Goal: Contribute content: Add original content to the website for others to see

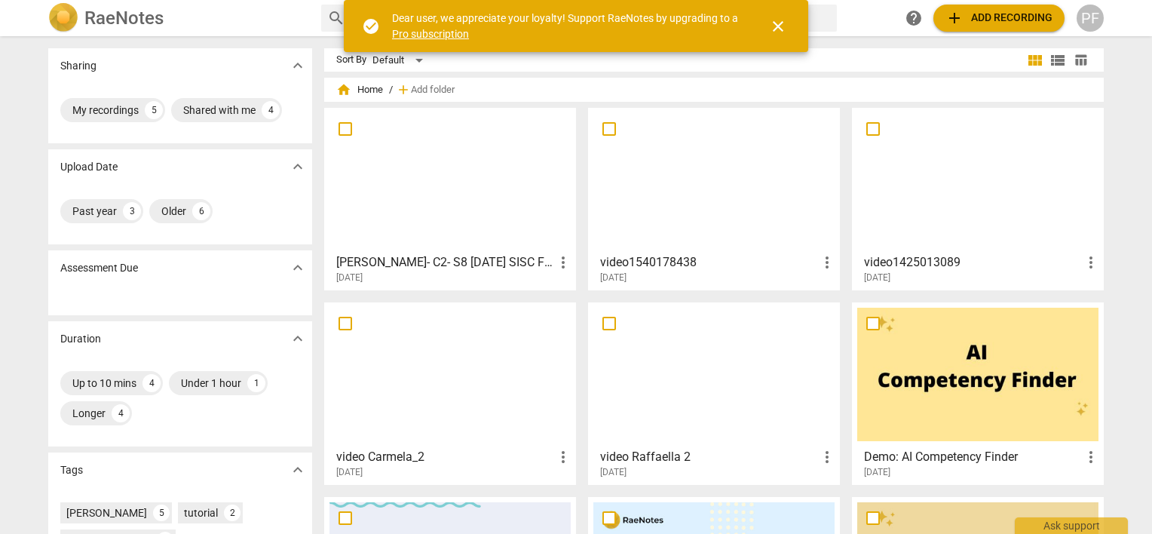
click at [434, 191] on div at bounding box center [449, 179] width 241 height 133
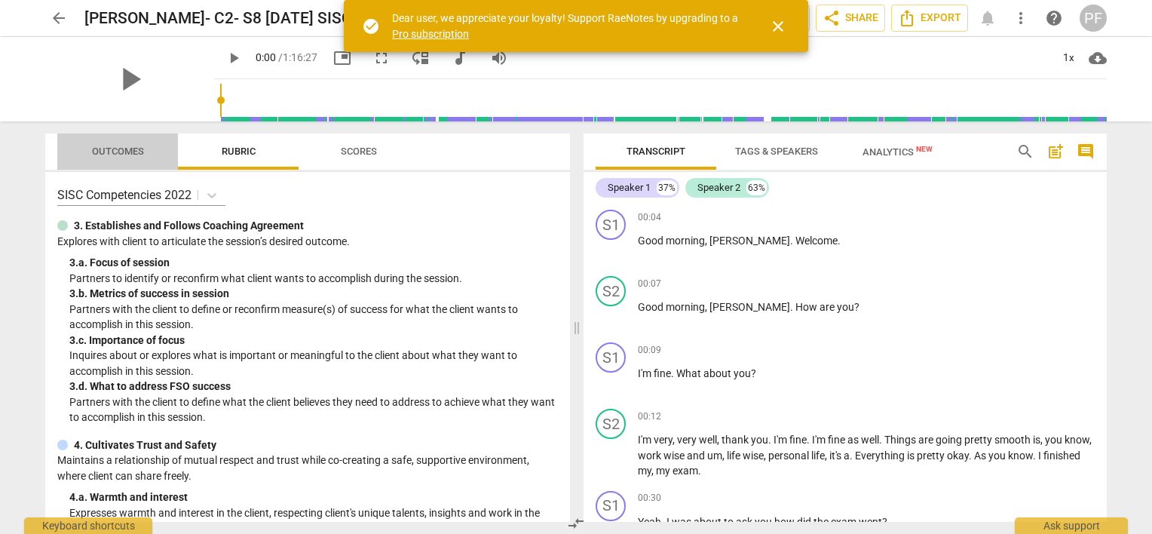
click at [114, 155] on span "Outcomes" at bounding box center [118, 150] width 52 height 11
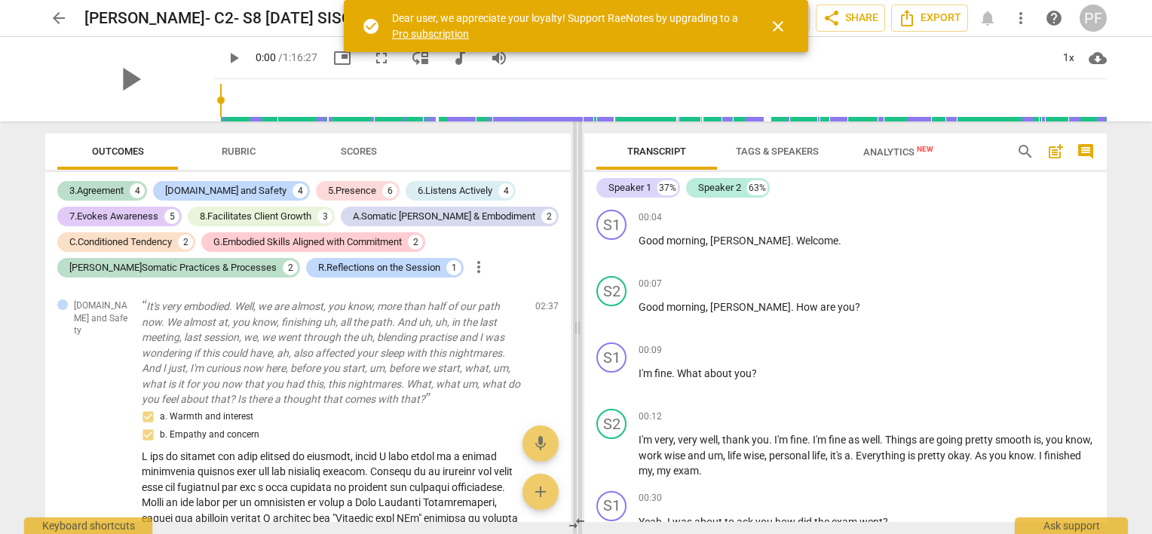
drag, startPoint x: 576, startPoint y: 329, endPoint x: 577, endPoint y: 271, distance: 58.1
click at [577, 271] on span at bounding box center [577, 327] width 9 height 412
click at [575, 237] on span at bounding box center [577, 327] width 9 height 412
click at [371, 367] on p "It's very embodied. Well, we are almost, you know, more than half of our path n…" at bounding box center [332, 353] width 381 height 109
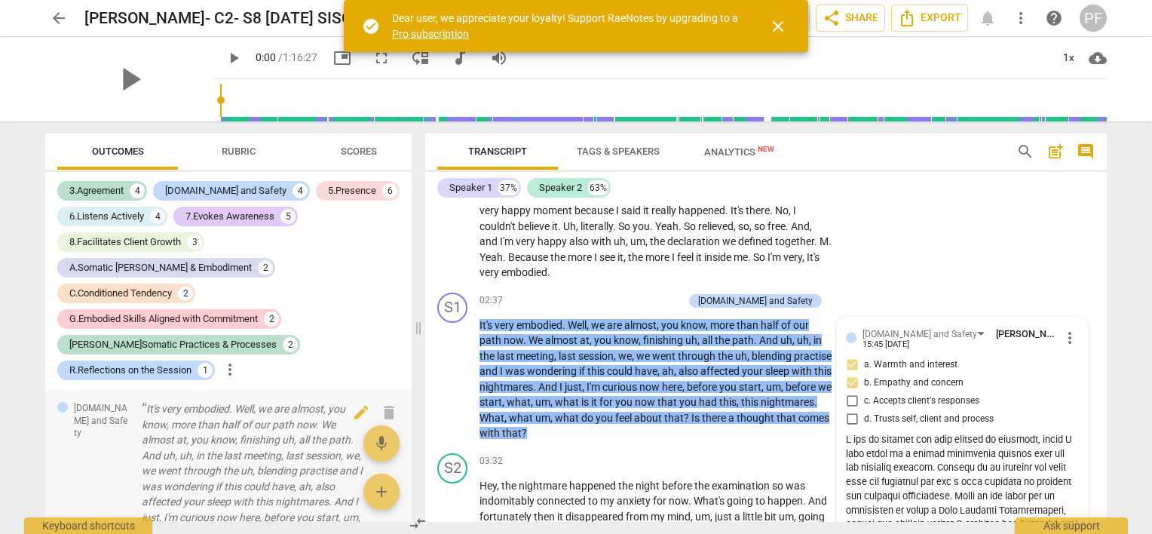
click at [344, 401] on p "It's very embodied. Well, we are almost, you know, more than half of our path n…" at bounding box center [253, 493] width 222 height 185
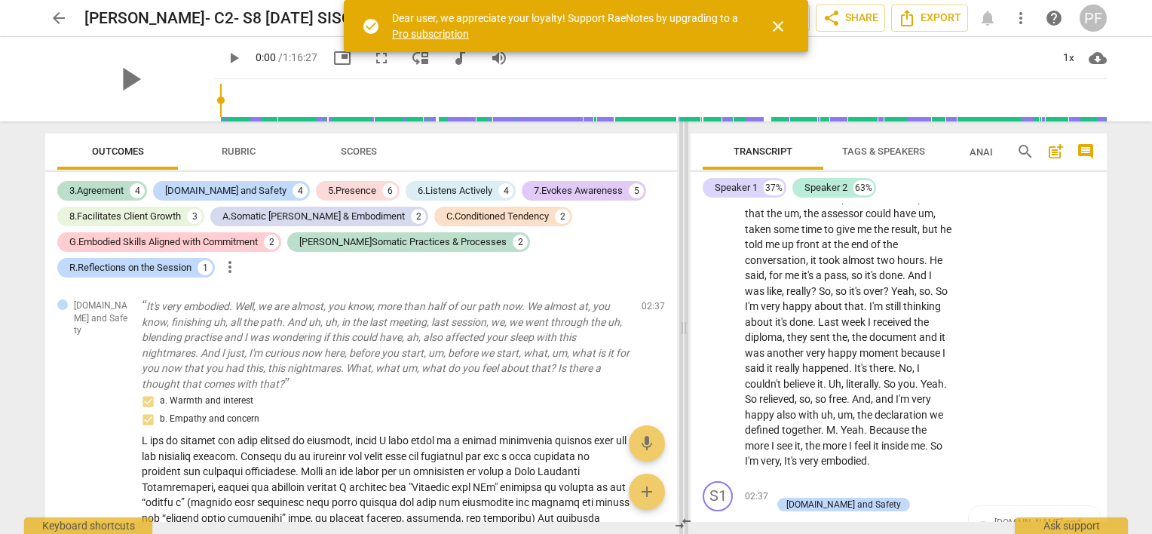
drag, startPoint x: 419, startPoint y: 329, endPoint x: 735, endPoint y: 314, distance: 316.2
click at [688, 314] on span at bounding box center [683, 327] width 9 height 412
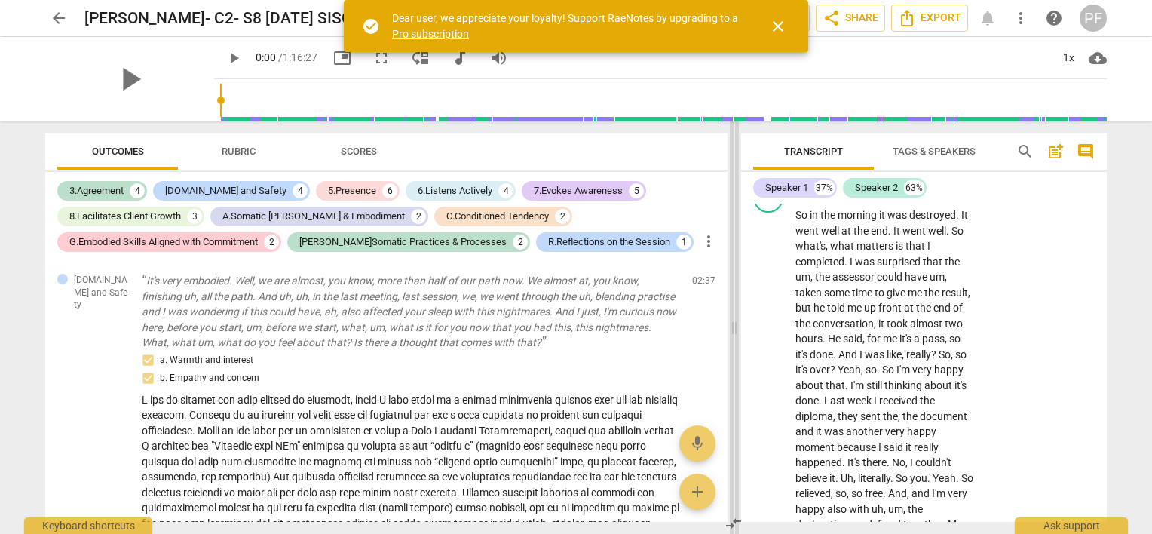
scroll to position [991, 0]
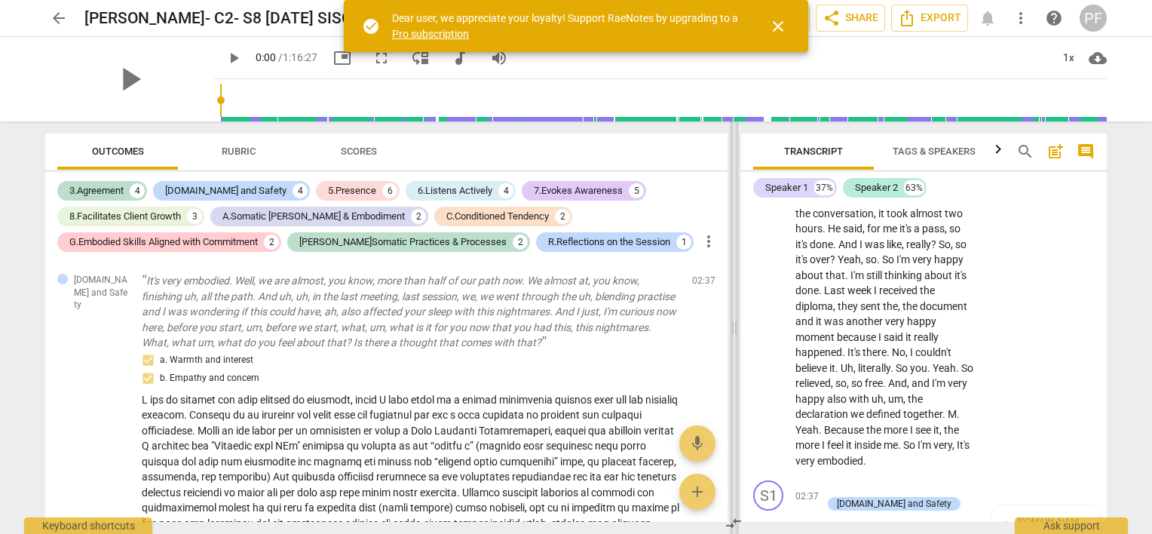
click at [736, 357] on span at bounding box center [734, 327] width 9 height 412
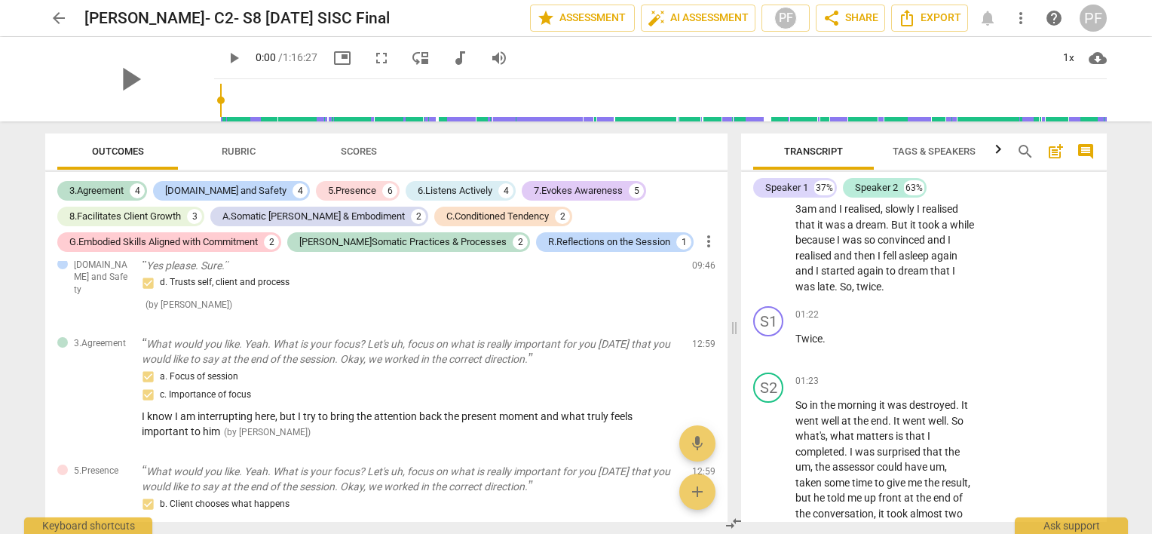
scroll to position [647, 0]
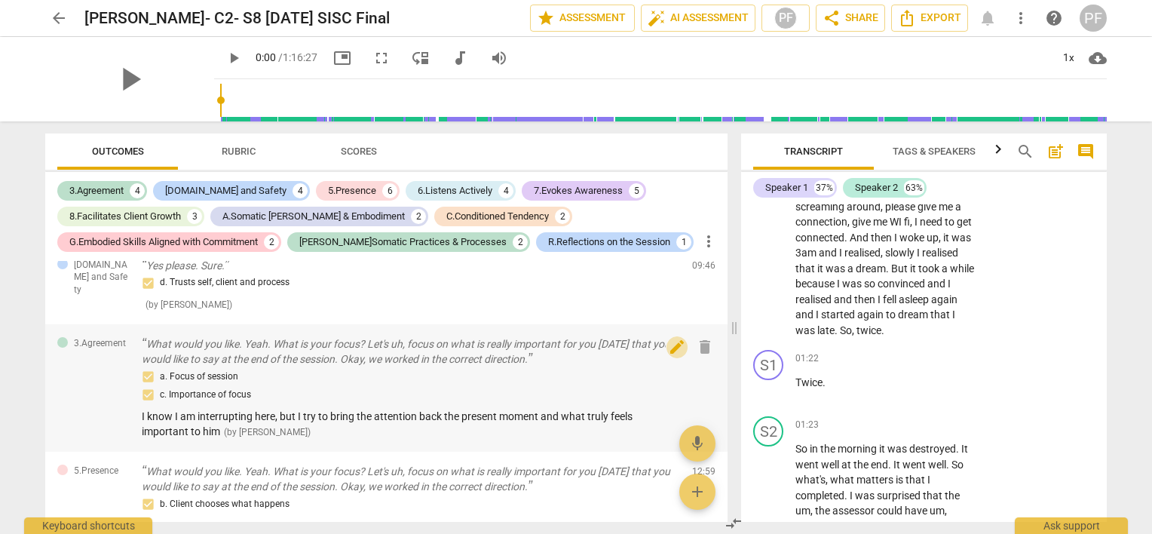
click at [672, 338] on span "edit" at bounding box center [677, 347] width 18 height 18
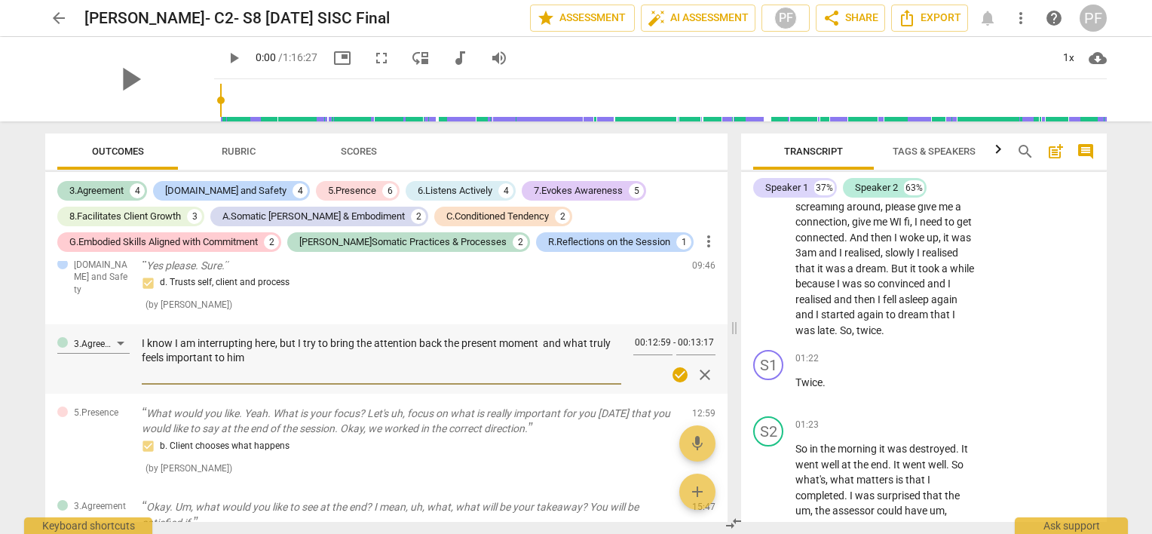
click at [441, 336] on textarea "I know I am interrupting here, but I try to bring the attention back the presen…" at bounding box center [381, 357] width 479 height 43
type textarea "I know I am interrupting here, but I try to bring the attention back the presen…"
type textarea "I know I am interrupting here, but I try to bring the attention back t the pres…"
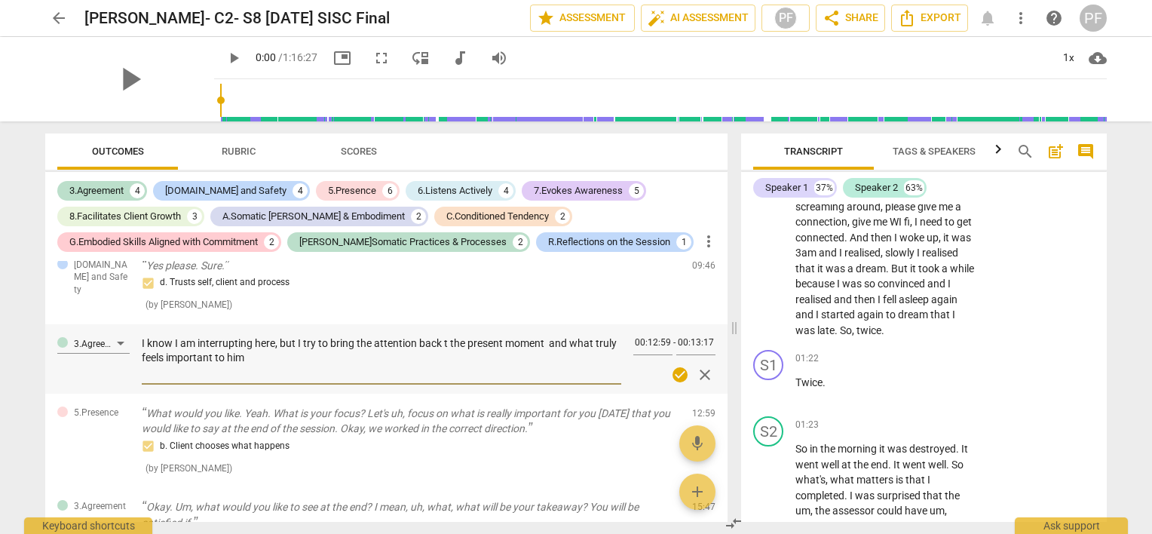
type textarea "I know I am interrupting here, but I try to bring the attention back to the pre…"
click at [103, 467] on div "5.Presence What would you like. Yeah. What is your focus? Let's uh, focus on wh…" at bounding box center [386, 441] width 682 height 94
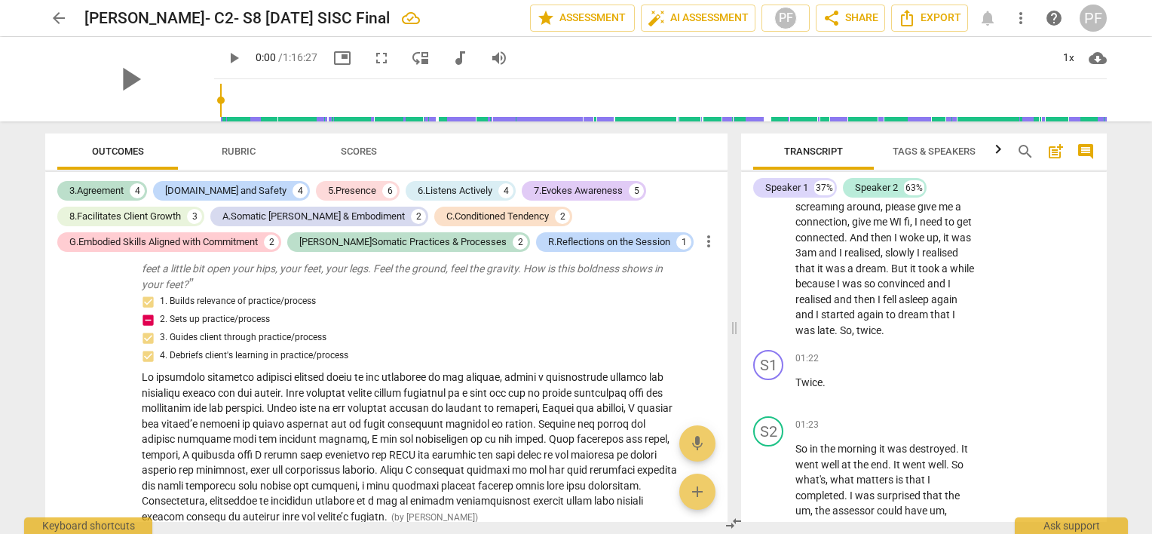
scroll to position [1587, 0]
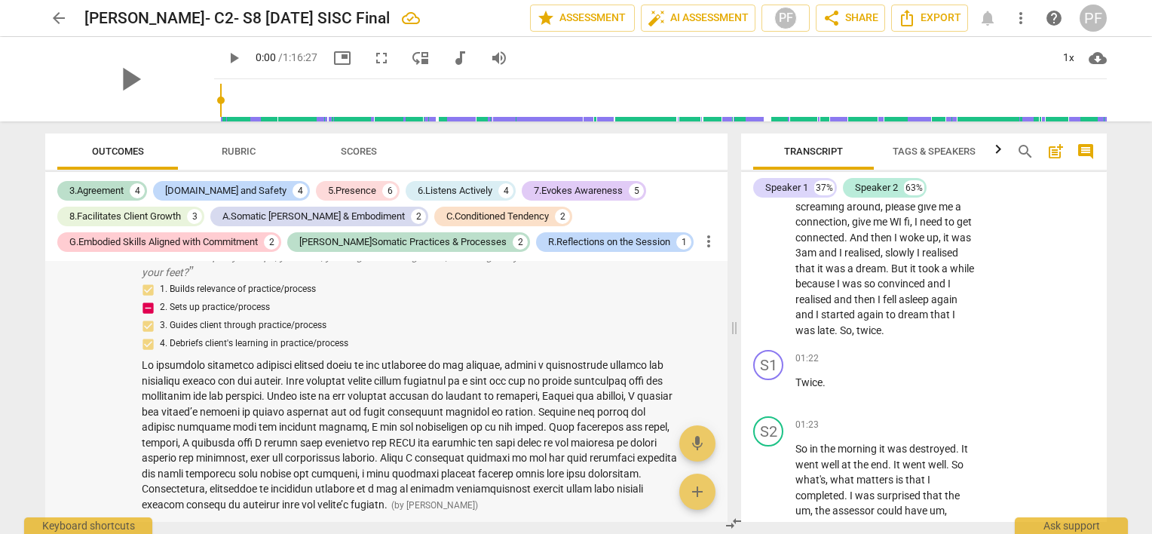
click at [489, 418] on span at bounding box center [409, 435] width 535 height 152
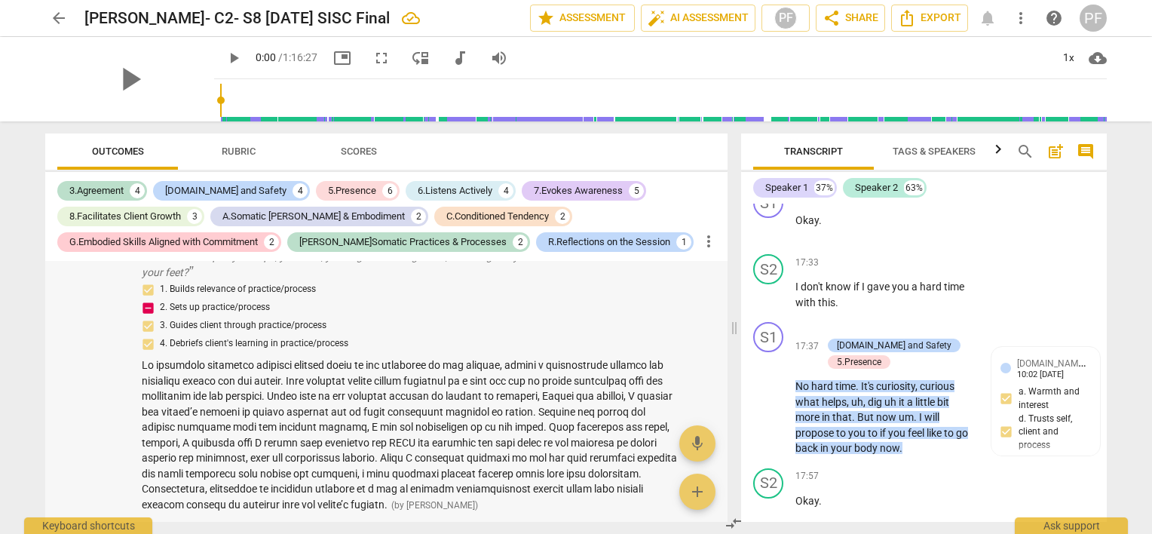
scroll to position [6936, 0]
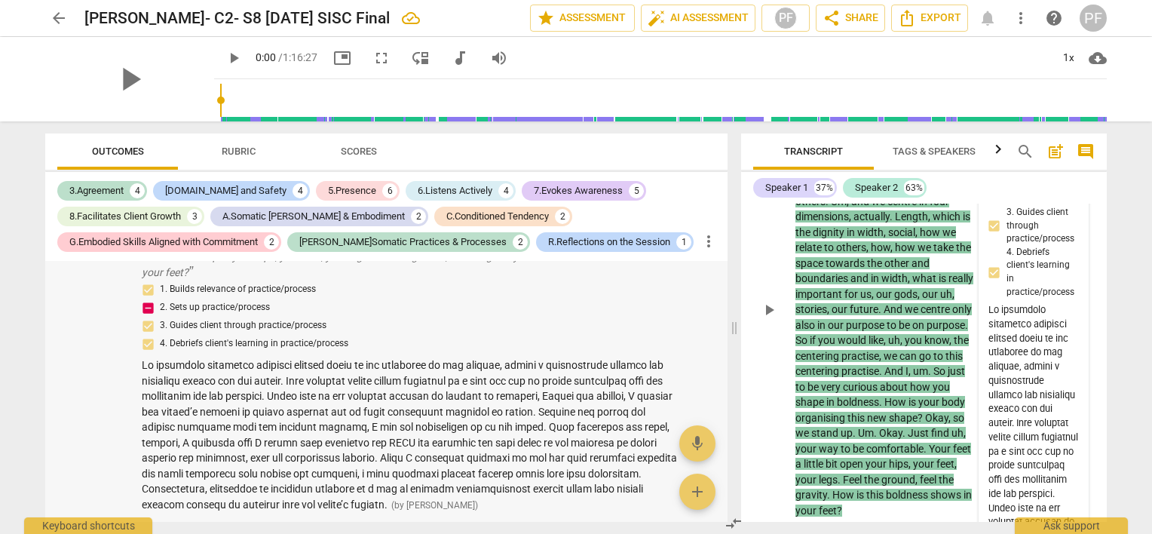
click at [517, 415] on span at bounding box center [409, 435] width 535 height 152
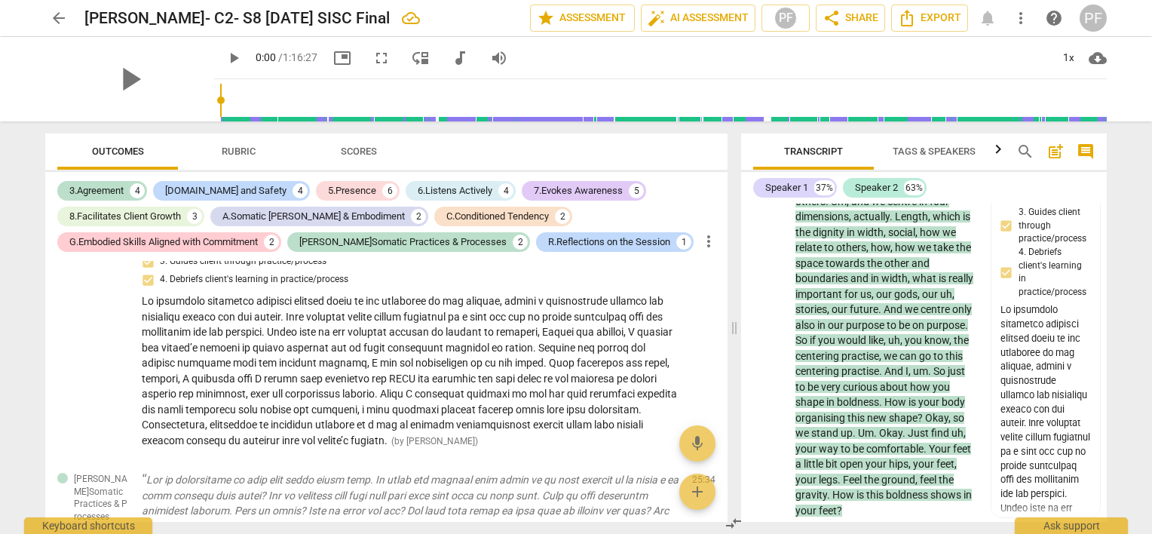
scroll to position [1637, 0]
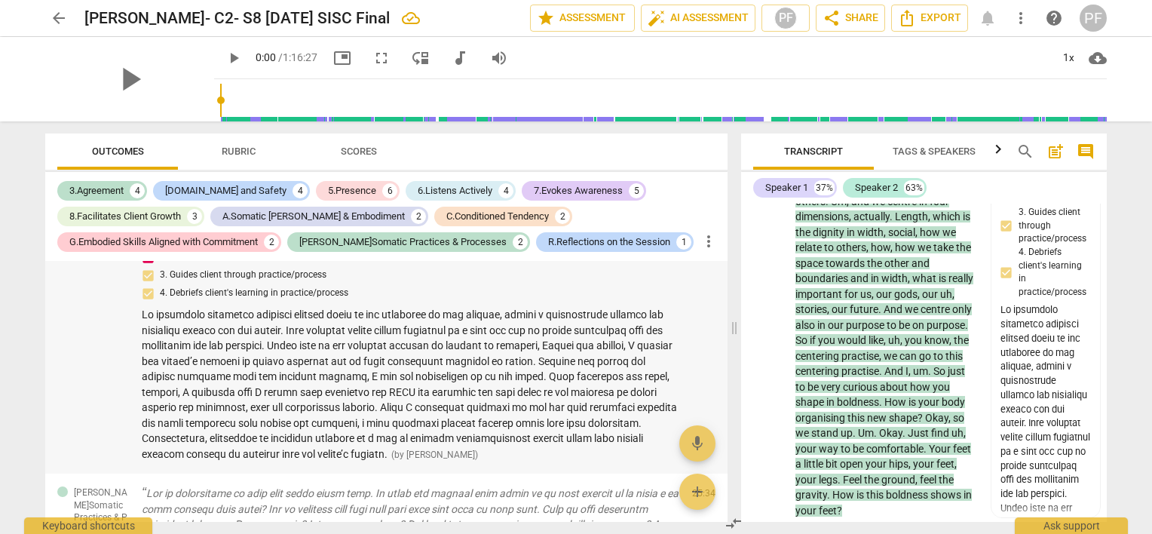
click at [495, 337] on span at bounding box center [409, 384] width 535 height 152
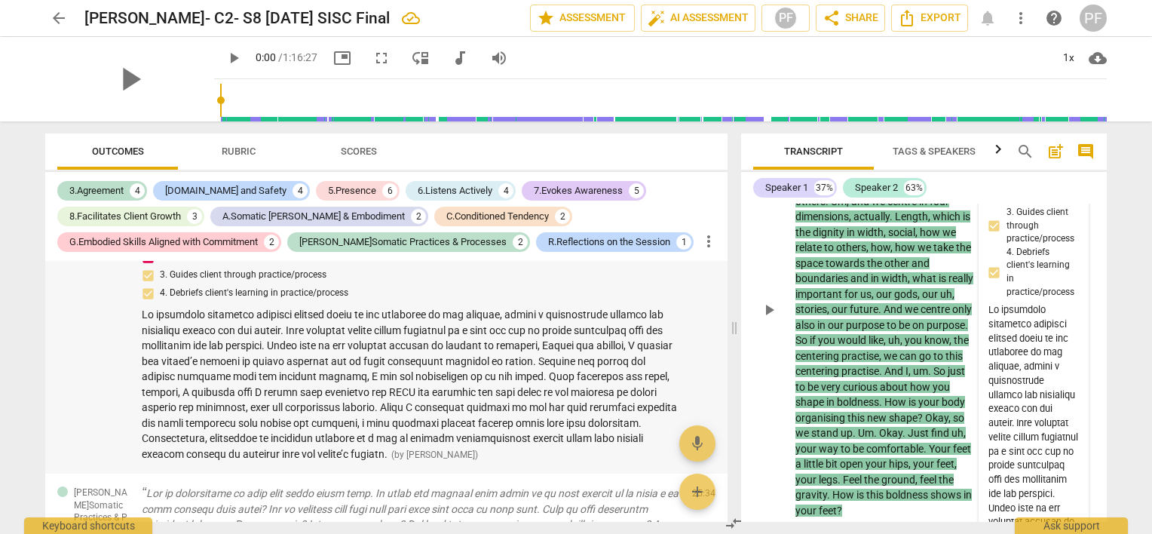
click at [407, 356] on span at bounding box center [409, 384] width 535 height 152
click at [391, 365] on span at bounding box center [409, 384] width 535 height 152
drag, startPoint x: 391, startPoint y: 365, endPoint x: 349, endPoint y: 369, distance: 42.5
click at [349, 369] on span at bounding box center [409, 384] width 535 height 152
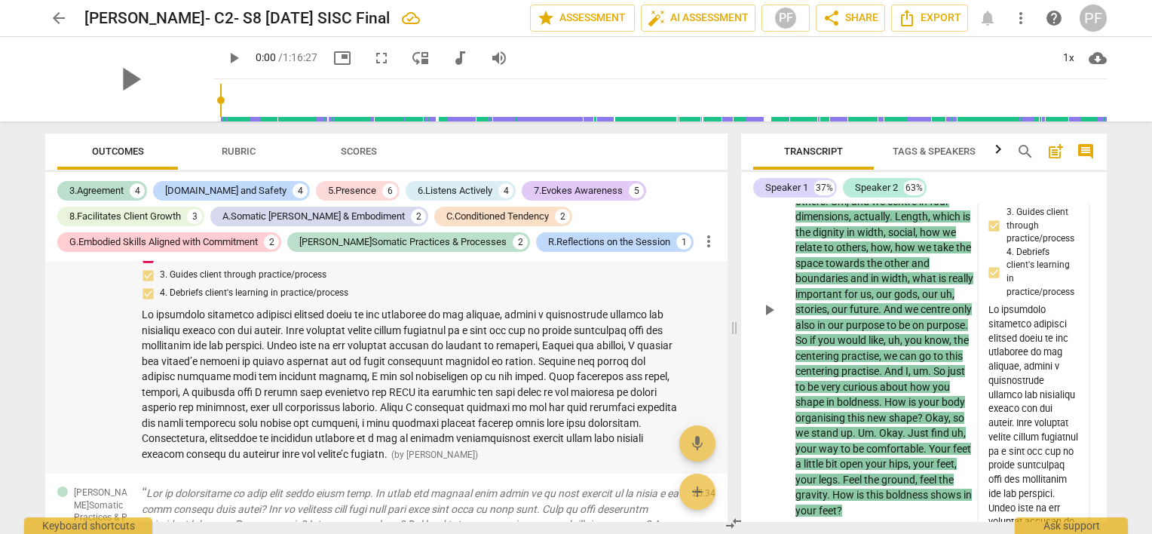
click at [357, 367] on span at bounding box center [409, 384] width 535 height 152
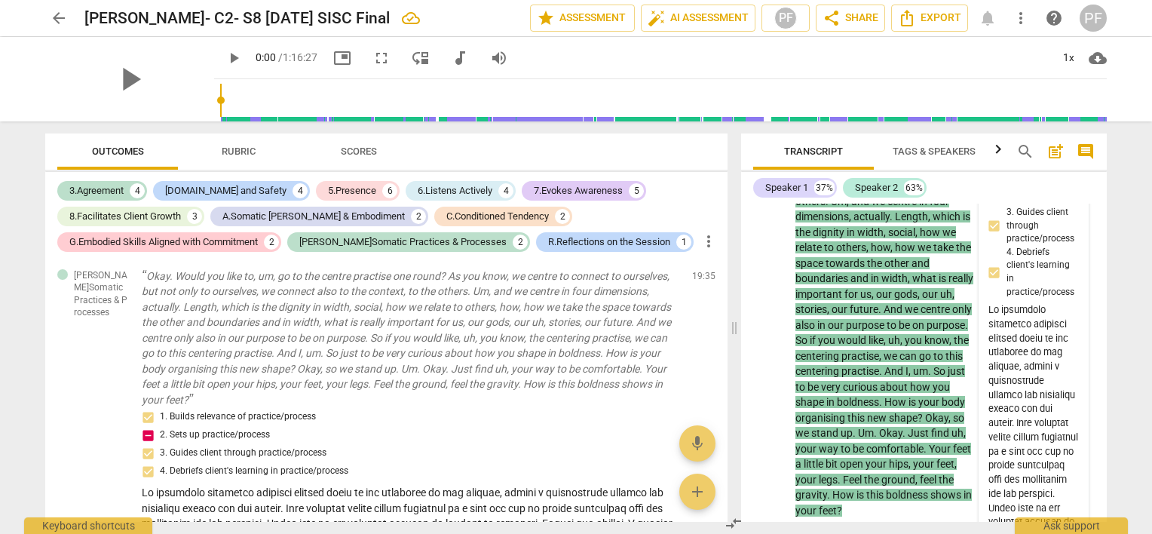
scroll to position [1409, 0]
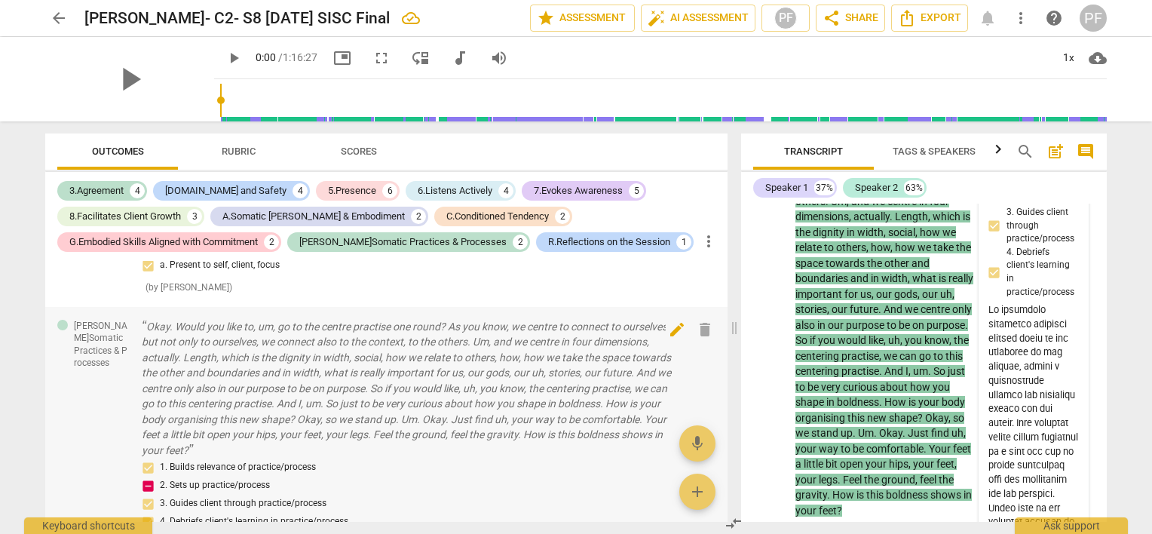
click at [672, 321] on span "edit" at bounding box center [677, 329] width 18 height 18
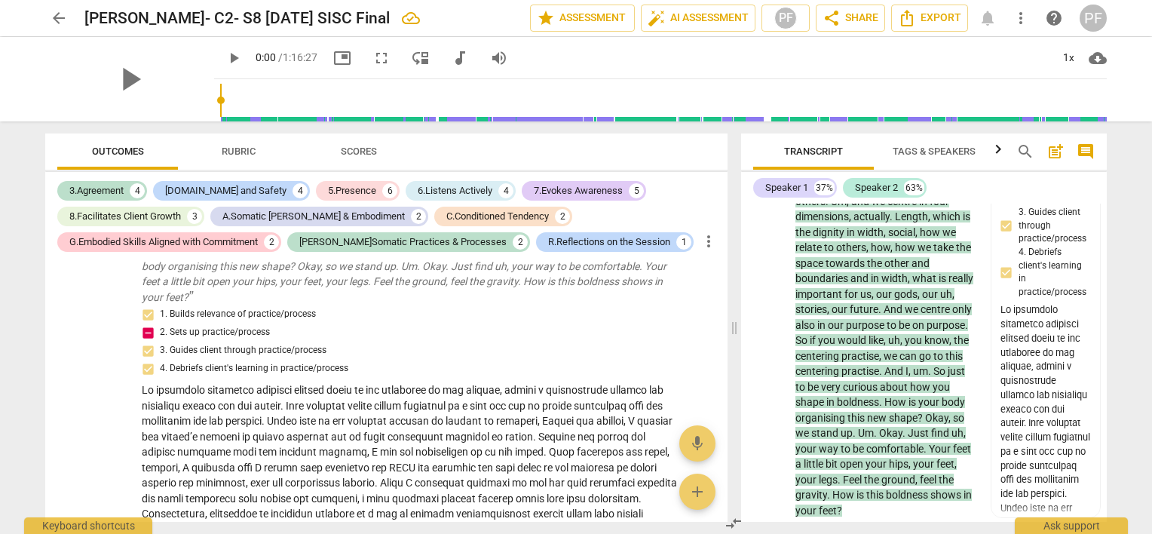
scroll to position [1600, 0]
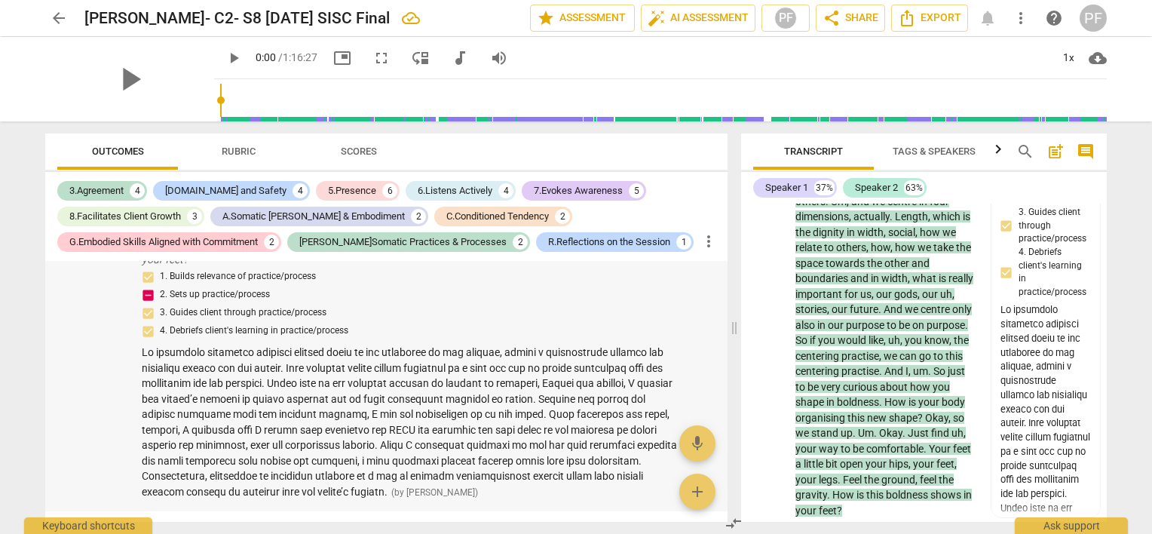
click at [528, 411] on span at bounding box center [409, 422] width 535 height 152
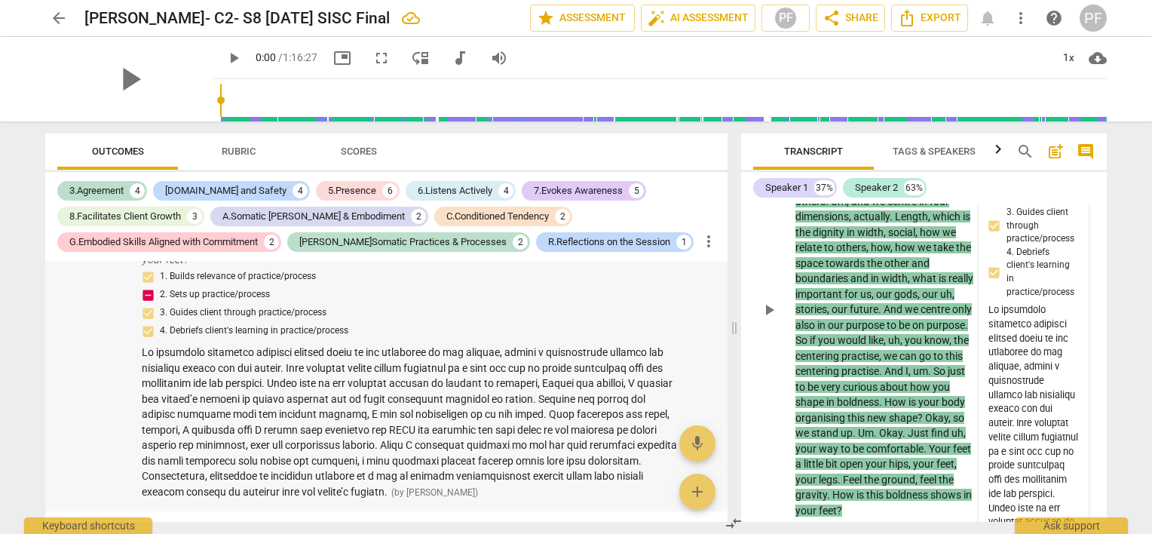
click at [501, 391] on span at bounding box center [409, 422] width 535 height 152
drag, startPoint x: 501, startPoint y: 391, endPoint x: 705, endPoint y: 371, distance: 205.2
click at [391, 378] on span at bounding box center [409, 422] width 535 height 152
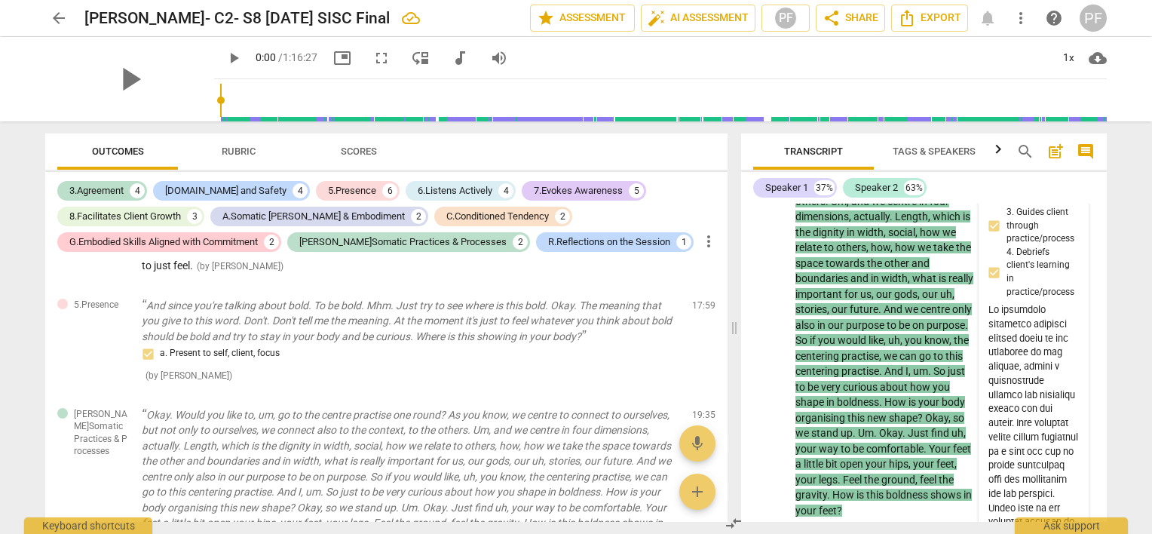
scroll to position [1295, 0]
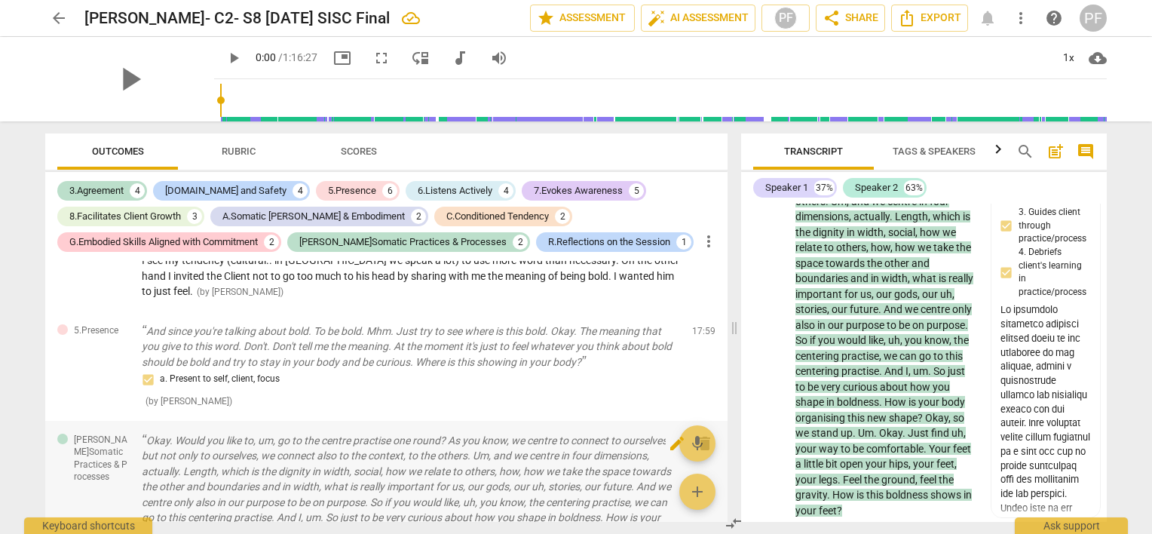
click at [670, 435] on span "edit" at bounding box center [677, 443] width 18 height 18
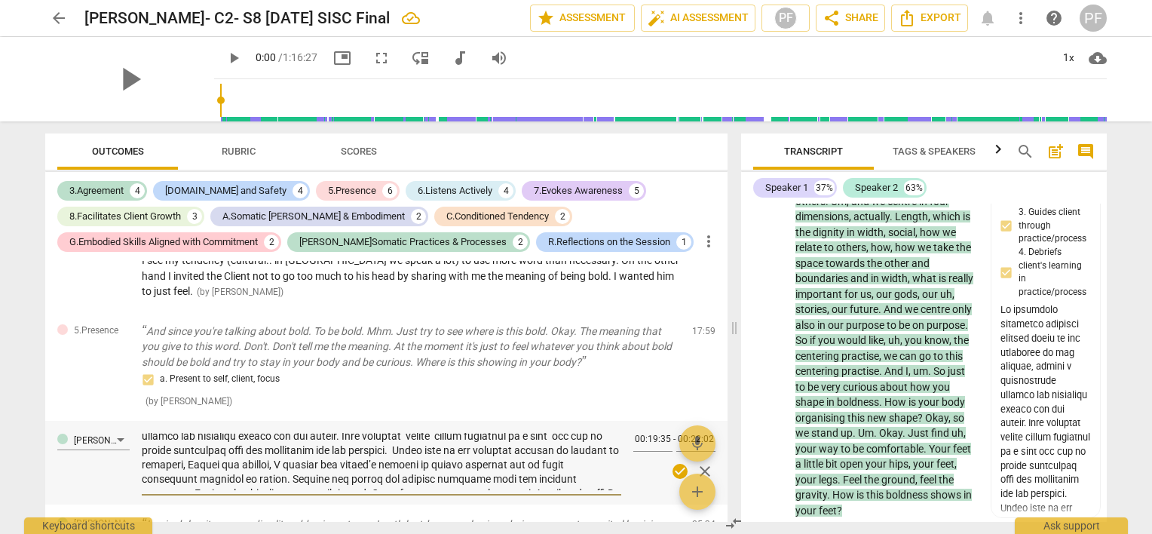
scroll to position [13, 0]
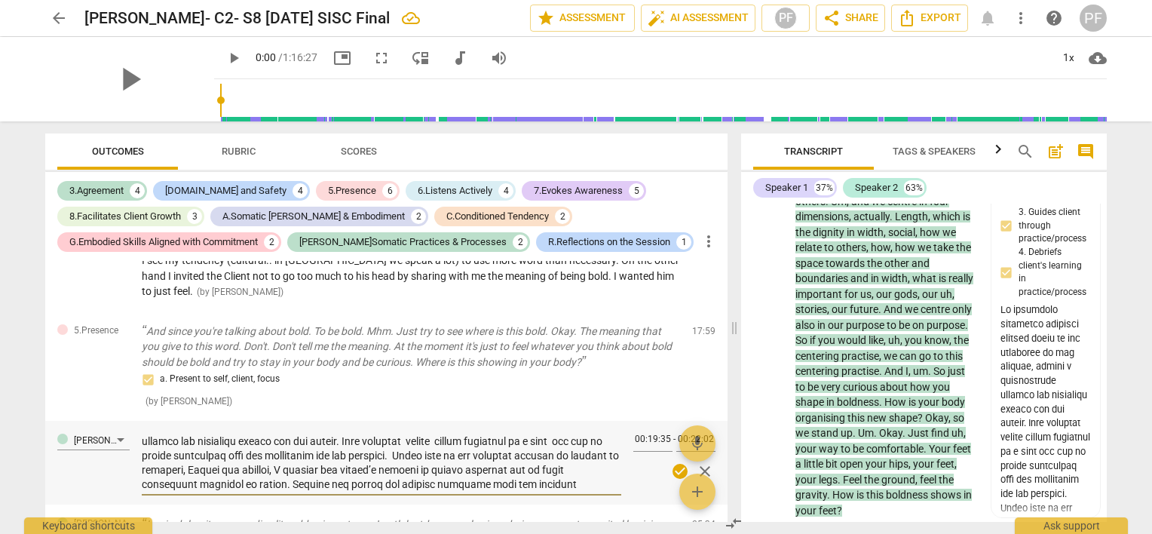
drag, startPoint x: 236, startPoint y: 458, endPoint x: 143, endPoint y: 464, distance: 92.9
click at [143, 464] on textarea at bounding box center [381, 461] width 479 height 57
type textarea "We practiced centering together several times at the beginning of the process, …"
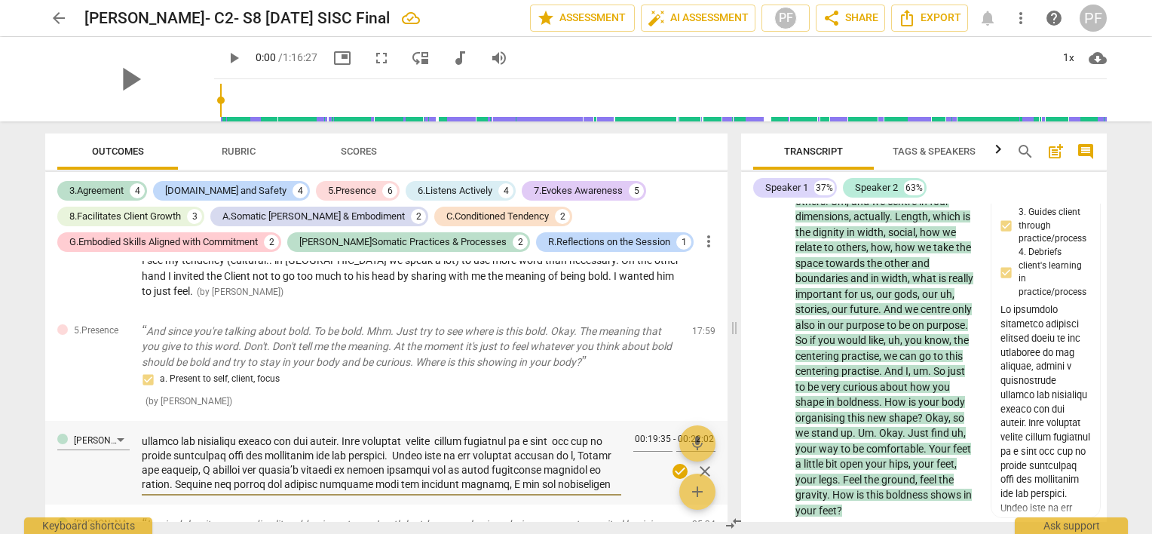
type textarea "We practiced centering together several times at the beginning of the process, …"
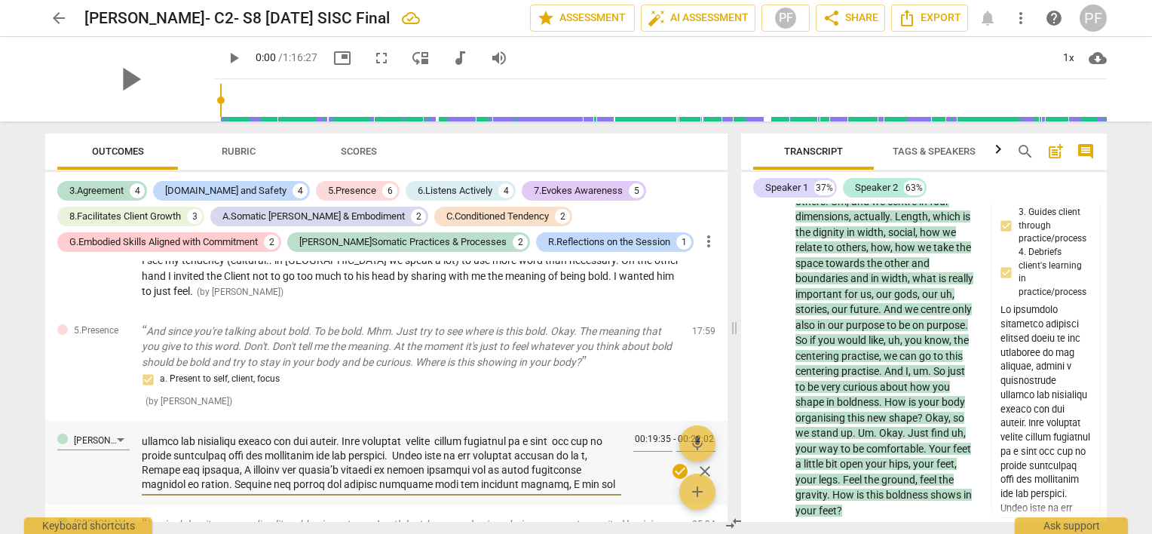
type textarea "We practiced centering together several times at the beginning of the process, …"
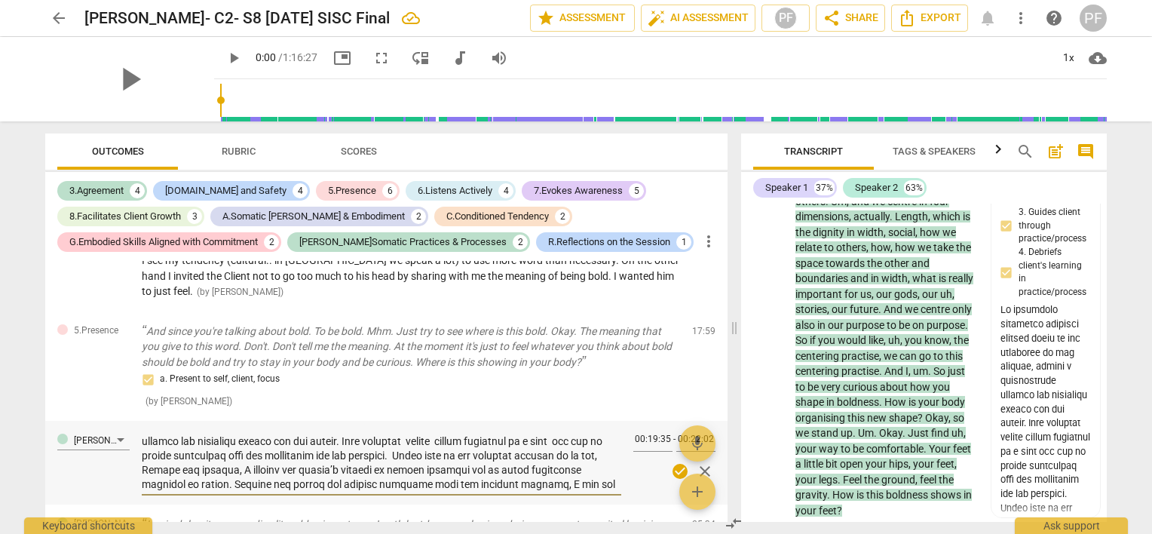
type textarea "We practiced centering together several times at the beginning of the process, …"
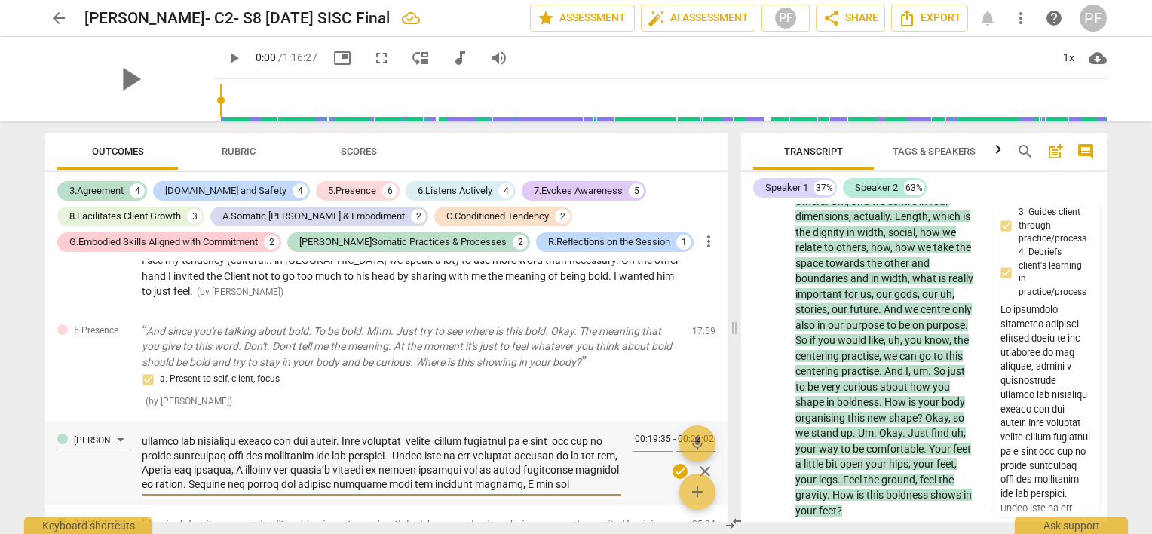
type textarea "We practiced centering together several times at the beginning of the process, …"
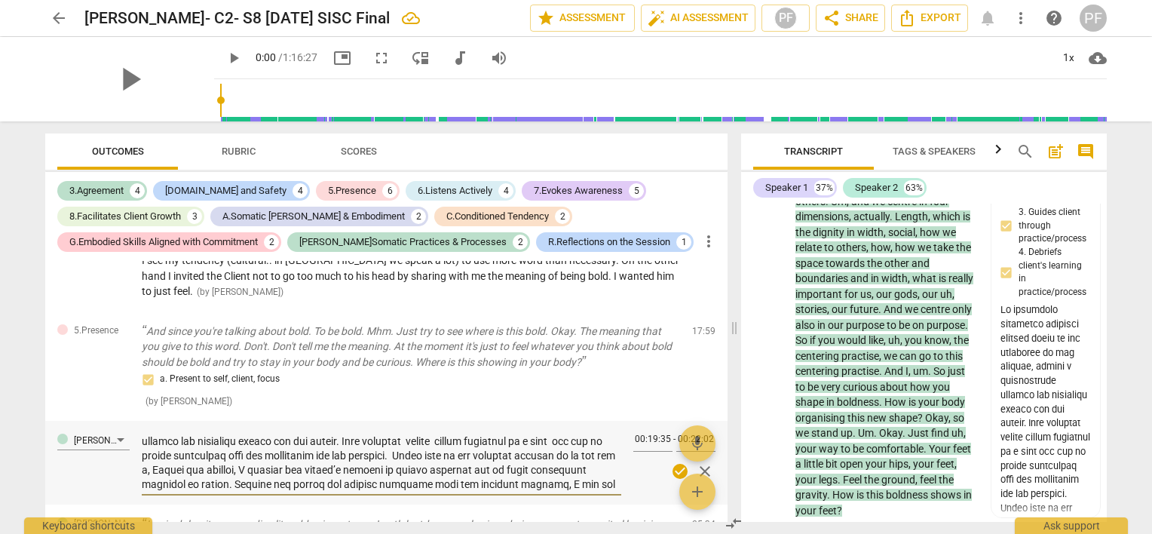
type textarea "We practiced centering together several times at the beginning of the process, …"
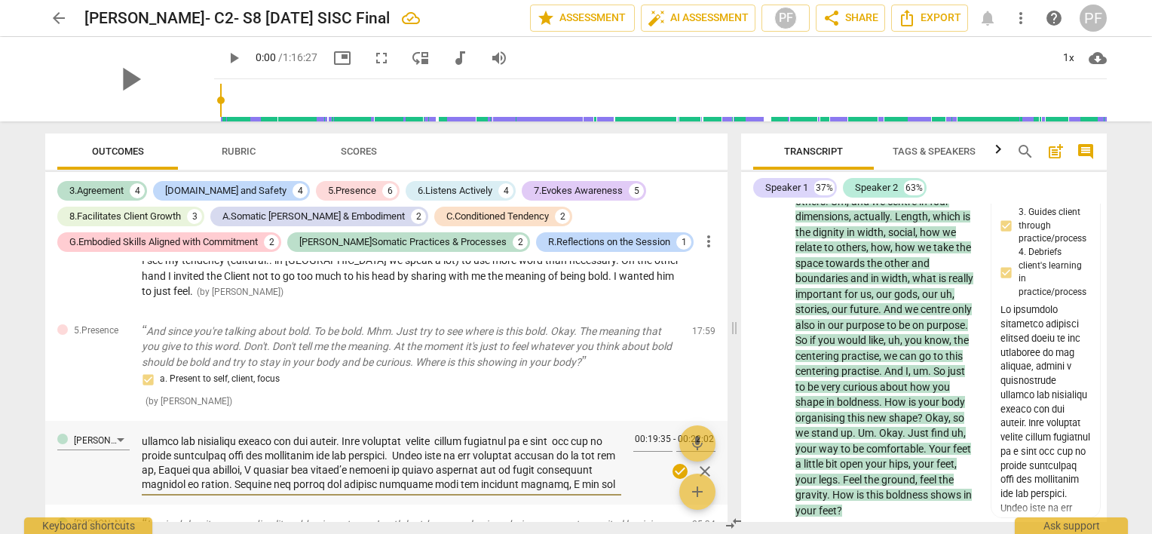
type textarea "We practiced centering together several times at the beginning of the process, …"
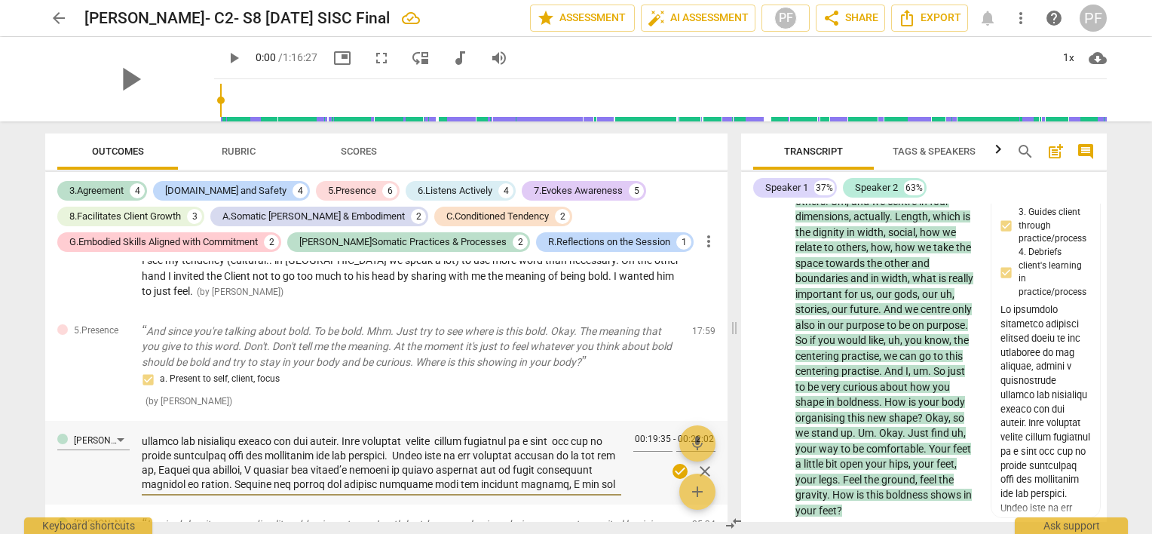
type textarea "We practiced centering together several times at the beginning of the process, …"
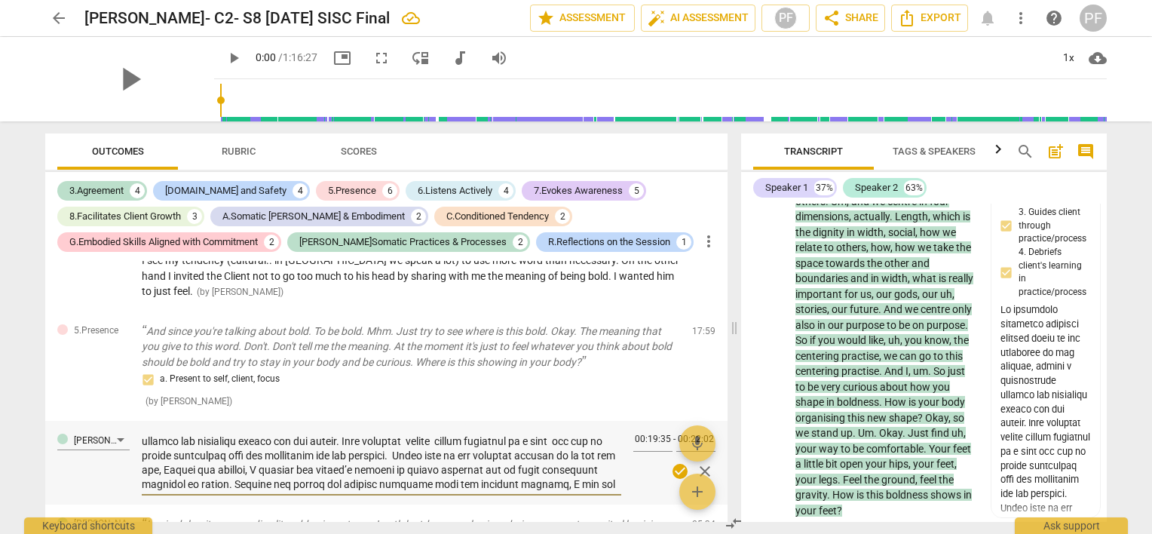
type textarea "We practiced centering together several times at the beginning of the process, …"
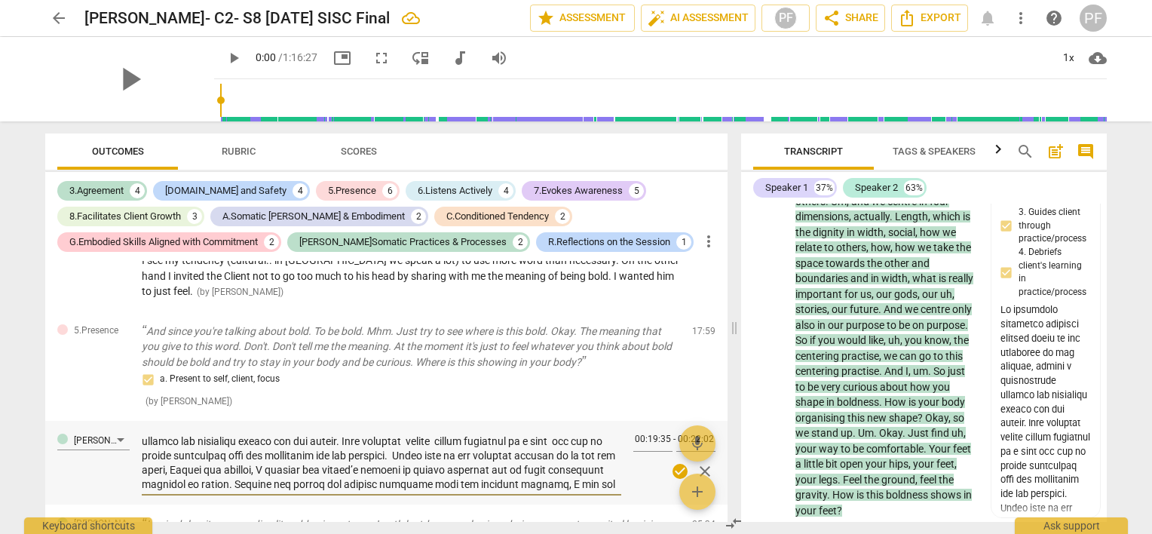
type textarea "We practiced centering together several times at the beginning of the process, …"
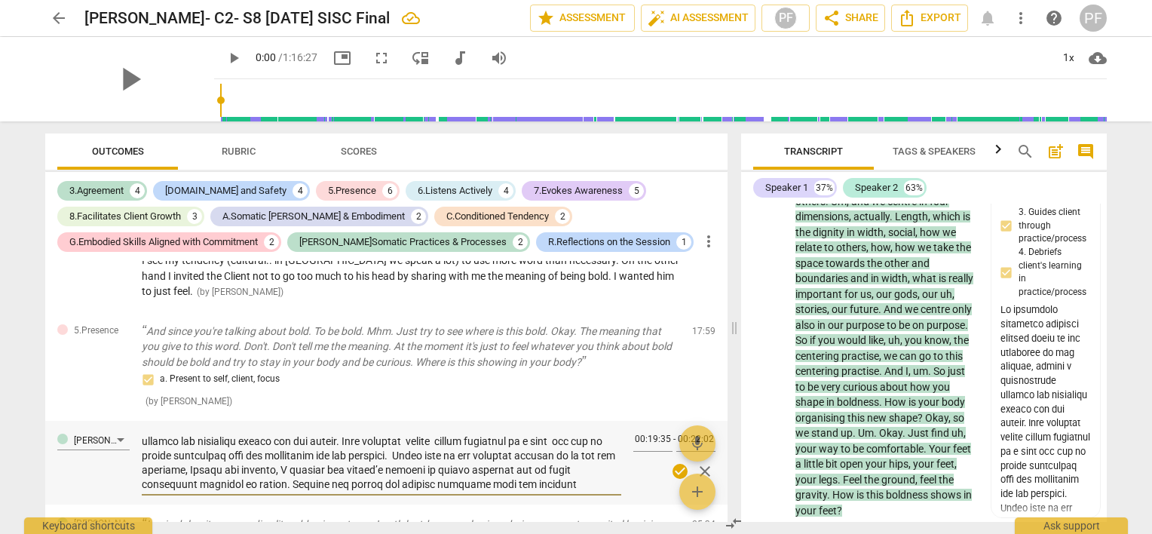
type textarea "We practiced centering together several times at the beginning of the process, …"
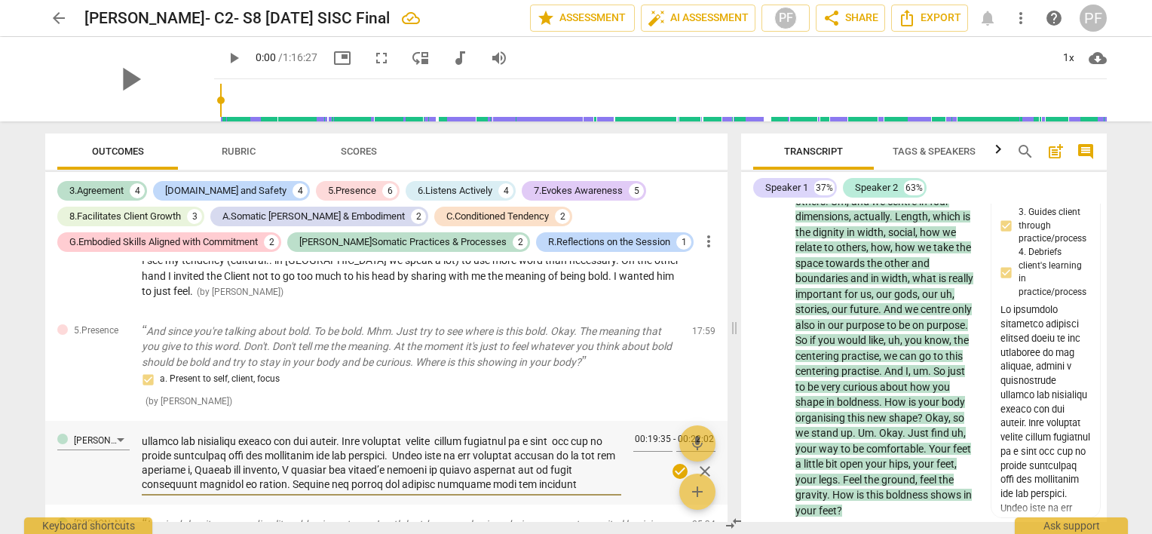
type textarea "We practiced centering together several times at the beginning of the process, …"
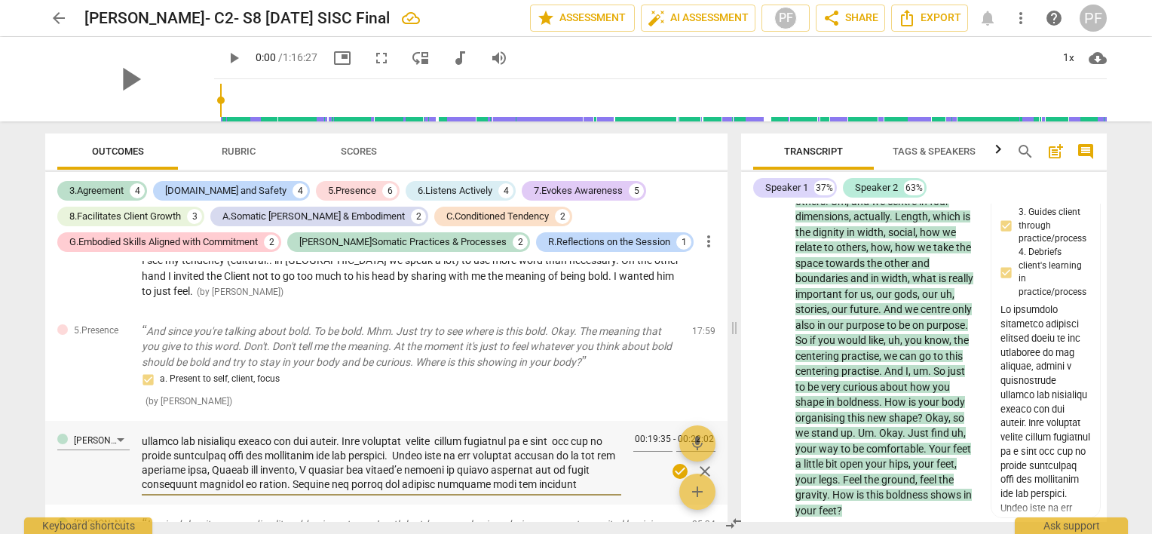
type textarea "We practiced centering together several times at the beginning of the process, …"
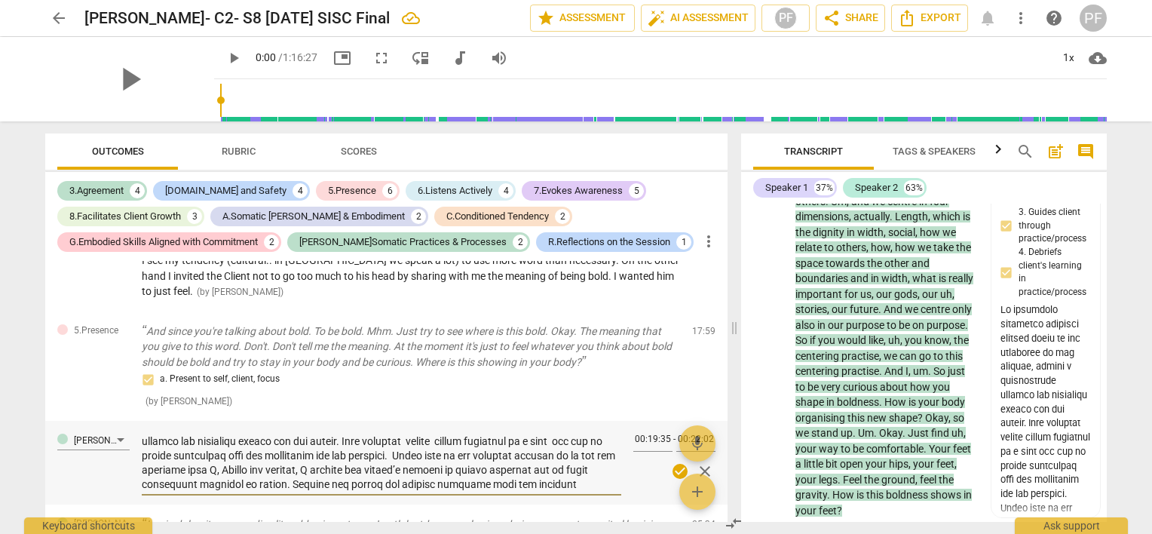
type textarea "We practiced centering together several times at the beginning of the process, …"
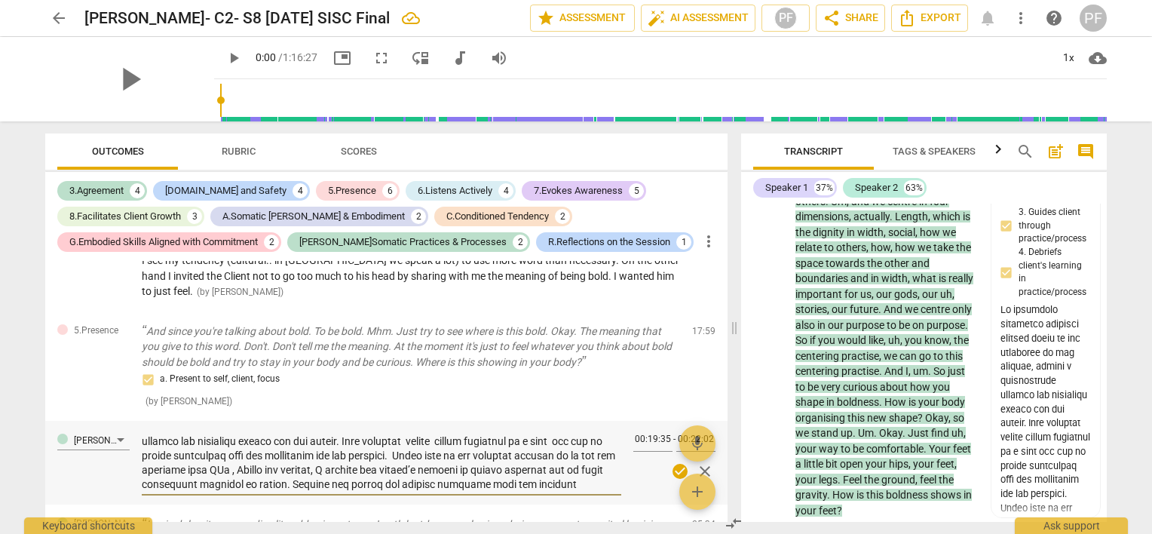
type textarea "We practiced centering together several times at the beginning of the process, …"
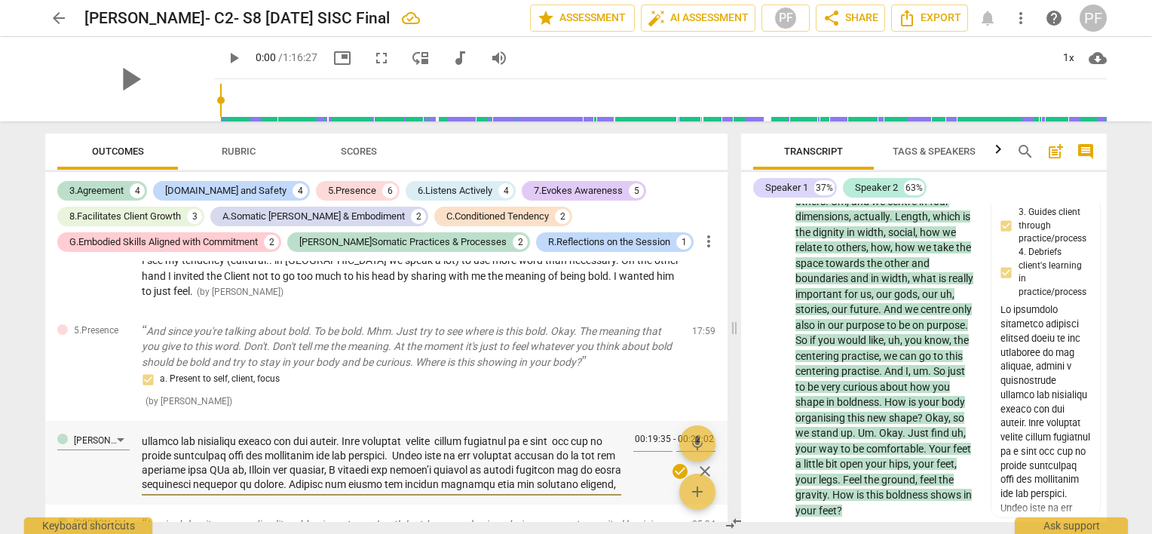
type textarea "We practiced centering together several times at the beginning of the process, …"
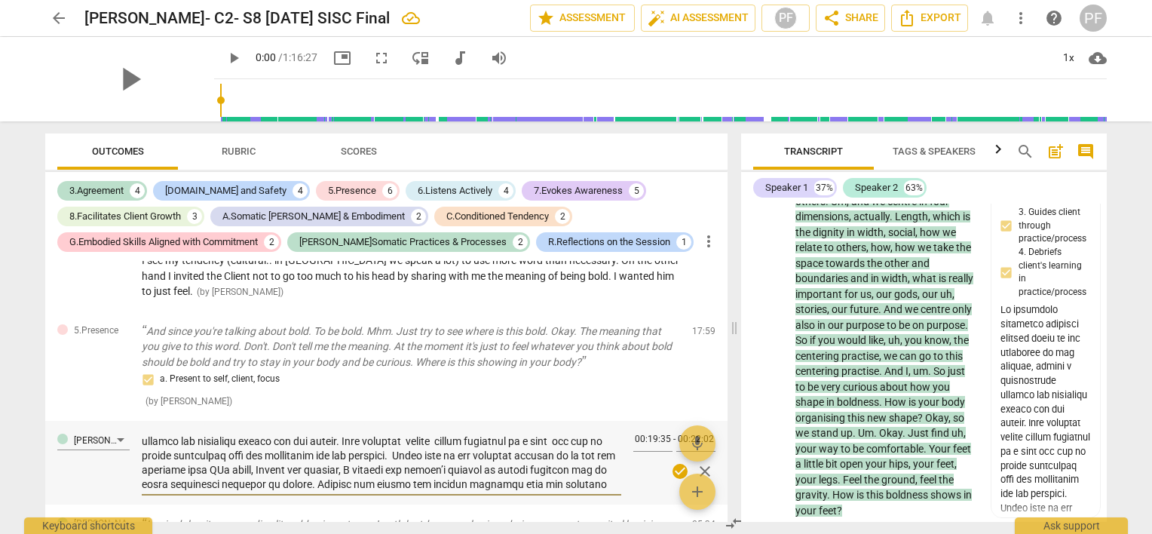
type textarea "We practiced centering together several times at the beginning of the process, …"
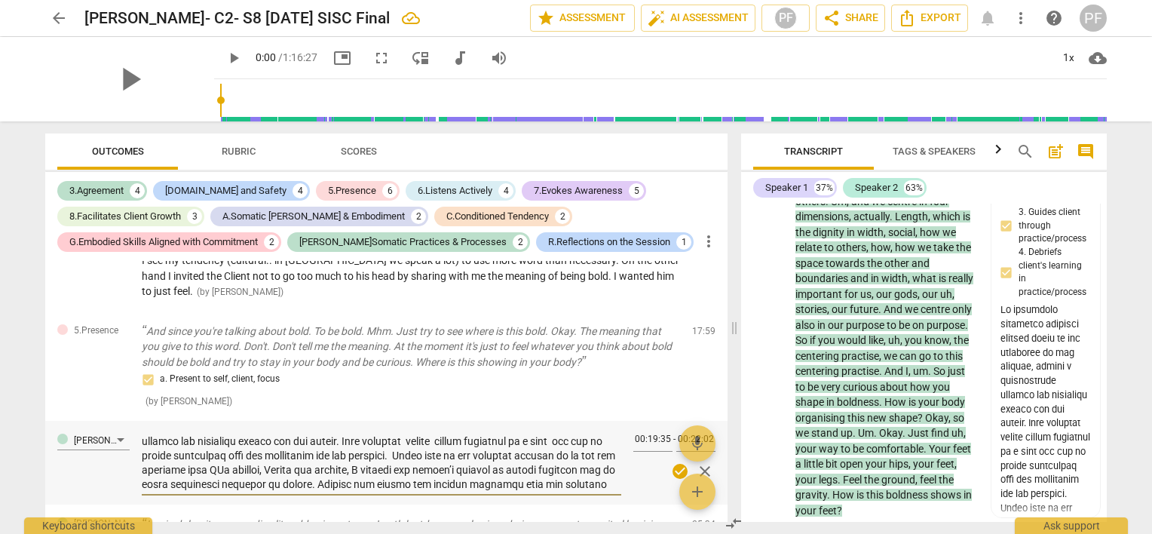
type textarea "We practiced centering together several times at the beginning of the process, …"
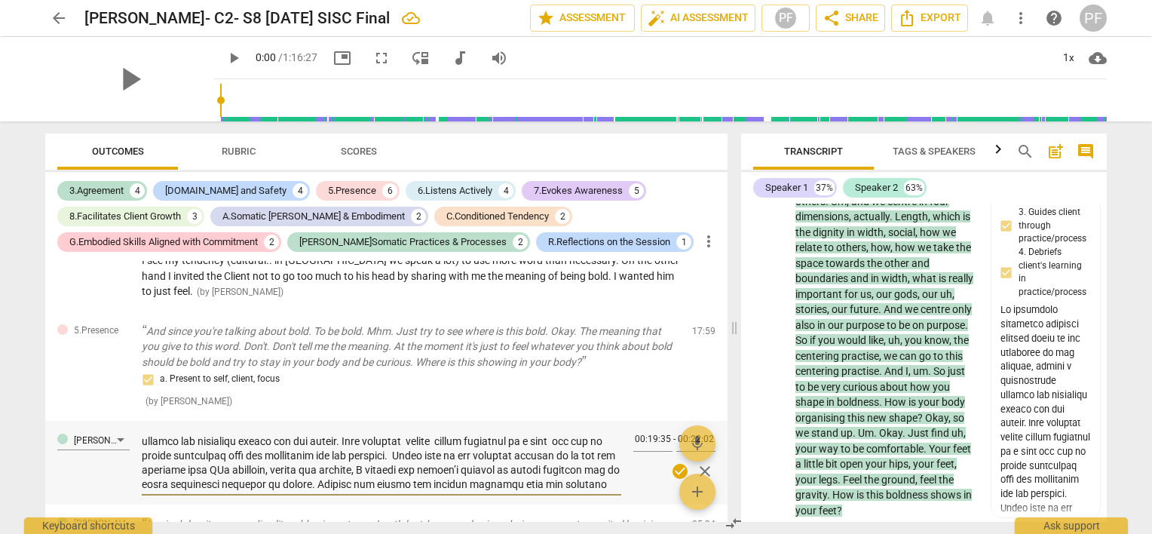
click at [340, 473] on textarea at bounding box center [381, 461] width 479 height 57
type textarea "We practiced centering together several times at the beginning of the process, …"
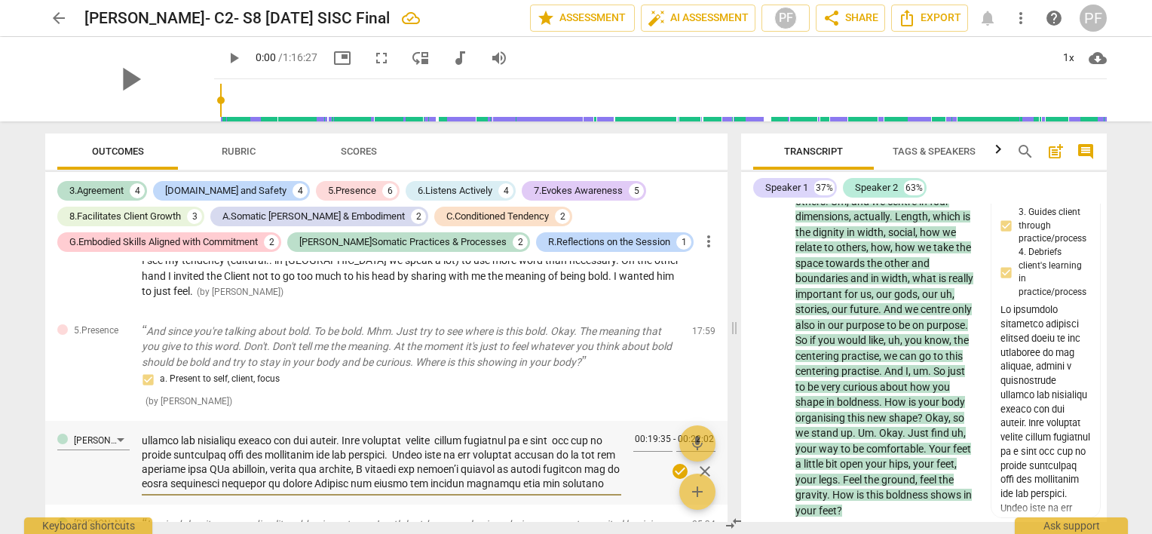
type textarea "We practiced centering together several times at the beginning of the process, …"
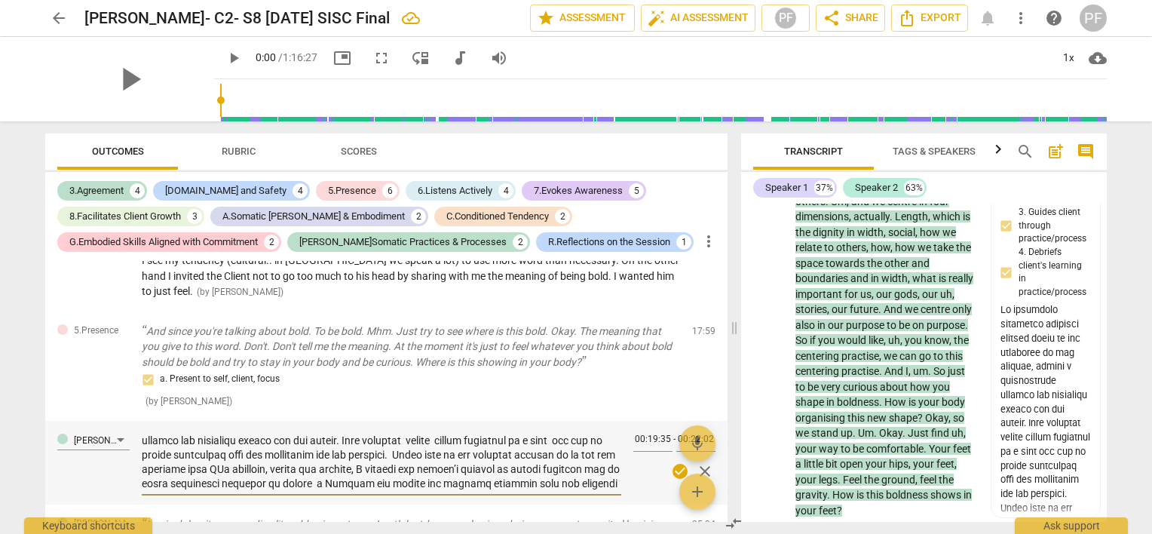
type textarea "We practiced centering together several times at the beginning of the process, …"
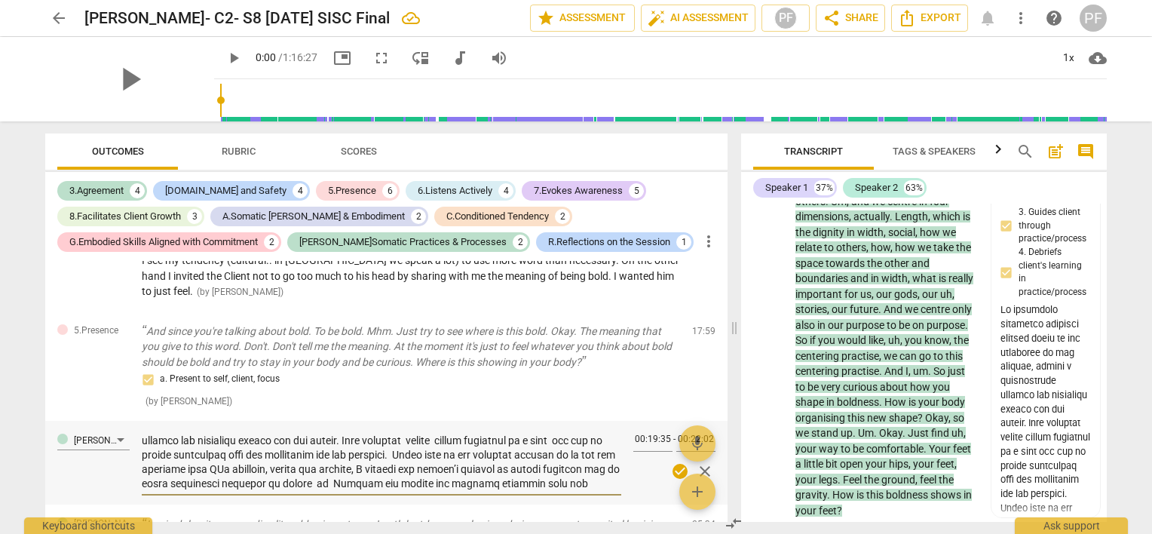
type textarea "We practiced centering together several times at the beginning of the process, …"
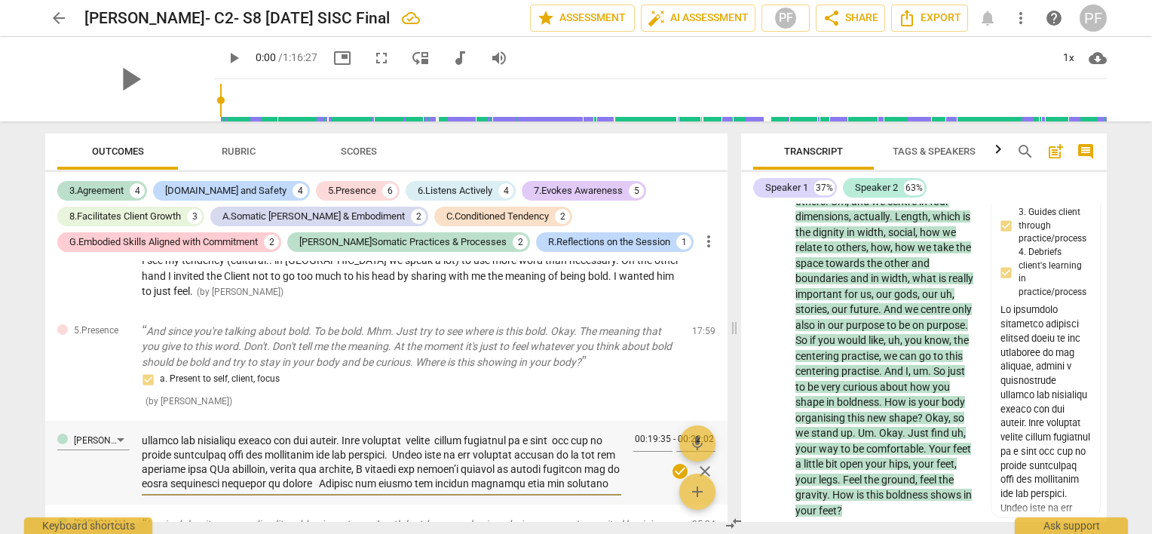
type textarea "We practiced centering together several times at the beginning of the process, …"
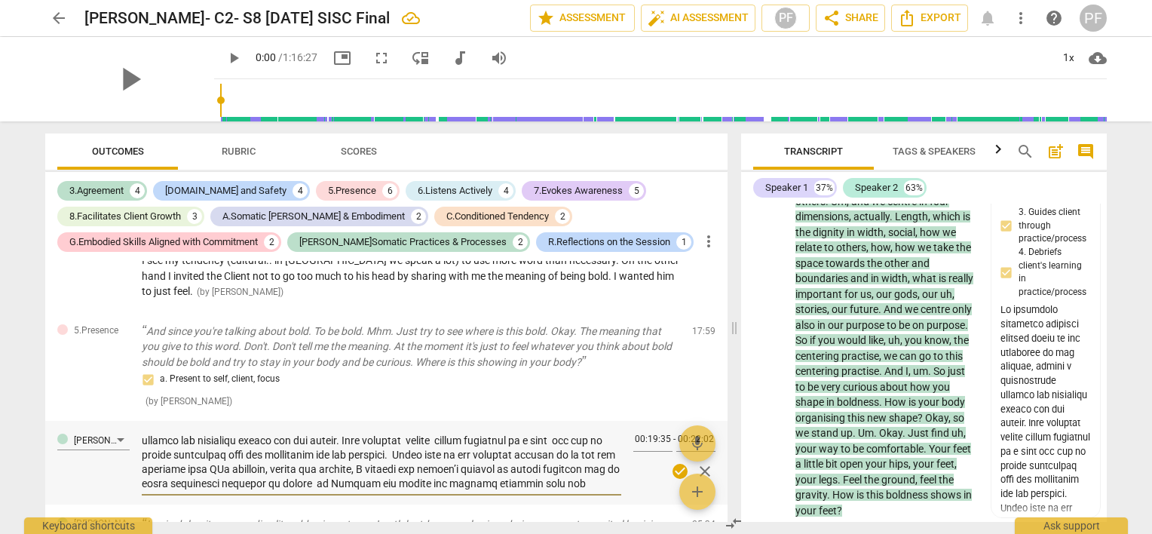
type textarea "We practiced centering together several times at the beginning of the process, …"
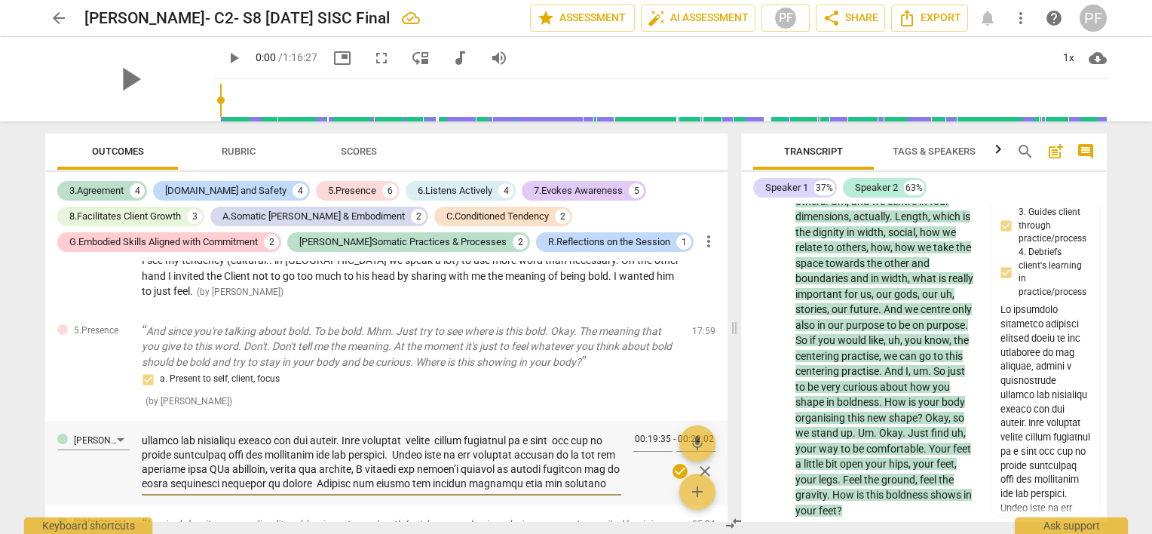
type textarea "We practiced centering together several times at the beginning of the process, …"
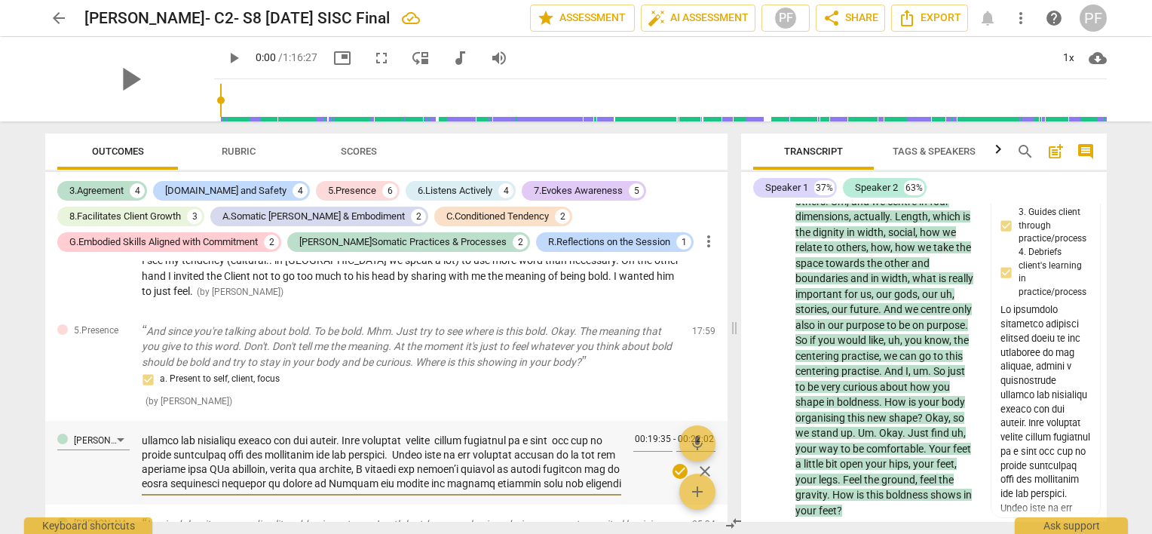
type textarea "We practiced centering together several times at the beginning of the process, …"
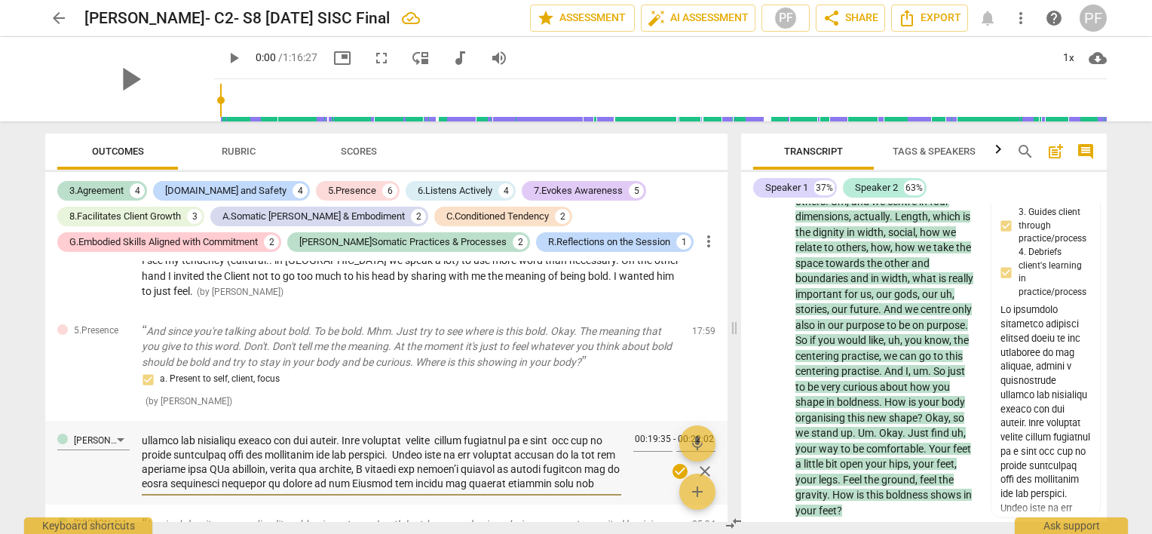
type textarea "We practiced centering together several times at the beginning of the process, …"
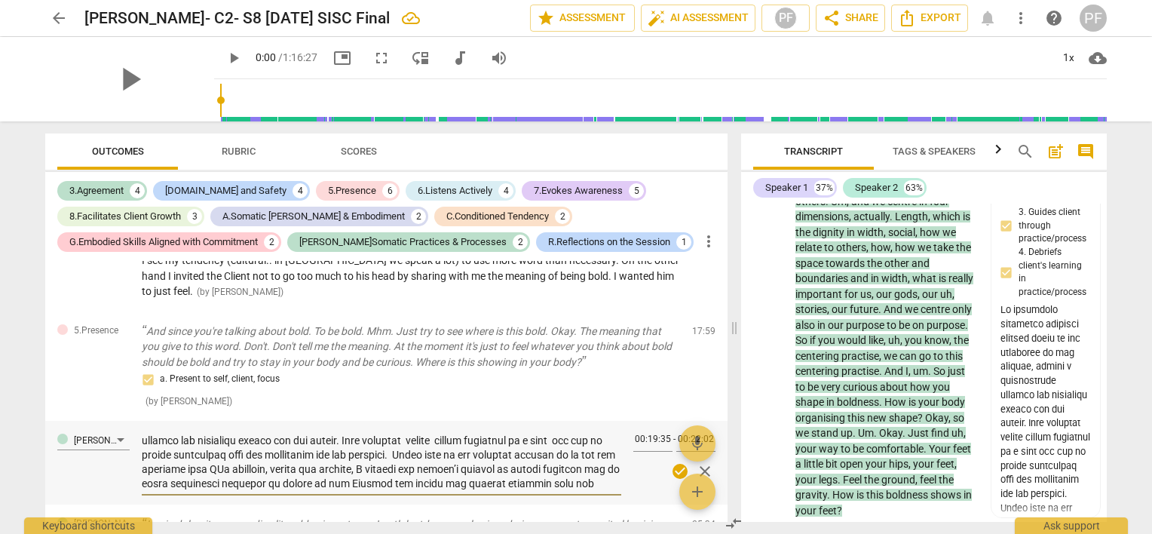
type textarea "We practiced centering together several times at the beginning of the process, …"
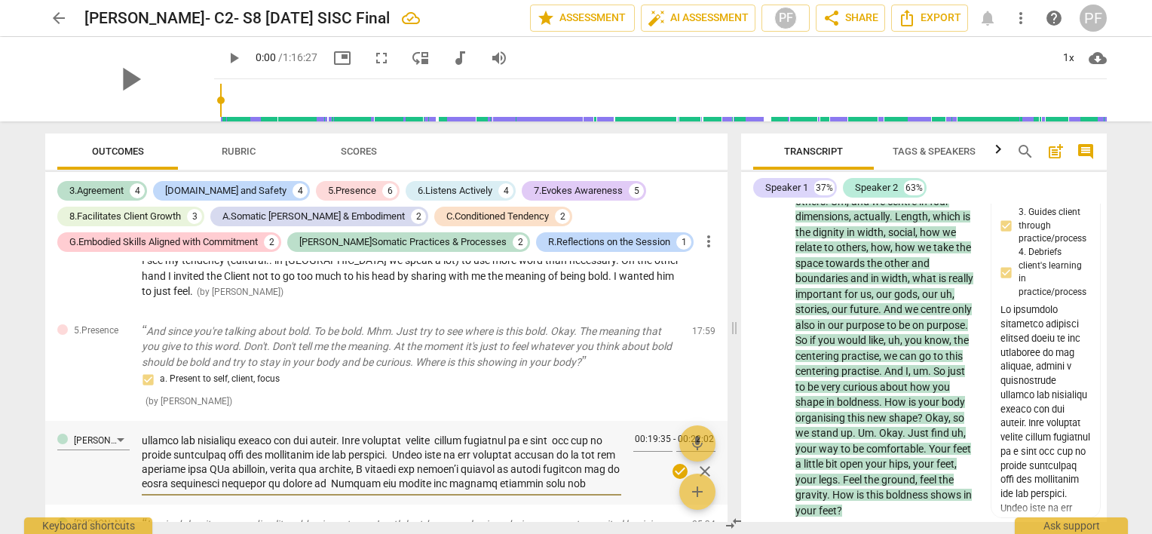
type textarea "We practiced centering together several times at the beginning of the process, …"
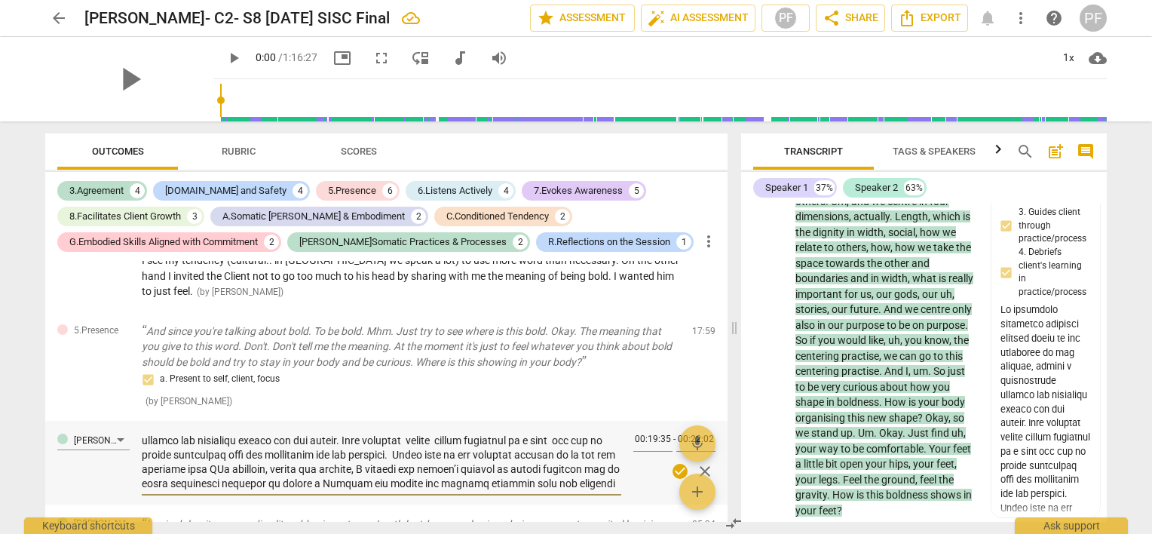
type textarea "We practiced centering together several times at the beginning of the process, …"
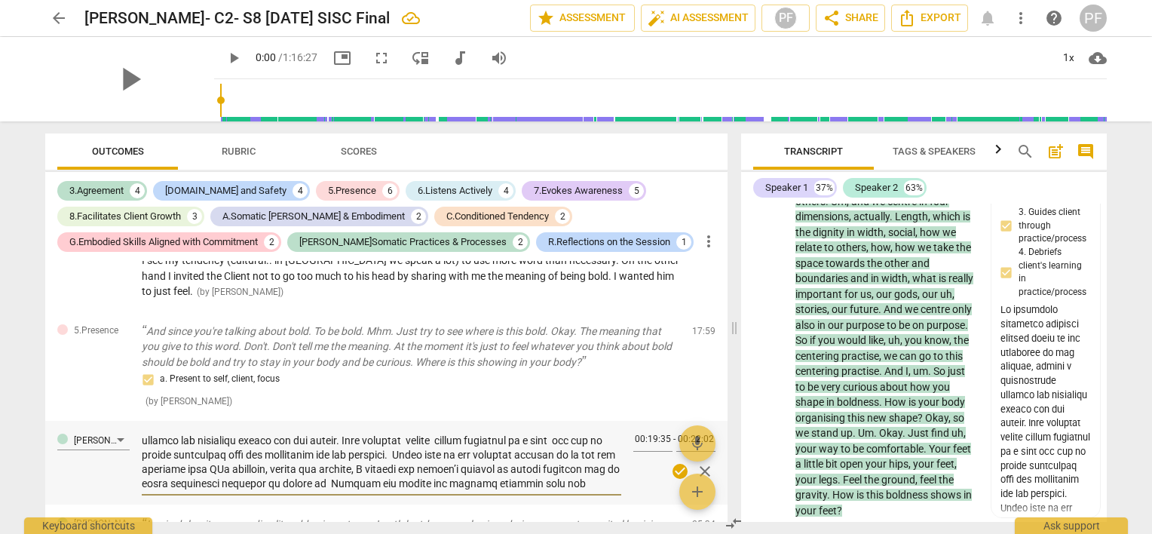
type textarea "We practiced centering together several times at the beginning of the process, …"
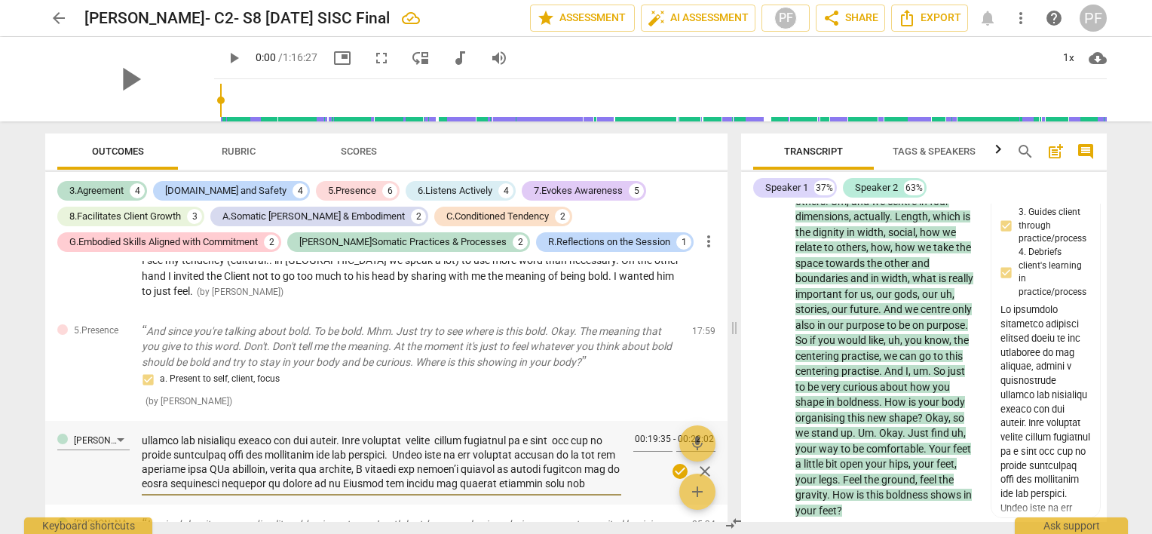
type textarea "We practiced centering together several times at the beginning of the process, …"
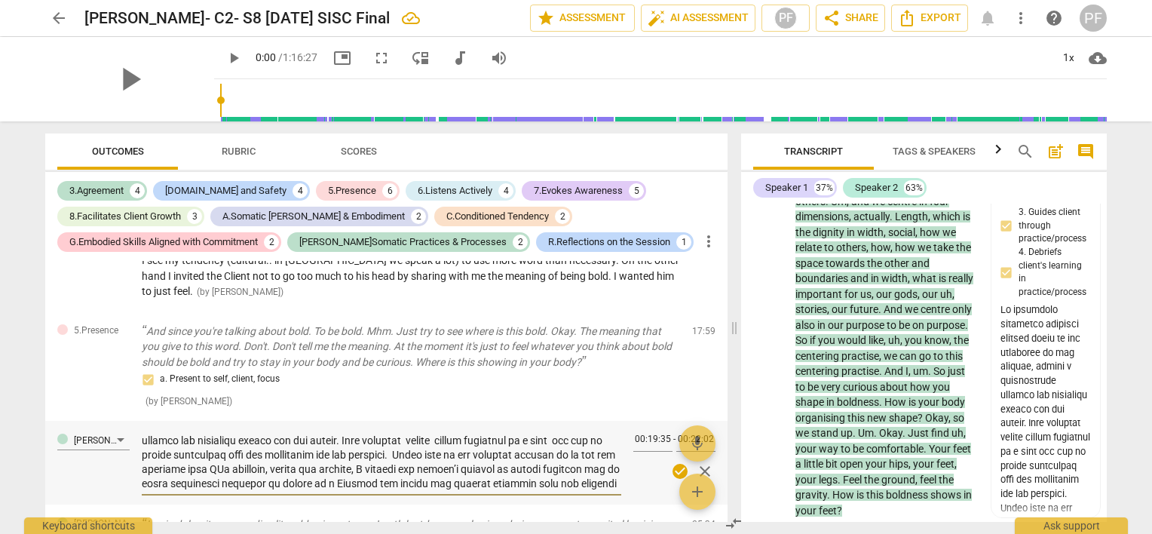
type textarea "We practiced centering together several times at the beginning of the process, …"
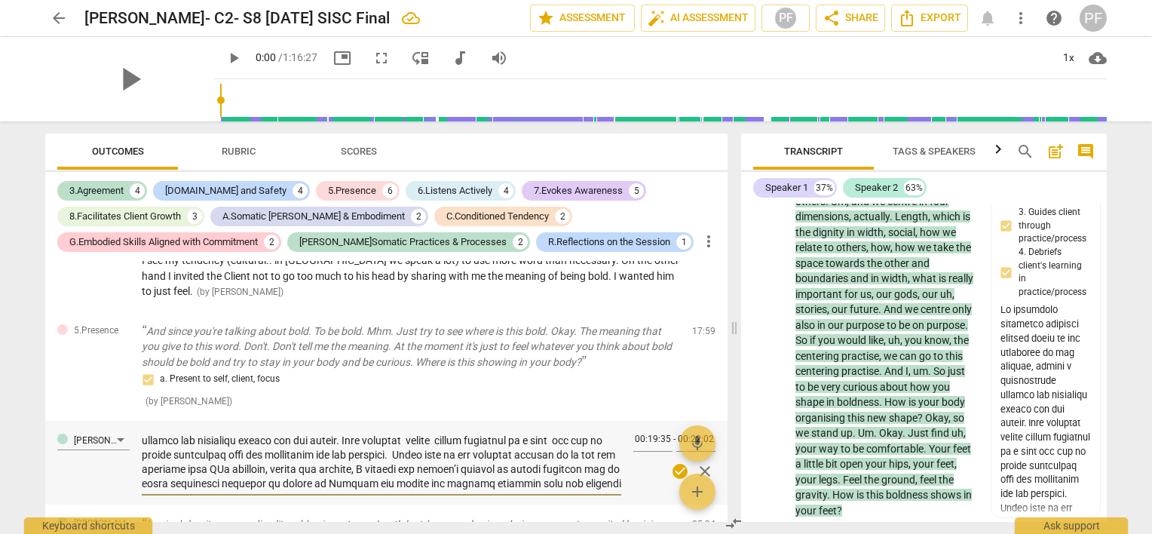
type textarea "We practiced centering together several times at the beginning of the process, …"
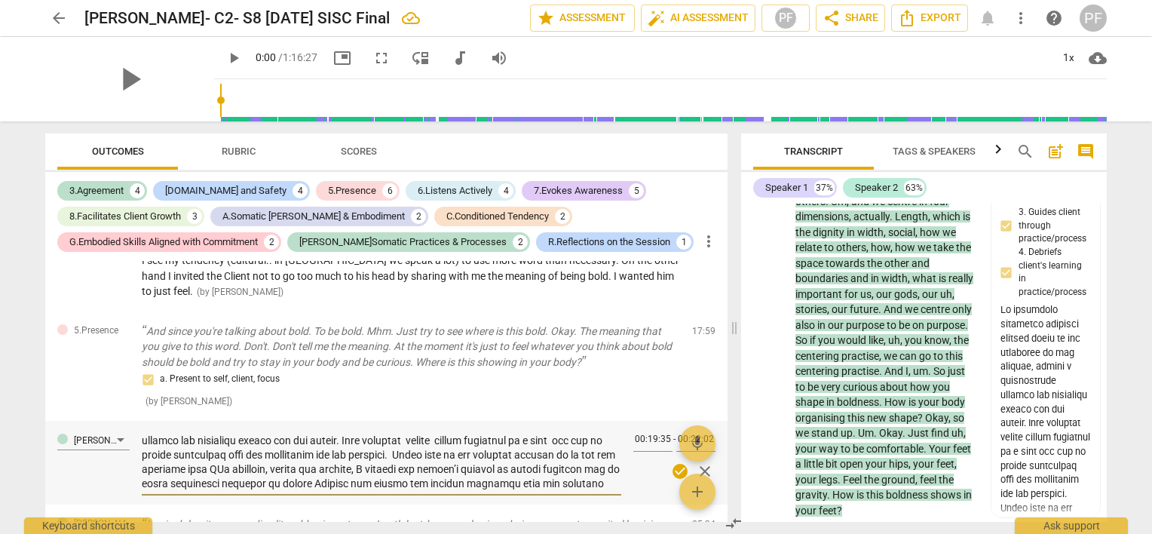
type textarea "We practiced centering together several times at the beginning of the process, …"
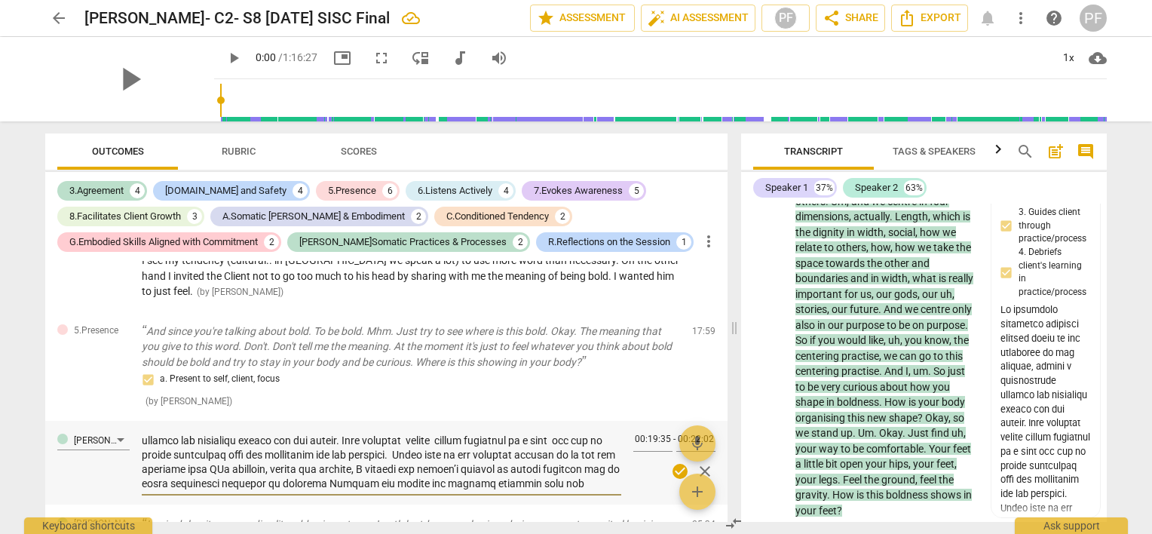
type textarea "We practiced centering together several times at the beginning of the process, …"
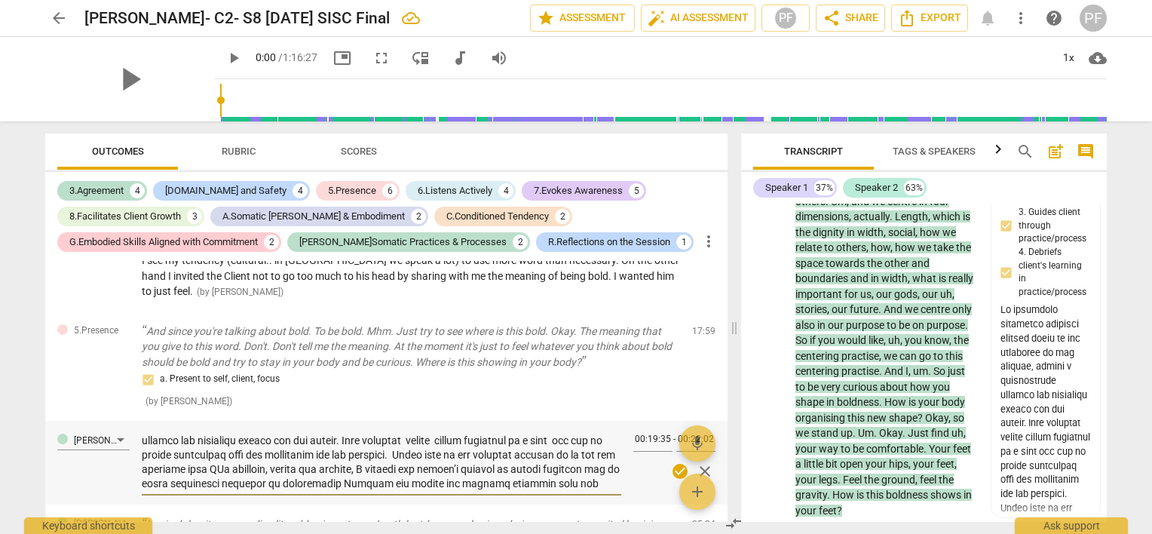
type textarea "We practiced centering together several times at the beginning of the process, …"
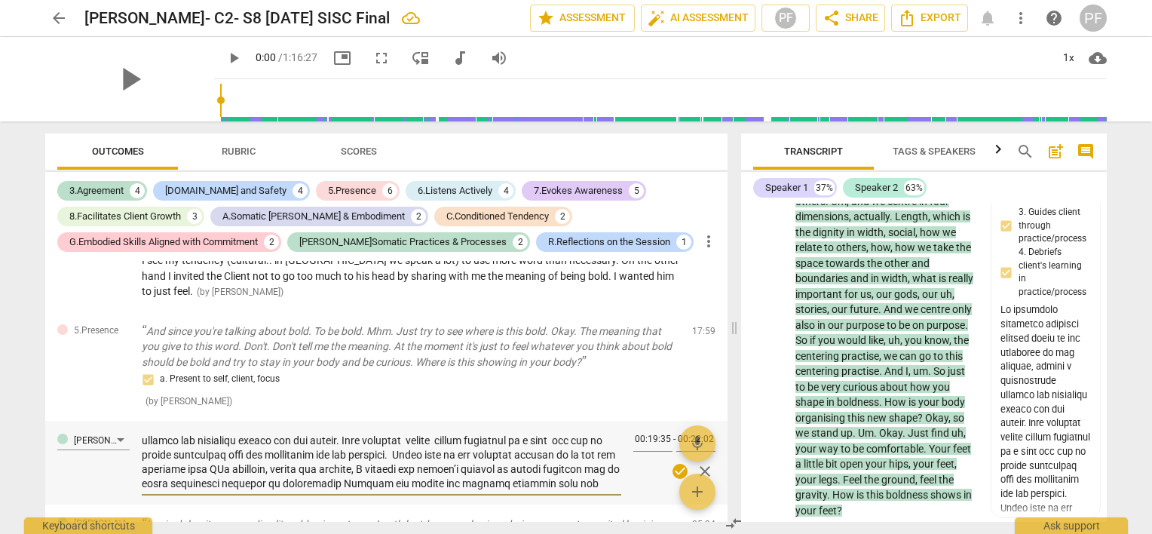
type textarea "We practiced centering together several times at the beginning of the process, …"
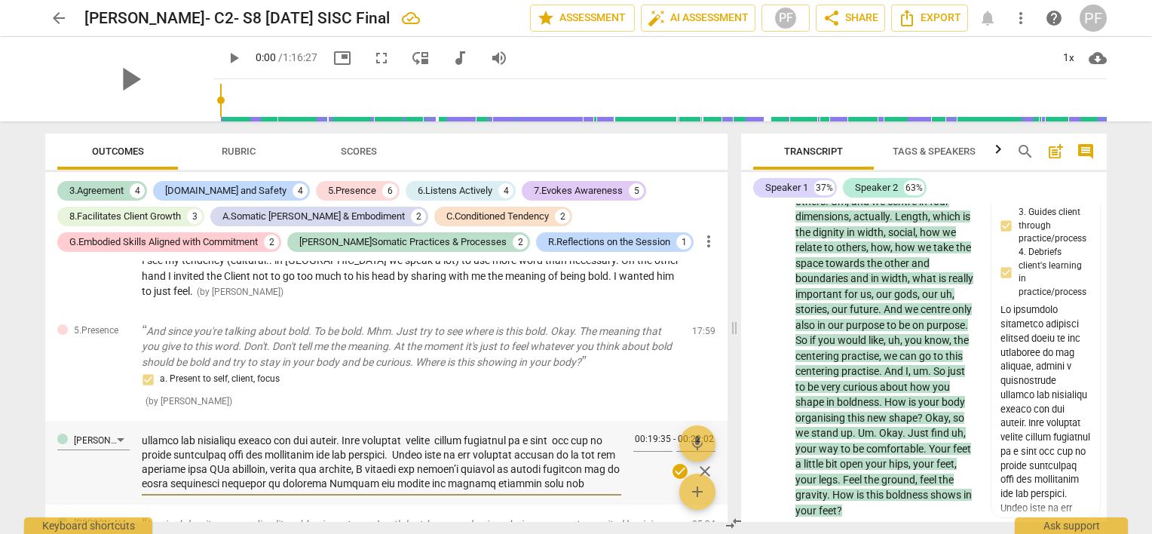
type textarea "We practiced centering together several times at the beginning of the process, …"
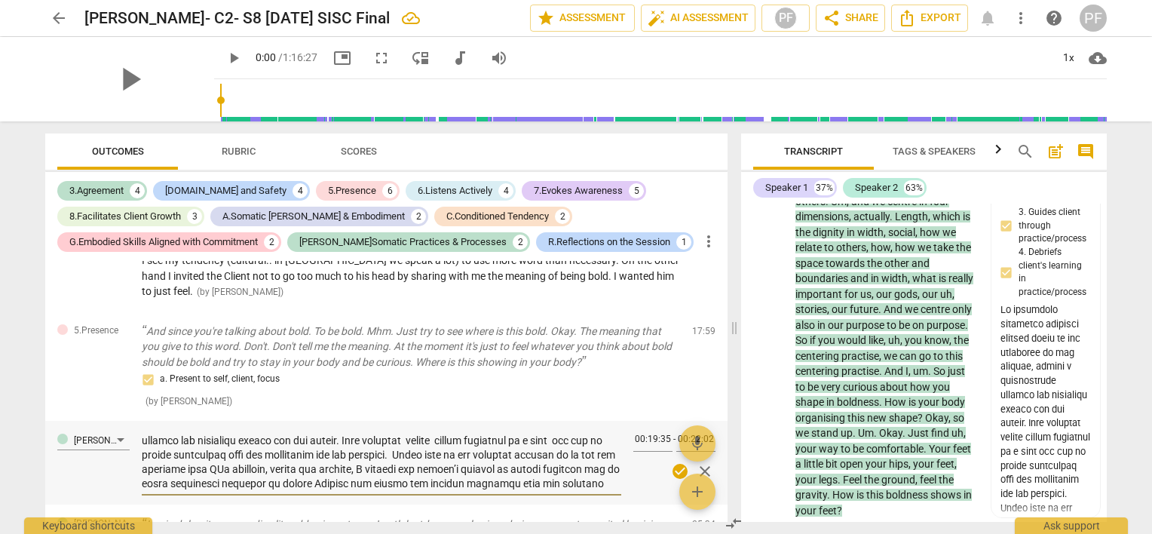
type textarea "We practiced centering together several times at the beginning of the process, …"
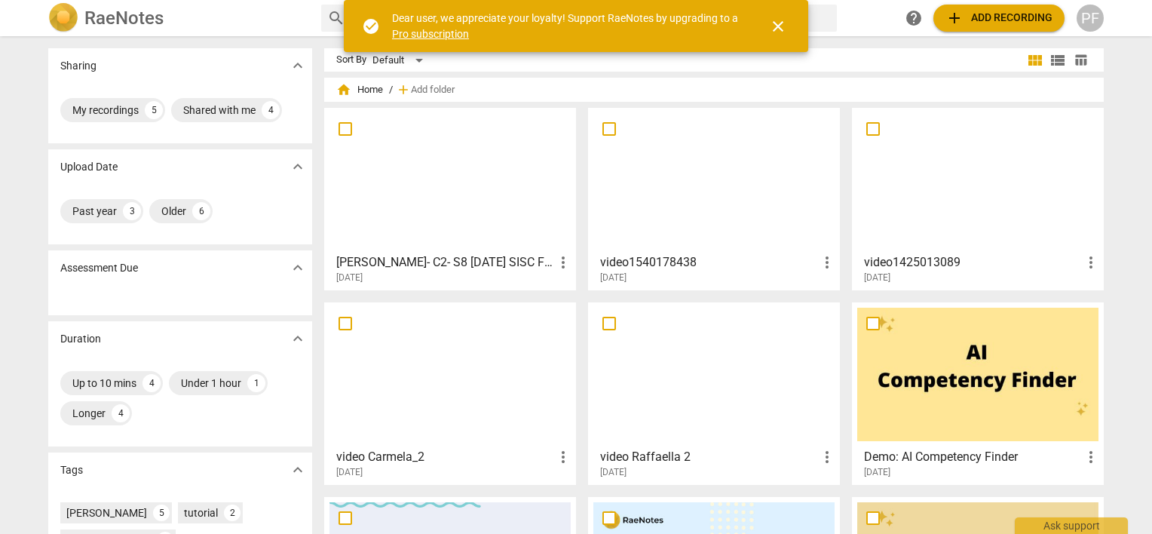
click at [391, 208] on div at bounding box center [449, 179] width 241 height 133
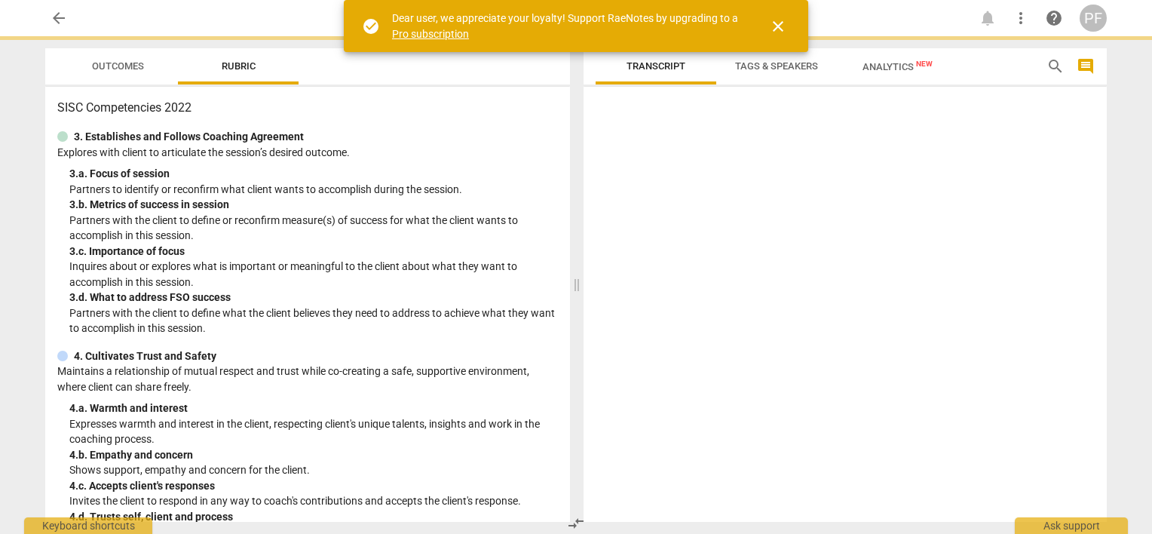
click at [403, 233] on p "Partners with the client to define or reconfirm measure(s) of success for what …" at bounding box center [313, 228] width 489 height 31
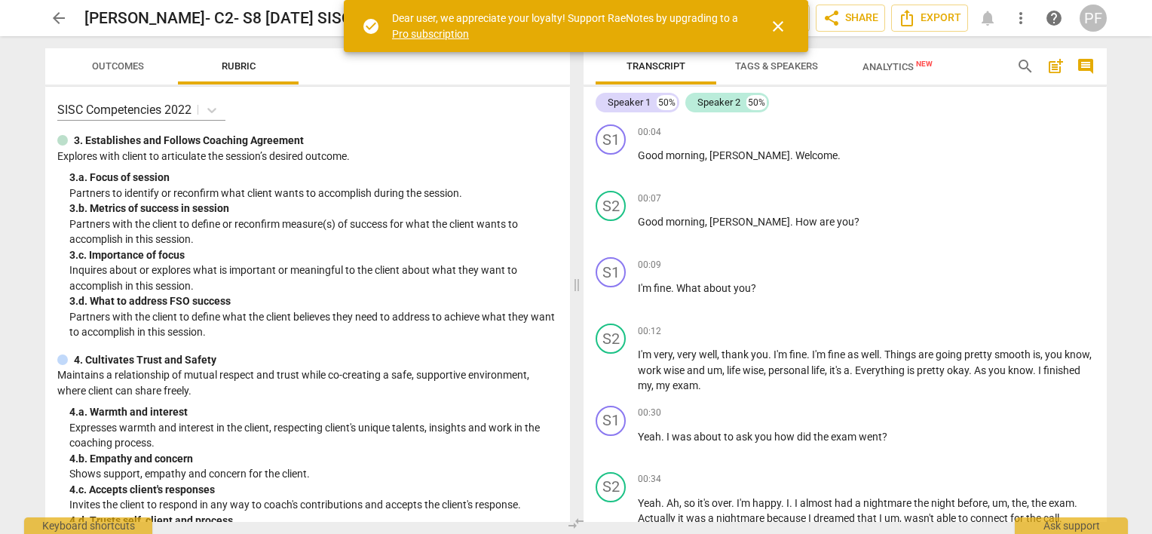
click at [115, 69] on span "Outcomes" at bounding box center [118, 65] width 52 height 11
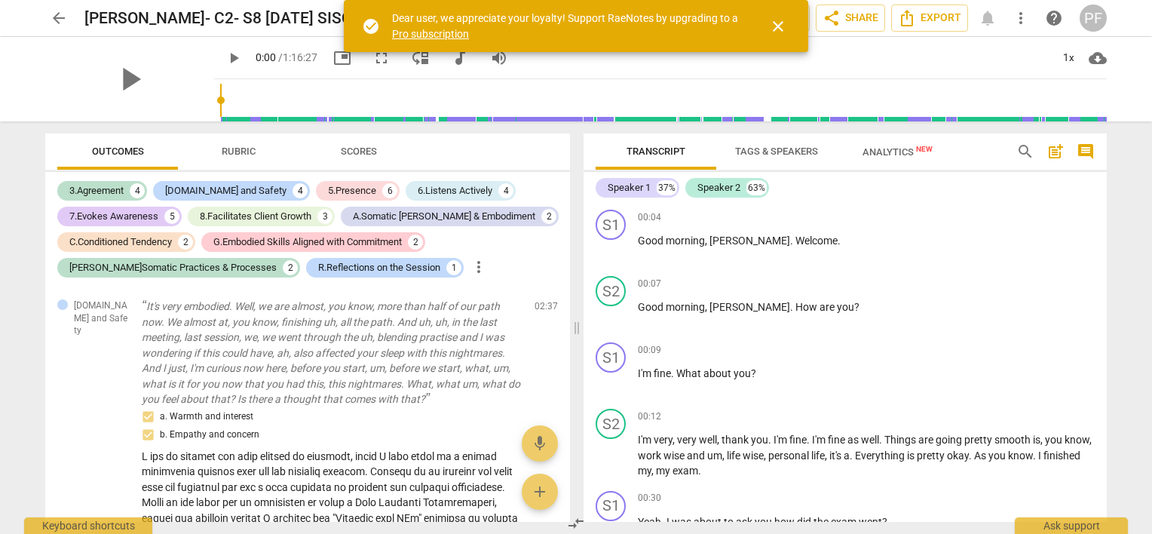
drag, startPoint x: 564, startPoint y: 294, endPoint x: 565, endPoint y: 308, distance: 13.6
click at [565, 308] on div "[DOMAIN_NAME] and Safety It's very embodied. Well, we are almost, you know, mor…" at bounding box center [307, 403] width 525 height 235
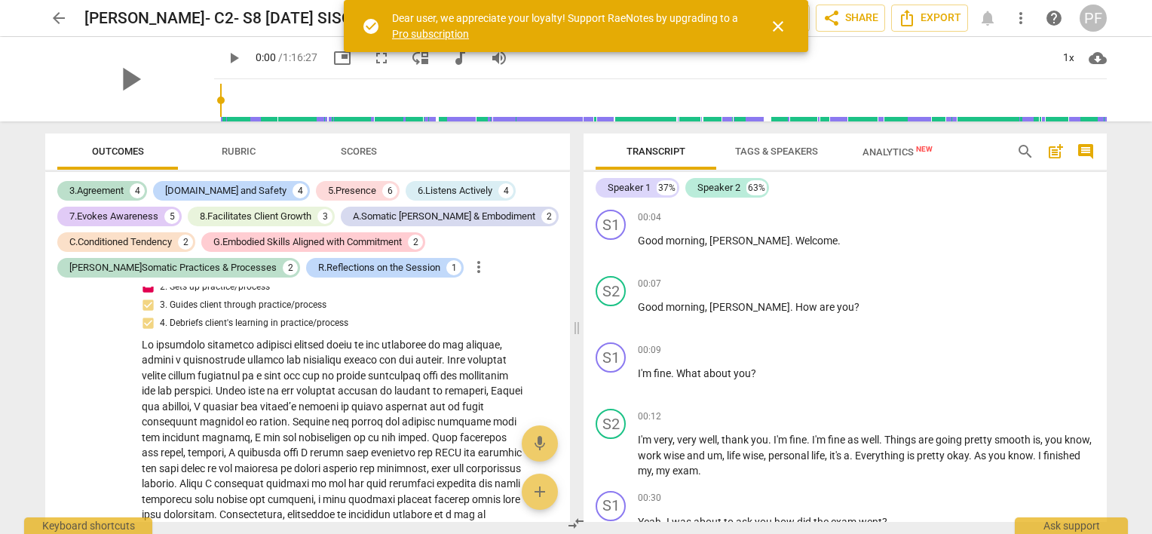
scroll to position [1944, 0]
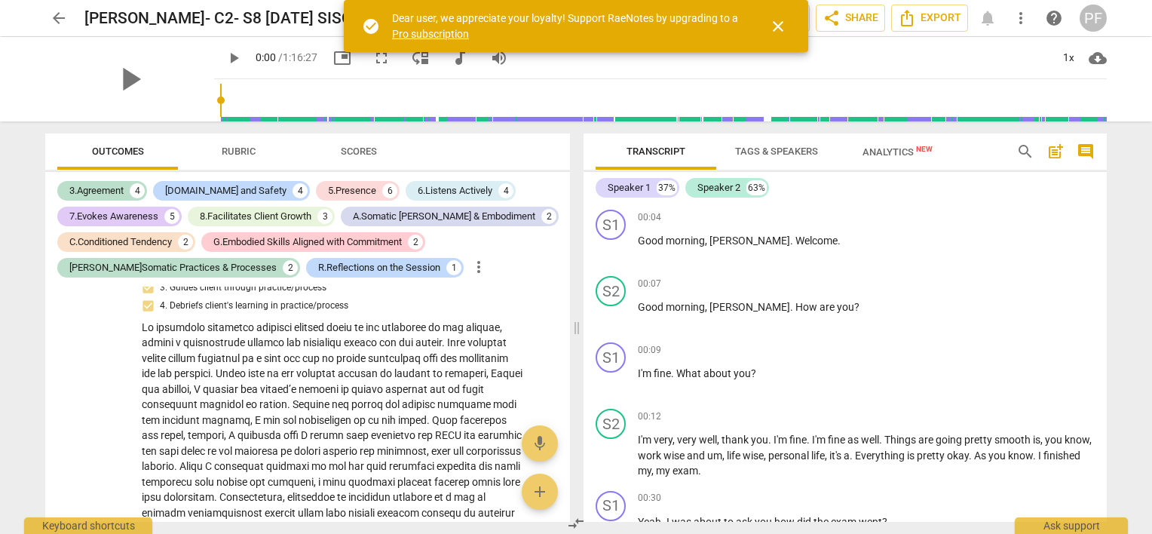
click at [570, 360] on div "Outcomes Rubric Scores 3.Agreement 4 [DOMAIN_NAME] and Safety 4 5.Presence 6 6.…" at bounding box center [304, 327] width 543 height 412
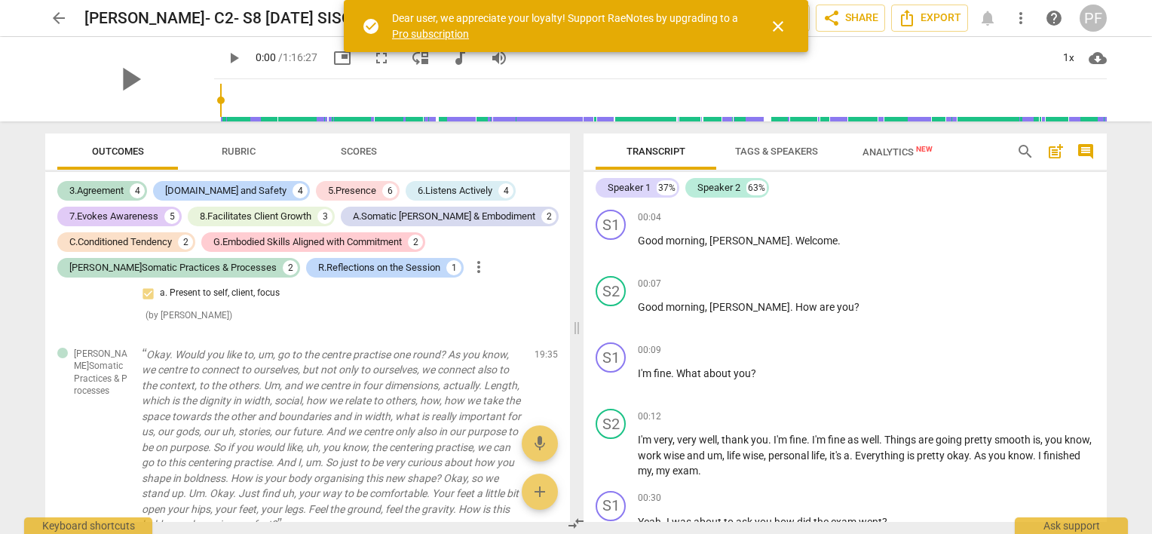
scroll to position [1586, 0]
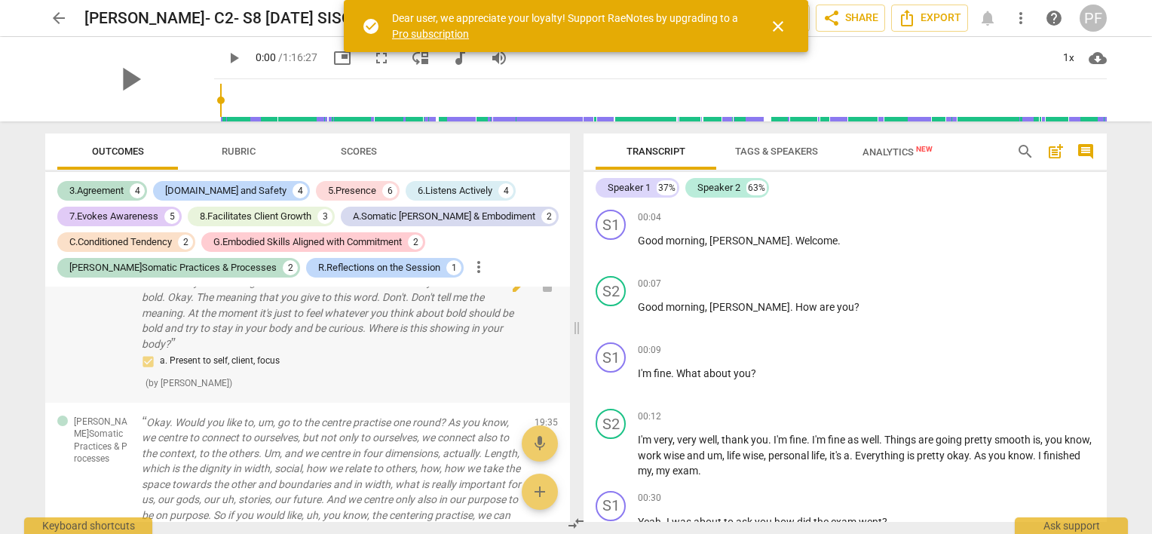
drag, startPoint x: 564, startPoint y: 347, endPoint x: 558, endPoint y: 356, distance: 10.9
click at [558, 356] on div "5.Presence And since you're talking about bold. To be bold. Mhm. Just try to se…" at bounding box center [307, 332] width 525 height 140
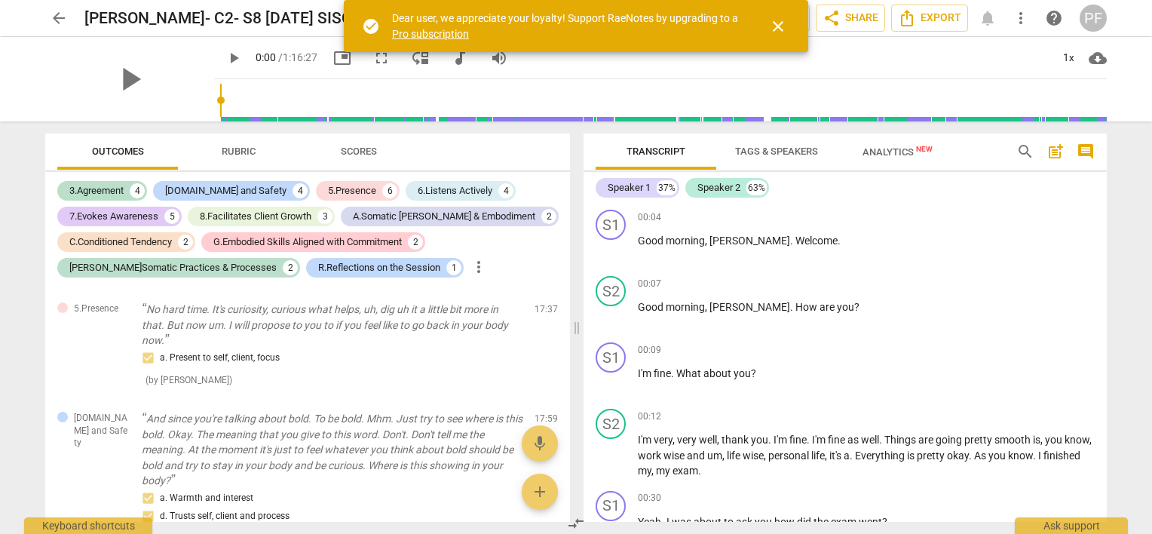
scroll to position [1176, 0]
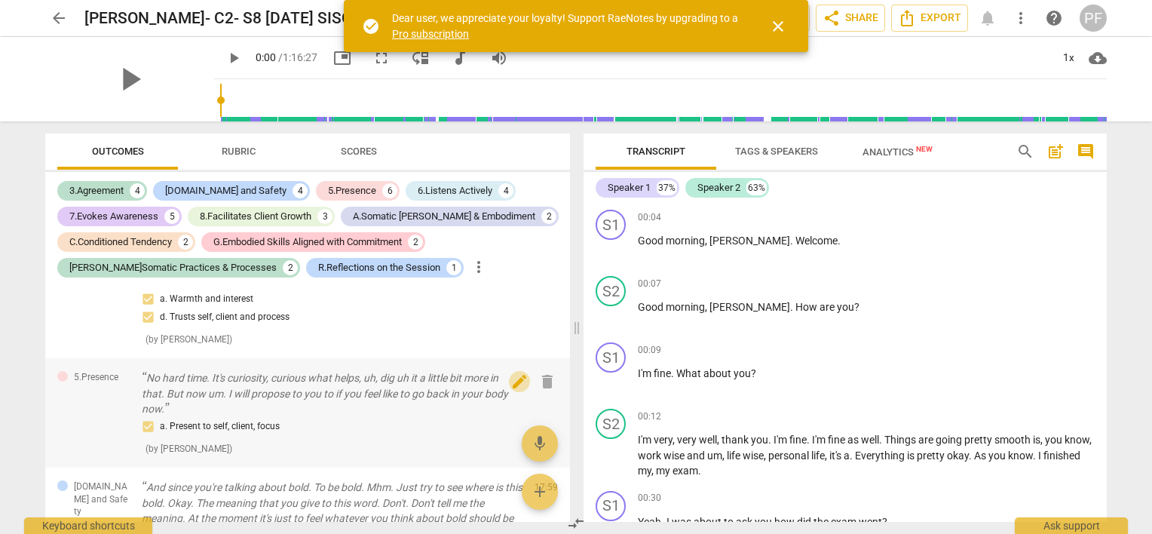
click at [510, 372] on span "edit" at bounding box center [519, 381] width 18 height 18
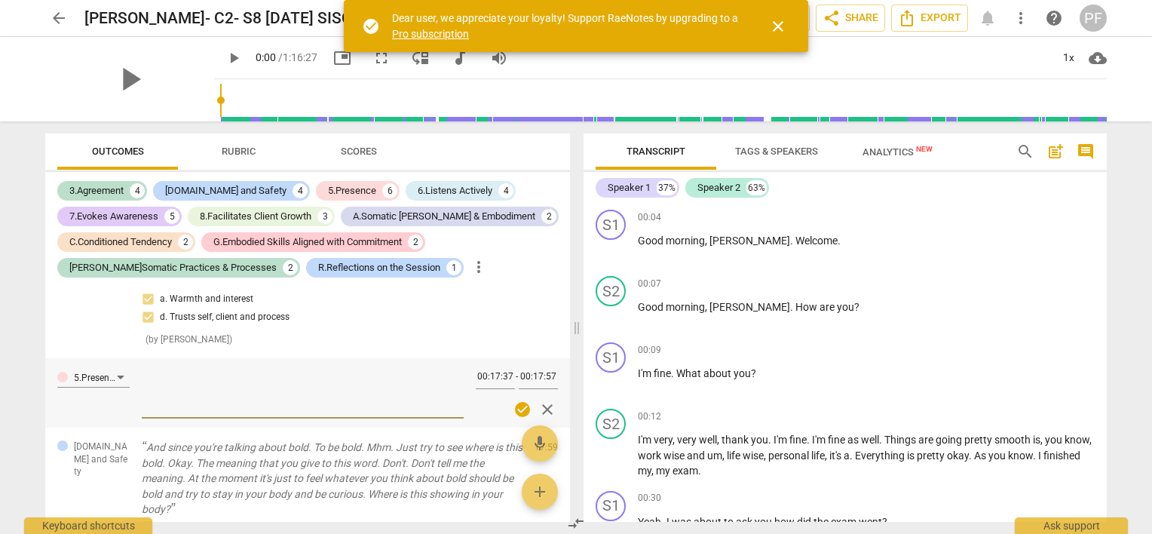
click at [536, 262] on div "3.Agreement 4 [DOMAIN_NAME] and Safety 4 5.Presence 6 6.Listens Actively 4 7.Ev…" at bounding box center [313, 229] width 513 height 103
drag, startPoint x: 570, startPoint y: 337, endPoint x: 562, endPoint y: 345, distance: 11.2
click at [562, 345] on div "Outcomes Rubric Scores 3.Agreement 4 [DOMAIN_NAME] and Safety 4 5.Presence 6 6.…" at bounding box center [304, 327] width 543 height 412
click at [452, 446] on p "And since you're talking about bold. To be bold. Mhm. Just try to see where is …" at bounding box center [332, 479] width 381 height 78
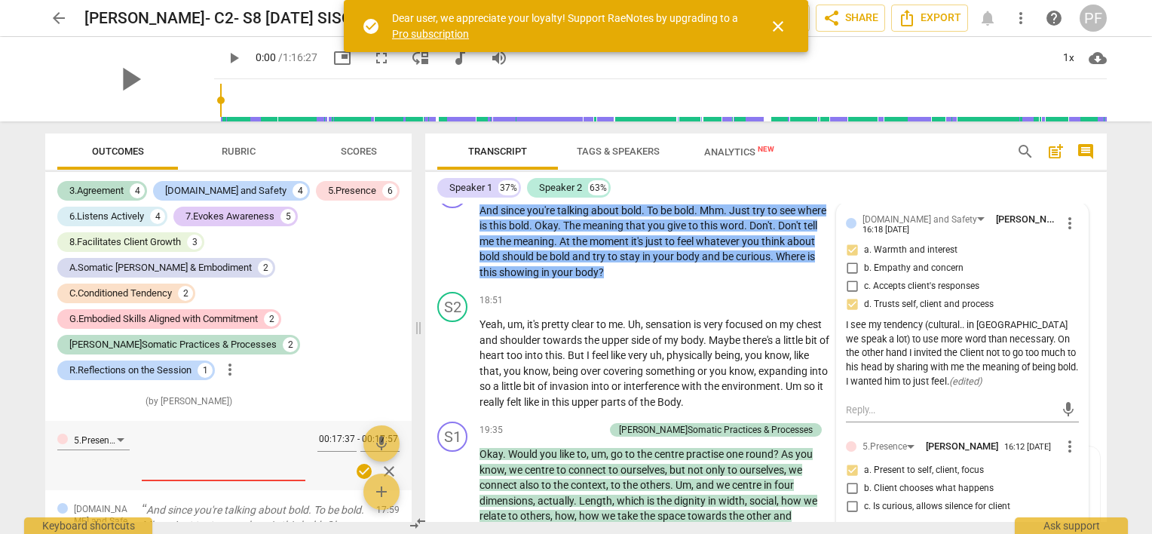
scroll to position [3966, 0]
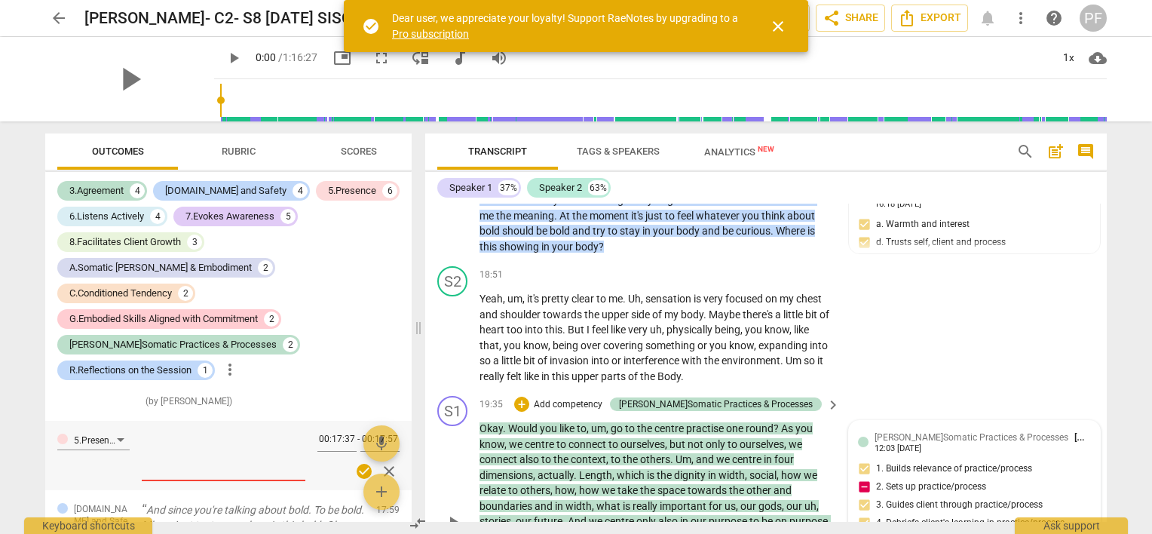
click at [1059, 440] on div "[PERSON_NAME]Somatic Practices & Processes [PERSON_NAME] 12:03 [DATE]" at bounding box center [982, 441] width 216 height 23
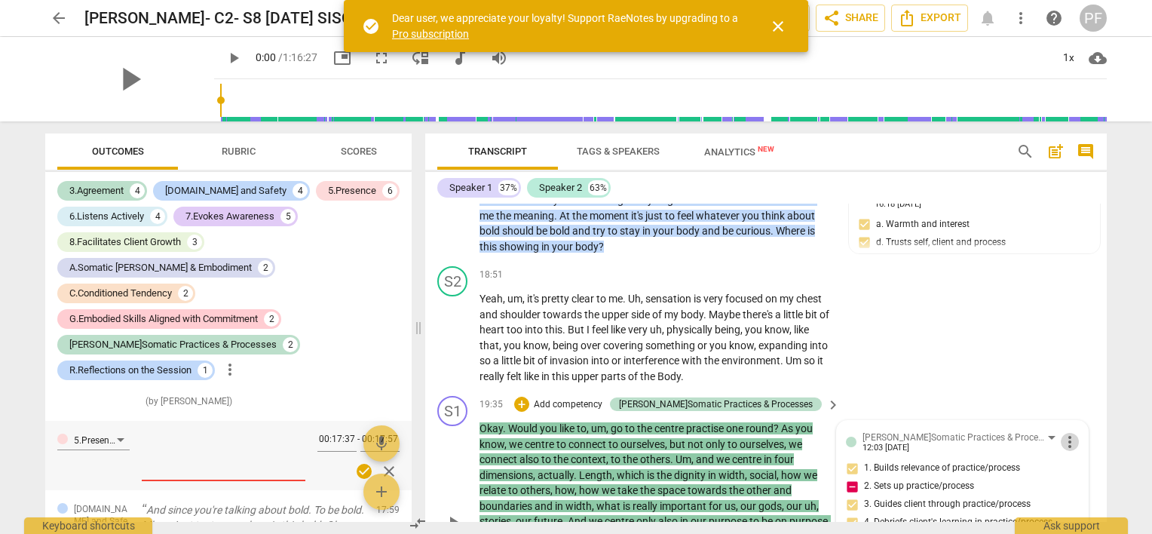
click at [1064, 434] on span "more_vert" at bounding box center [1070, 442] width 18 height 18
click at [1073, 435] on li "Edit" at bounding box center [1082, 433] width 52 height 29
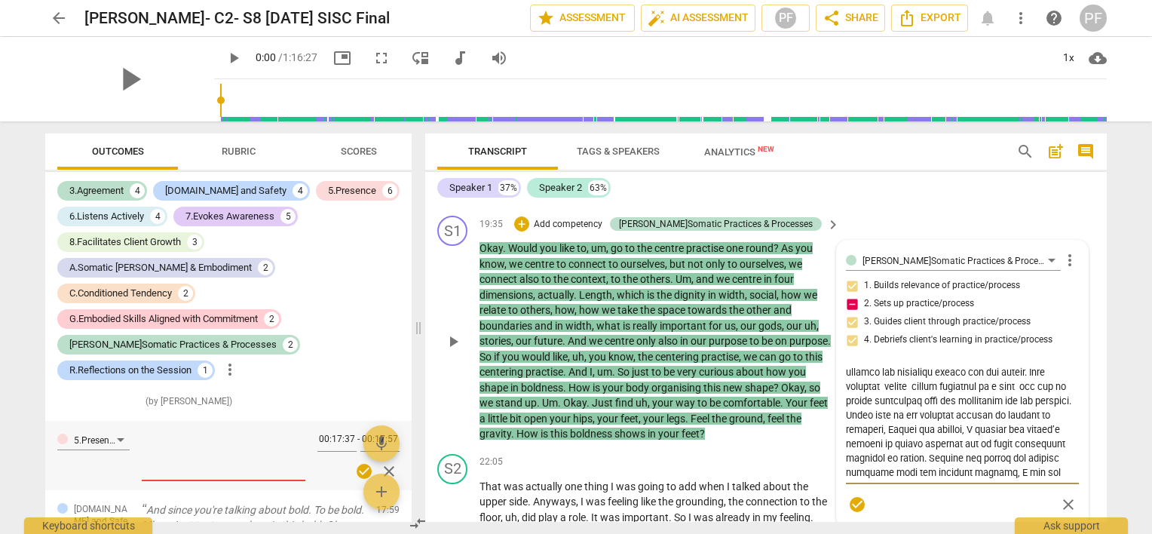
scroll to position [32, 0]
drag, startPoint x: 892, startPoint y: 419, endPoint x: 841, endPoint y: 416, distance: 50.6
click at [841, 416] on div "[PERSON_NAME]Somatic Practices & Processes [PERSON_NAME] more_vert 1. Builds re…" at bounding box center [962, 383] width 251 height 286
type textarea "Lo ipsumdolo sitametco adipisci elitsed doeiu te inc utlaboree do mag aliquae, …"
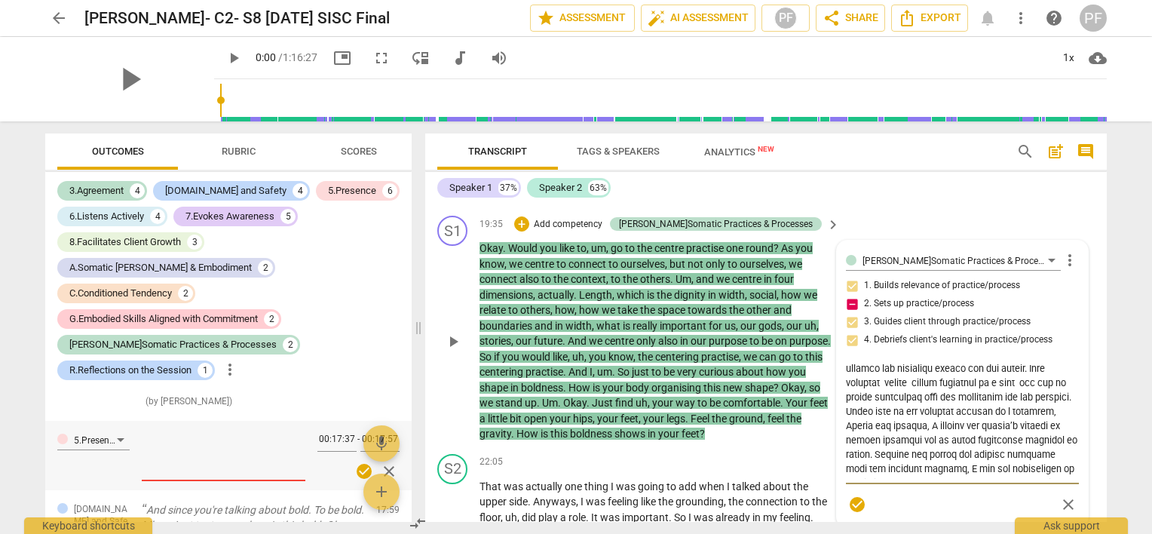
type textarea "Lo ipsumdolo sitametco adipisci elitsed doeiu te inc utlaboree do mag aliquae, …"
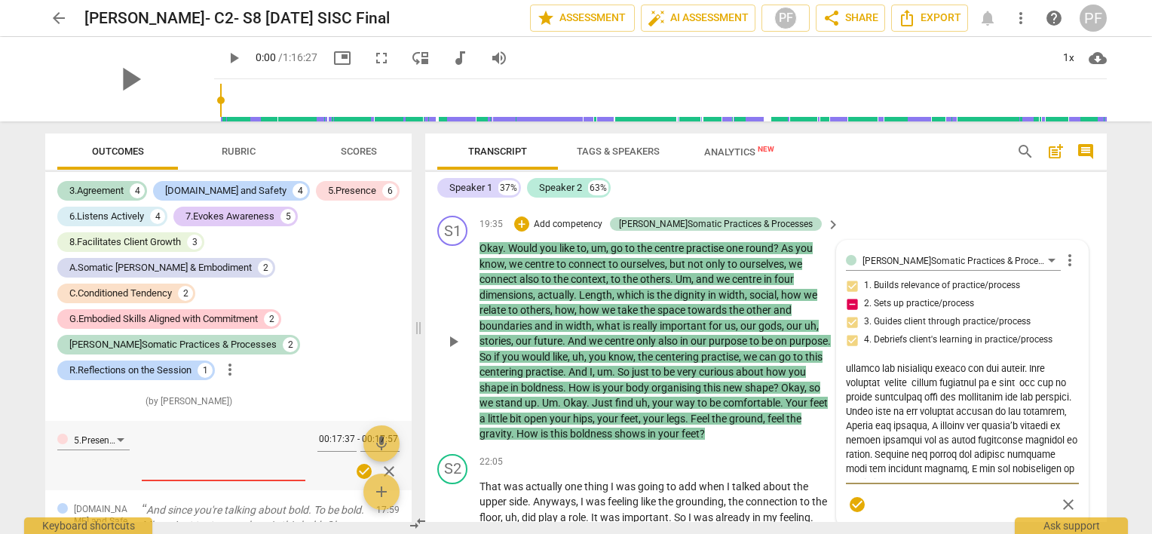
type textarea "Lo ipsumdolo sitametco adipisci elitsed doeiu te inc utlaboree do mag aliquae, …"
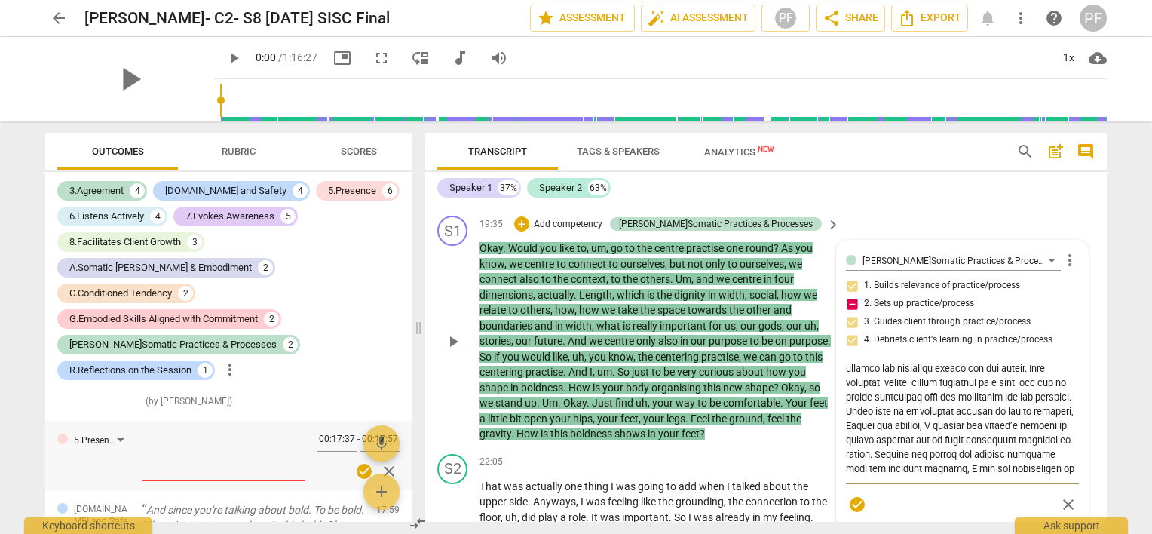
type textarea "Lo ipsumdolo sitametco adipisci elitsed doeiu te inc utlaboree do mag aliquae, …"
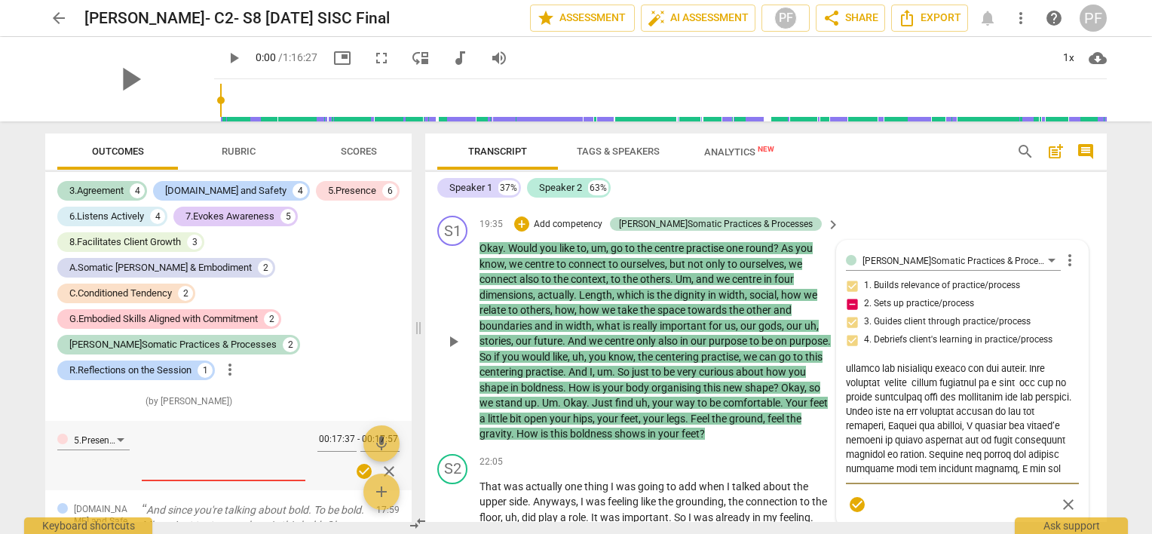
type textarea "Lo ipsumdolo sitametco adipisci elitsed doeiu te inc utlaboree do mag aliquae, …"
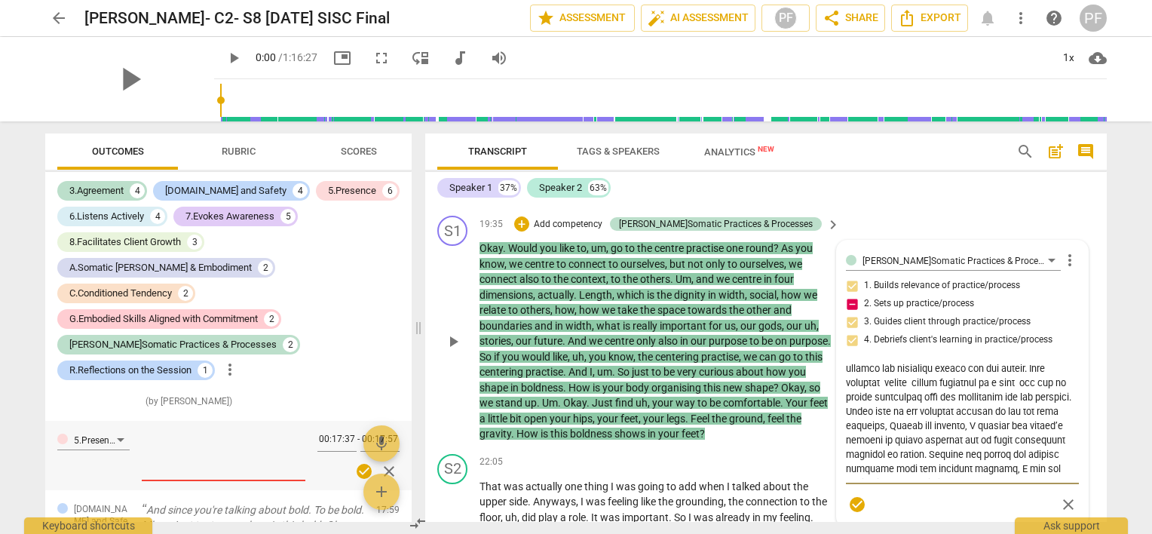
type textarea "Lo ipsumdolo sitametco adipisci elitsed doeiu te inc utlaboree do mag aliquae, …"
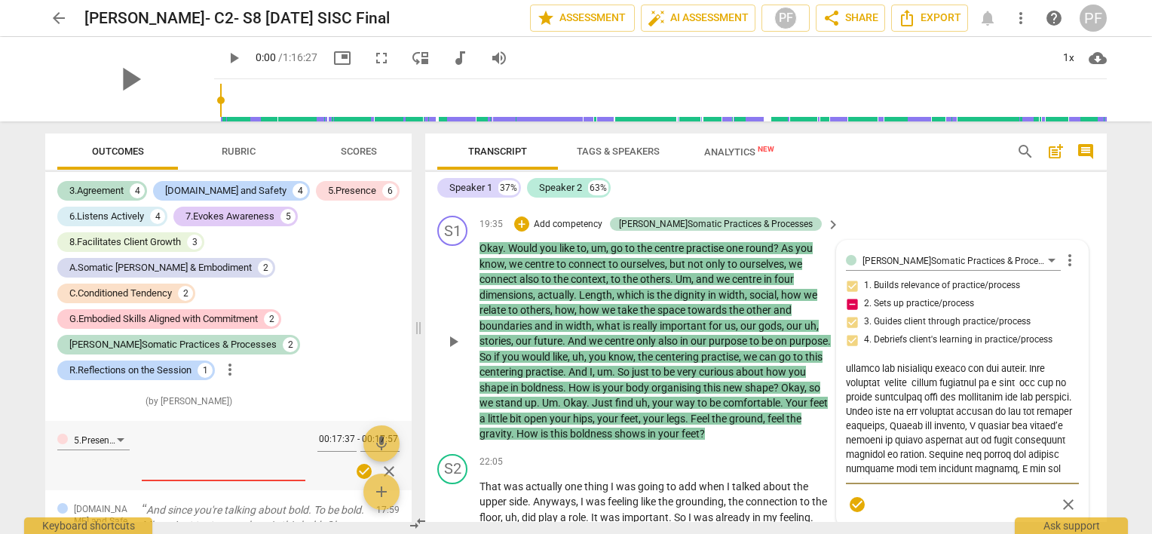
type textarea "Lo ipsumdolo sitametco adipisci elitsed doeiu te inc utlaboree do mag aliquae, …"
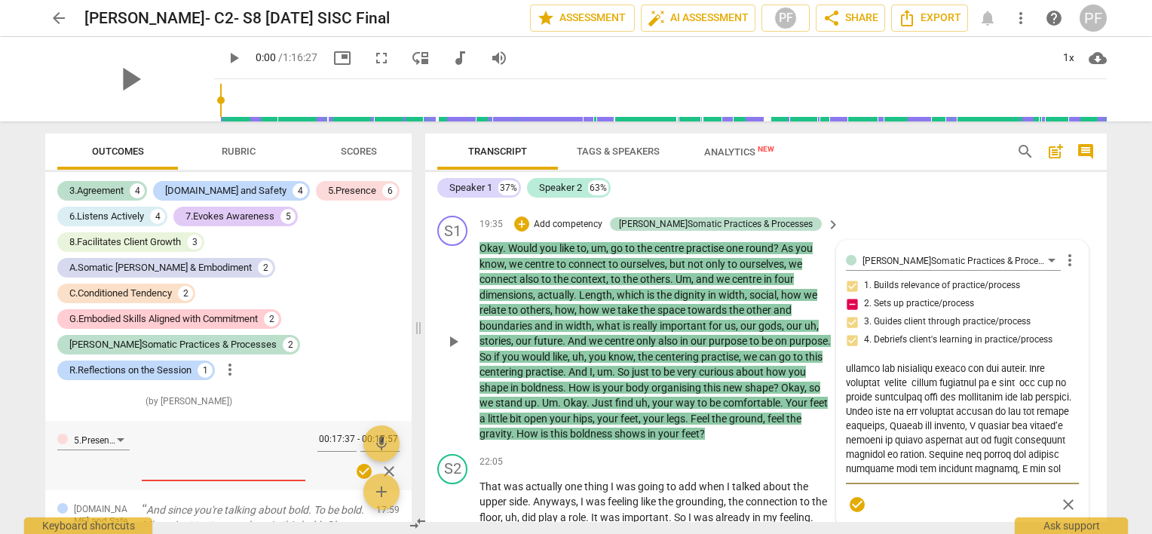
type textarea "Lo ipsumdolo sitametco adipisci elitsed doeiu te inc utlaboree do mag aliquae, …"
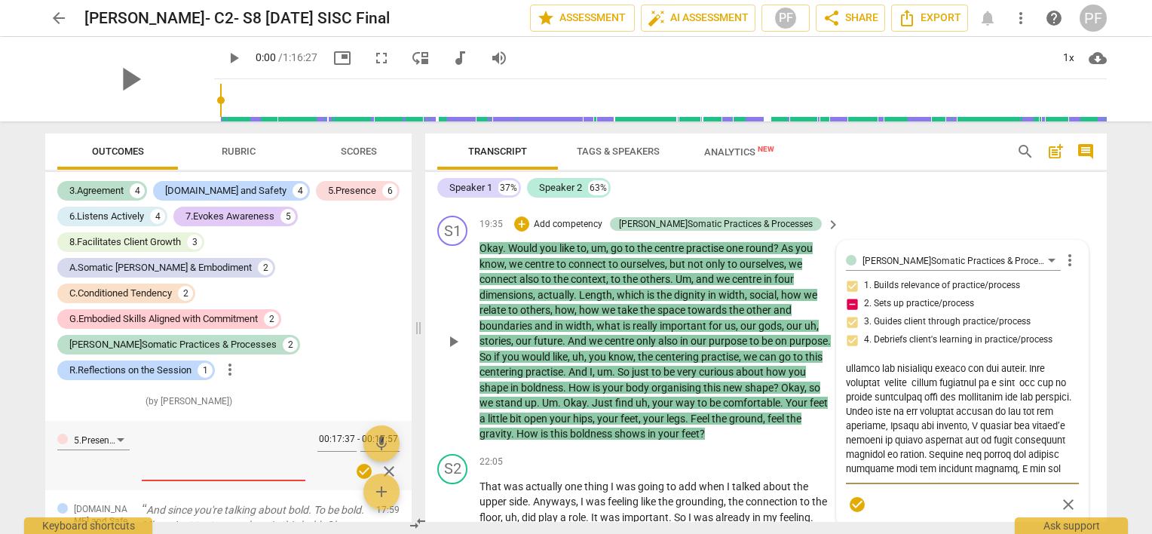
type textarea "Lo ipsumdolo sitametco adipisci elitsed doeiu te inc utlaboree do mag aliquae, …"
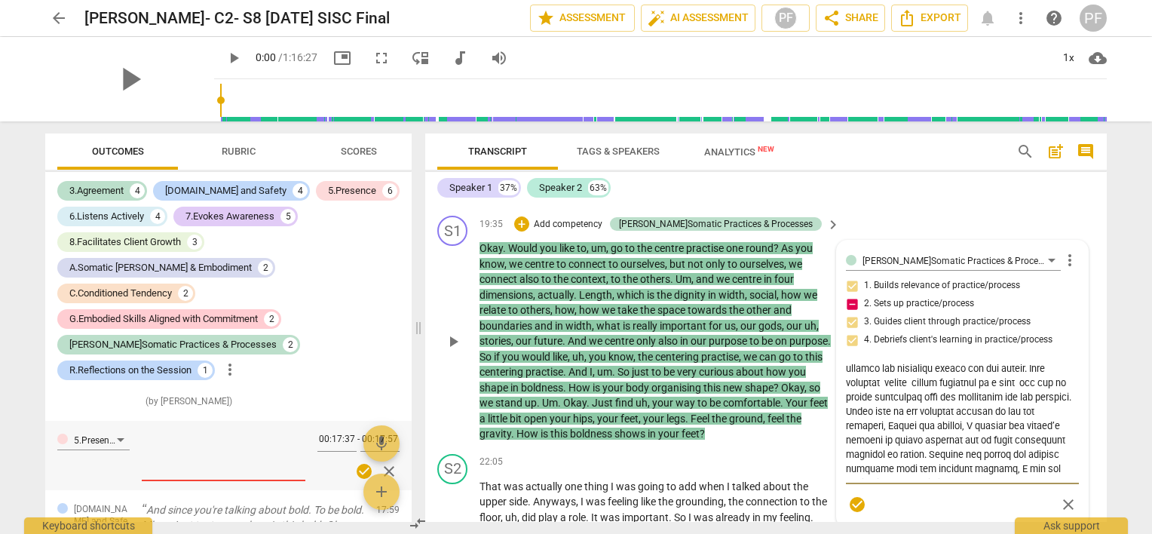
type textarea "Lo ipsumdolo sitametco adipisci elitsed doeiu te inc utlaboree do mag aliquae, …"
drag, startPoint x: 980, startPoint y: 414, endPoint x: 898, endPoint y: 412, distance: 82.2
click at [898, 412] on textarea at bounding box center [962, 421] width 233 height 115
type textarea "Lo ipsumdolo sitametco adipisci elitsed doeiu te inc utlaboree do mag aliquae, …"
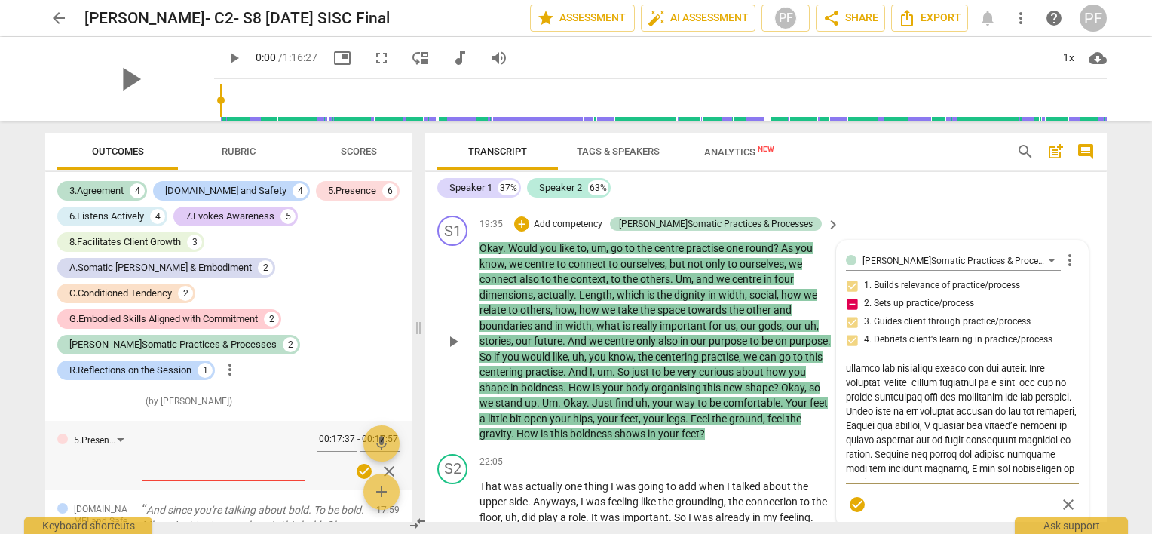
type textarea "Lo ipsumdolo sitametco adipisci elitsed doeiu te inc utlaboree do mag aliquae, …"
click at [1065, 431] on textarea at bounding box center [962, 421] width 233 height 115
type textarea "Lo ipsumdolo sitametco adipisci elitsed doeiu te inc utlaboree do mag aliquae, …"
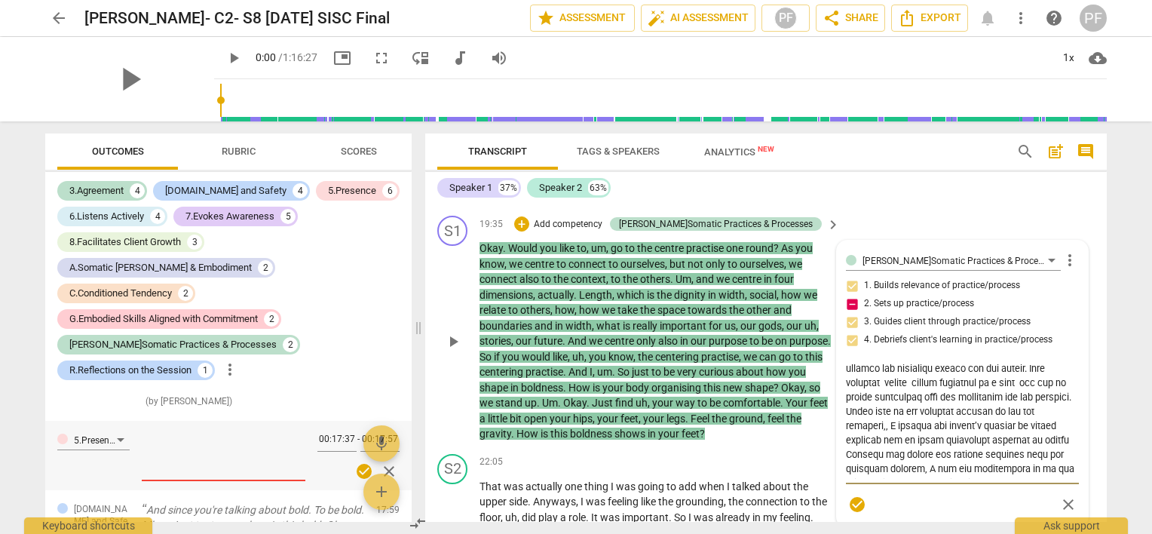
type textarea "Lo ipsumdolo sitametco adipisci elitsed doeiu te inc utlaboree do mag aliquae, …"
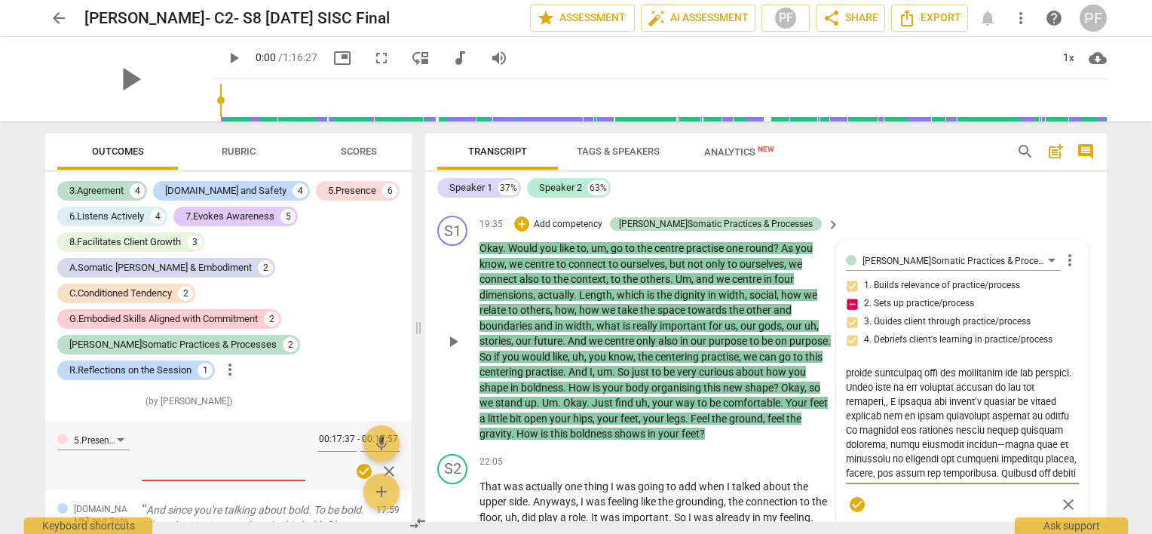
drag, startPoint x: 896, startPoint y: 421, endPoint x: 843, endPoint y: 421, distance: 53.5
click at [846, 421] on textarea at bounding box center [962, 421] width 233 height 115
type textarea "Lo ipsumdolo sitametco adipisci elitsed doeiu te inc utlaboree do mag aliquae, …"
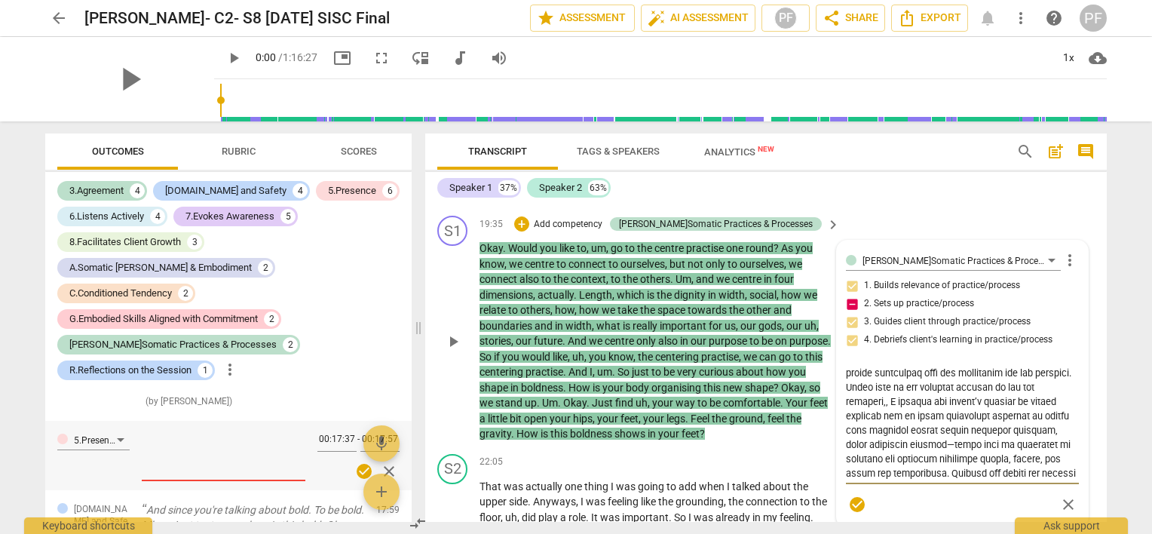
type textarea "Lo ipsumdolo sitametco adipisci elitsed doeiu te inc utlaboree do mag aliquae, …"
click at [1016, 405] on textarea at bounding box center [962, 421] width 233 height 115
drag, startPoint x: 938, startPoint y: 406, endPoint x: 980, endPoint y: 407, distance: 42.2
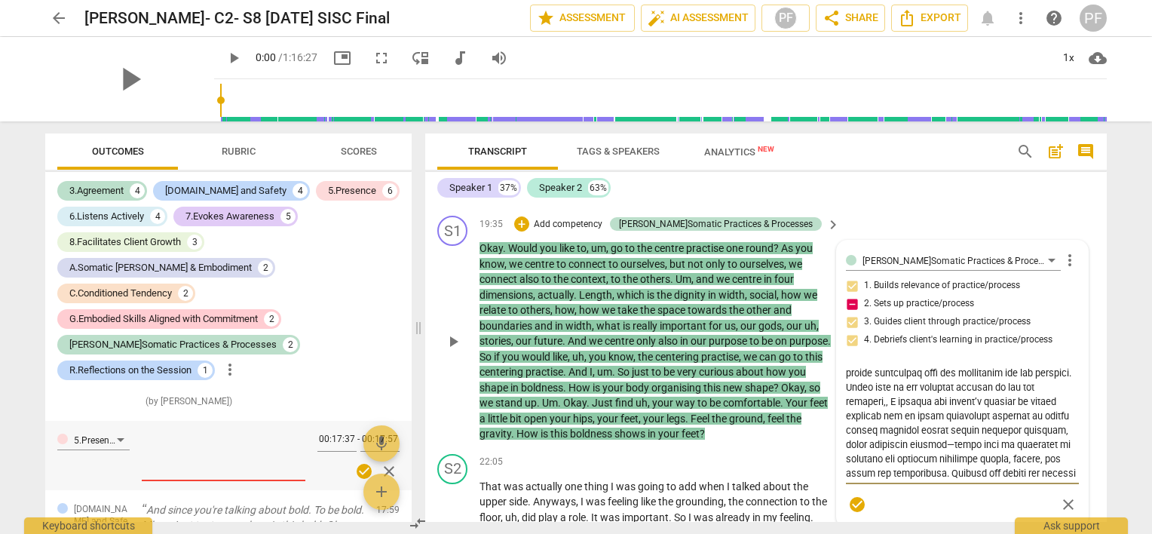
click at [980, 407] on textarea at bounding box center [962, 421] width 233 height 115
click at [1016, 407] on textarea at bounding box center [962, 421] width 233 height 115
click at [866, 419] on textarea at bounding box center [962, 421] width 233 height 115
type textarea "Lo ipsumdolo sitametco adipisci elitsed doeiu te inc utlaboree do mag aliquae, …"
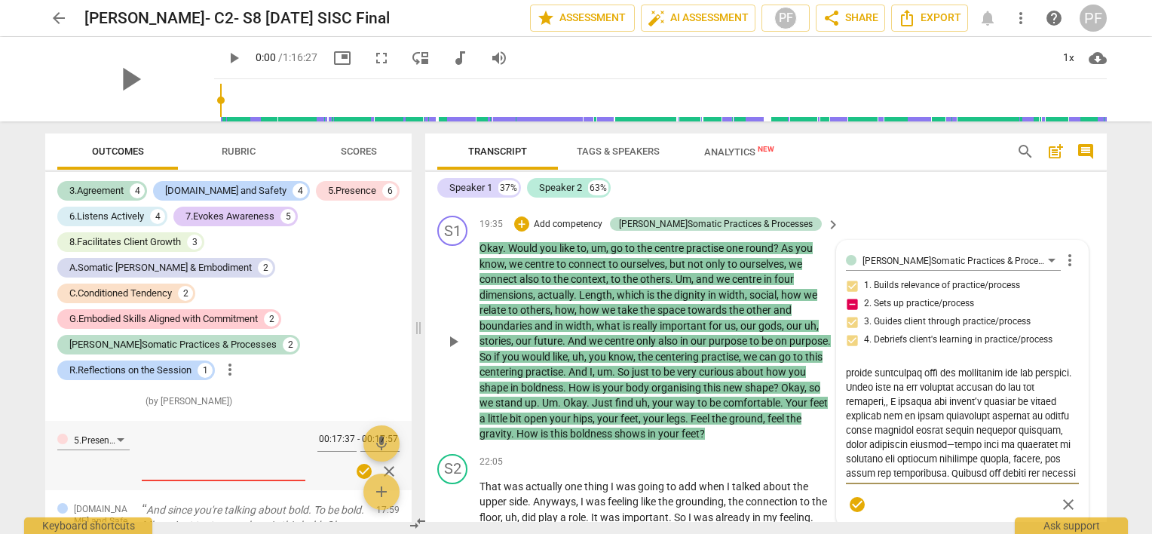
type textarea "Lo ipsumdolo sitametco adipisci elitsed doeiu te inc utlaboree do mag aliquae, …"
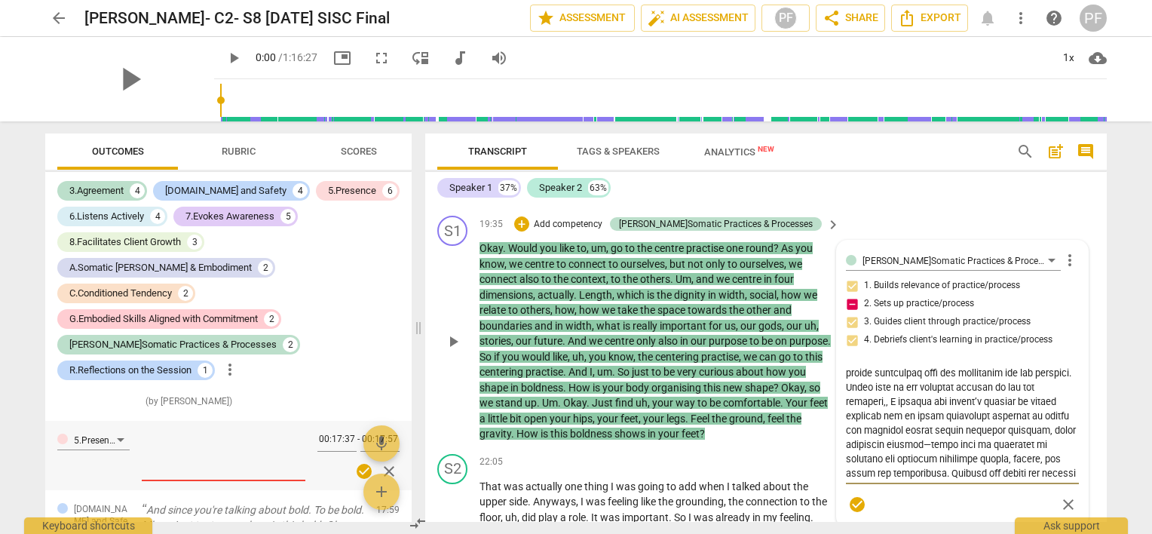
type textarea "Lo ipsumdolo sitametco adipisci elitsed doeiu te inc utlaboree do mag aliquae, …"
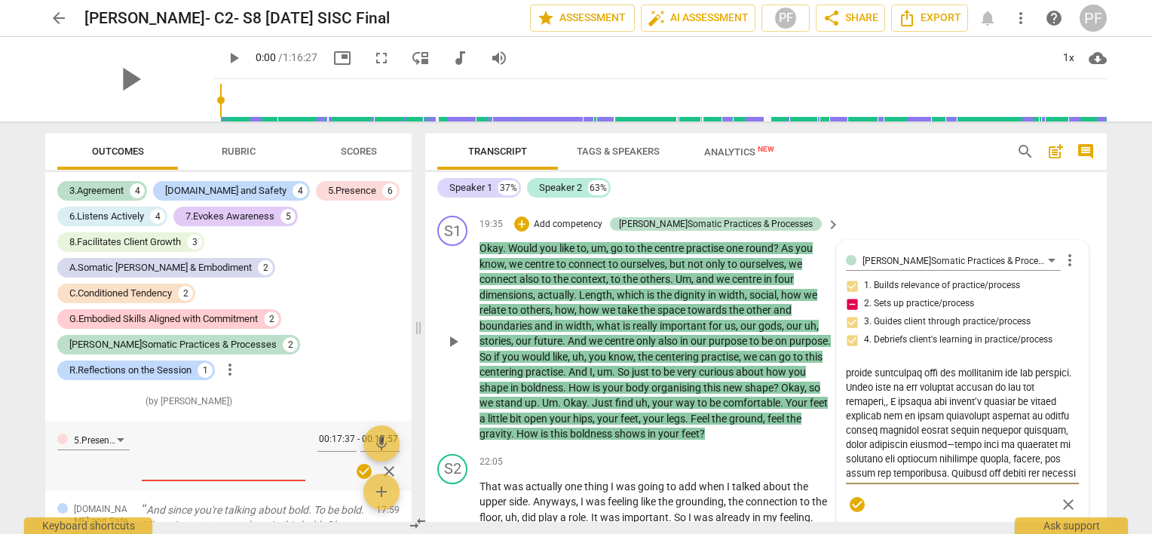
type textarea "Lo ipsumdolo sitametco adipisci elitsed doeiu te inc utlaboree do mag aliquae, …"
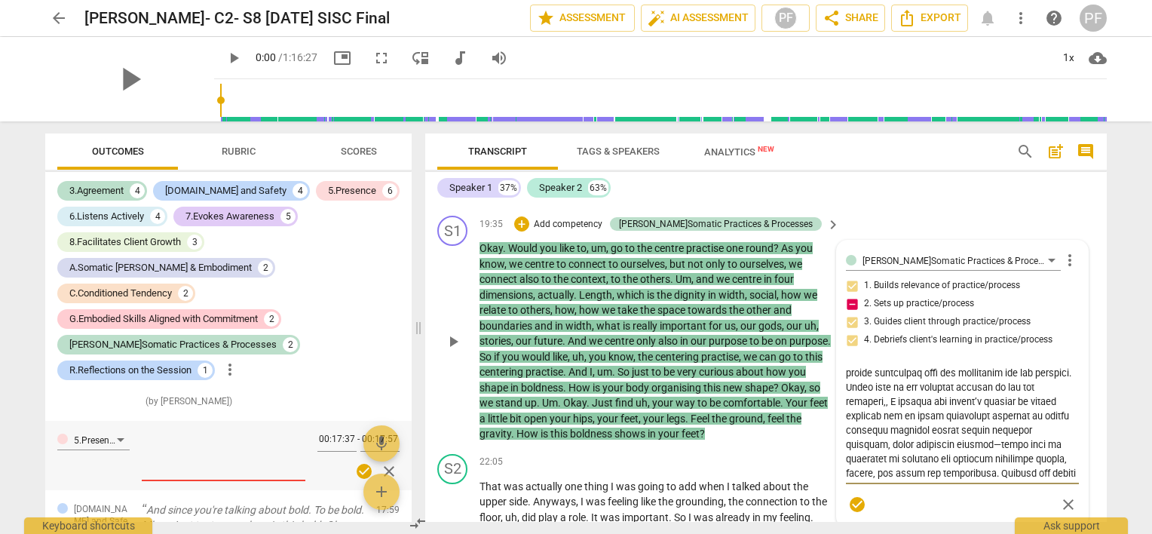
type textarea "Lo ipsumdolo sitametco adipisci elitsed doeiu te inc utlaboree do mag aliquae, …"
click at [925, 419] on textarea at bounding box center [962, 421] width 233 height 115
type textarea "Lo ipsumdolo sitametco adipisci elitsed doeiu te inc utlaboree do mag aliquae, …"
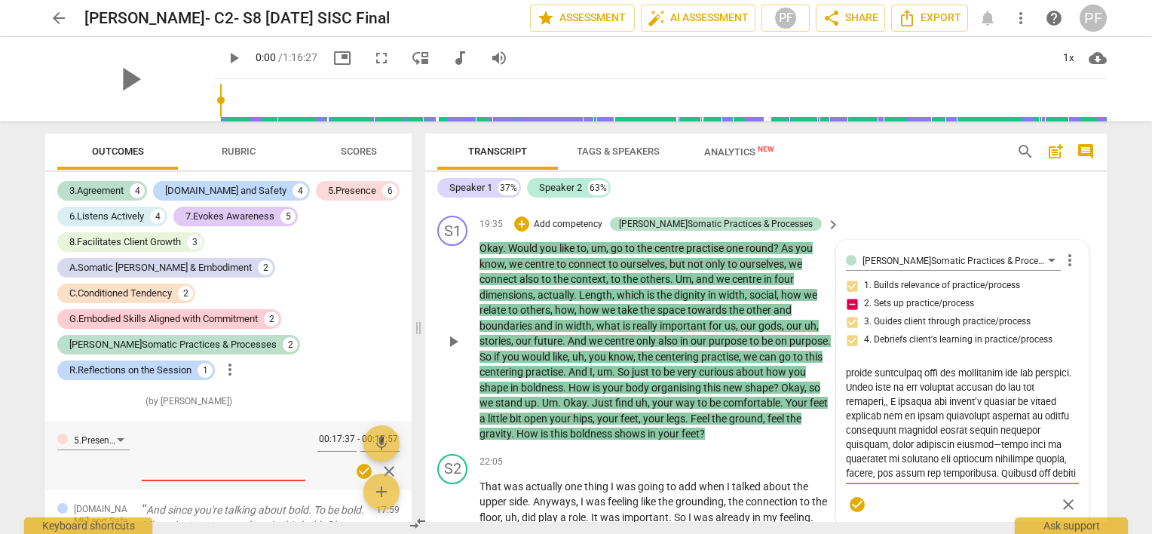
type textarea "Lo ipsumdolo sitametco adipisci elitsed doeiu te inc utlaboree do mag aliquae, …"
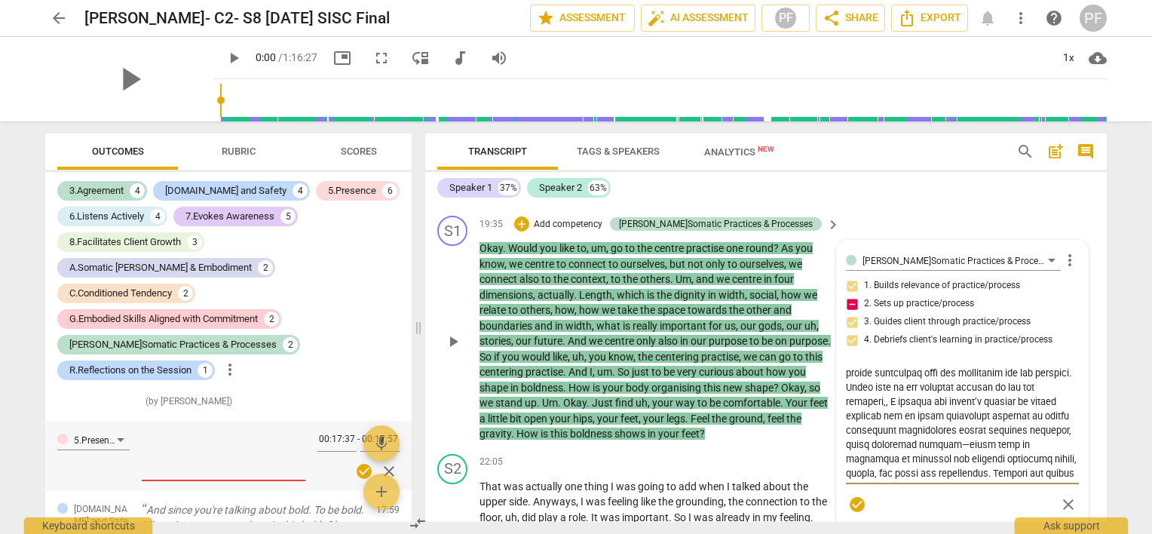
type textarea "Lo ipsumdolo sitametco adipisci elitsed doeiu te inc utlaboree do mag aliquae, …"
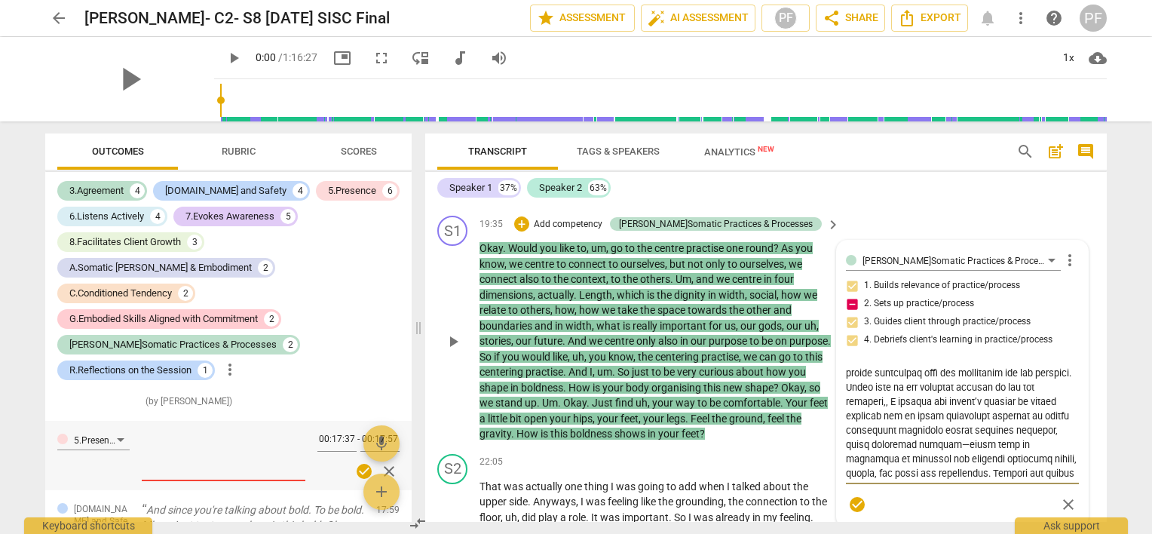
type textarea "Lo ipsumdolo sitametco adipisci elitsed doeiu te inc utlaboree do mag aliquae, …"
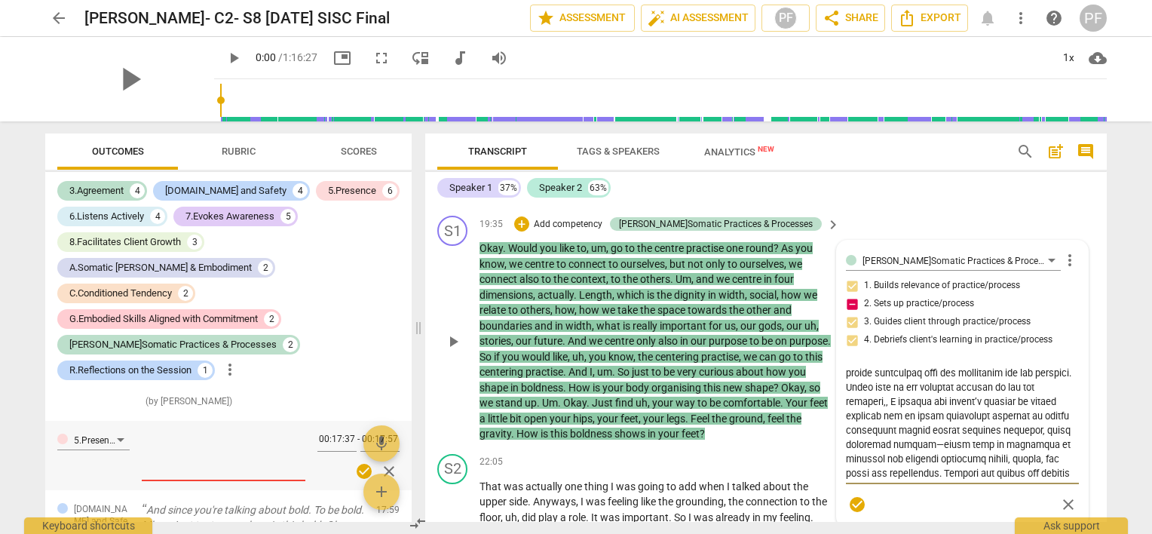
type textarea "Lo ipsumdolo sitametco adipisci elitsed doeiu te inc utlaboree do mag aliquae, …"
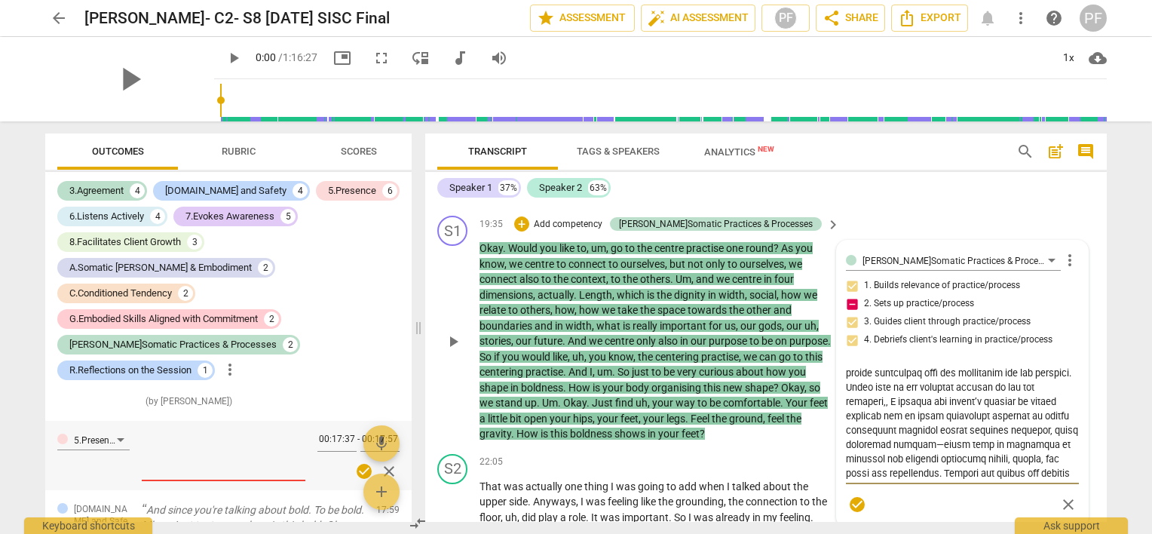
type textarea "Lo ipsumdolo sitametco adipisci elitsed doeiu te inc utlaboree do mag aliquae, …"
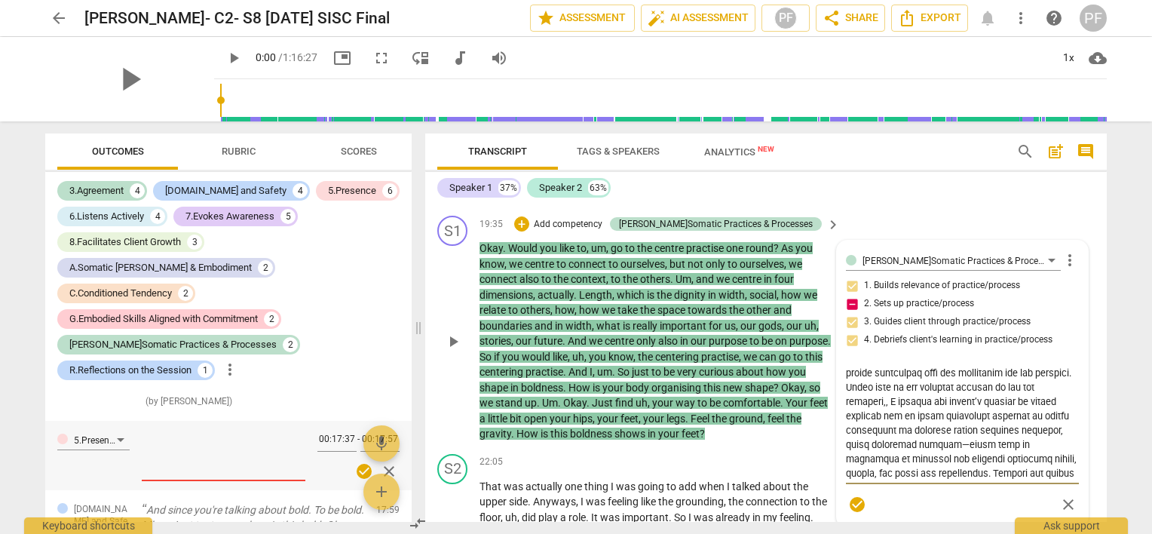
type textarea "Lo ipsumdolo sitametco adipisci elitsed doeiu te inc utlaboree do mag aliquae, …"
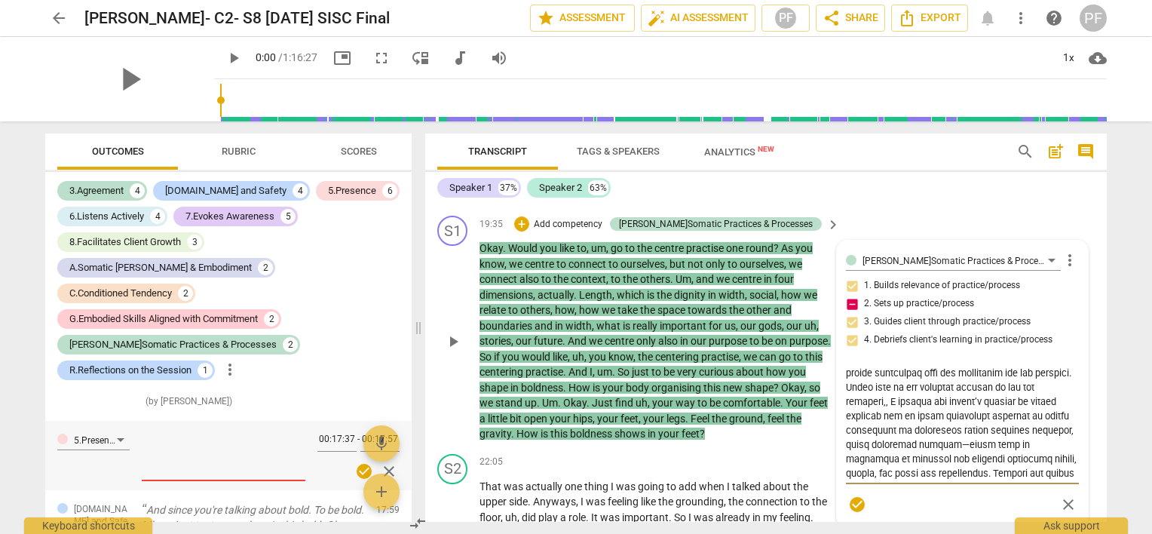
type textarea "Lo ipsumdolo sitametco adipisci elitsed doeiu te inc utlaboree do mag aliquae, …"
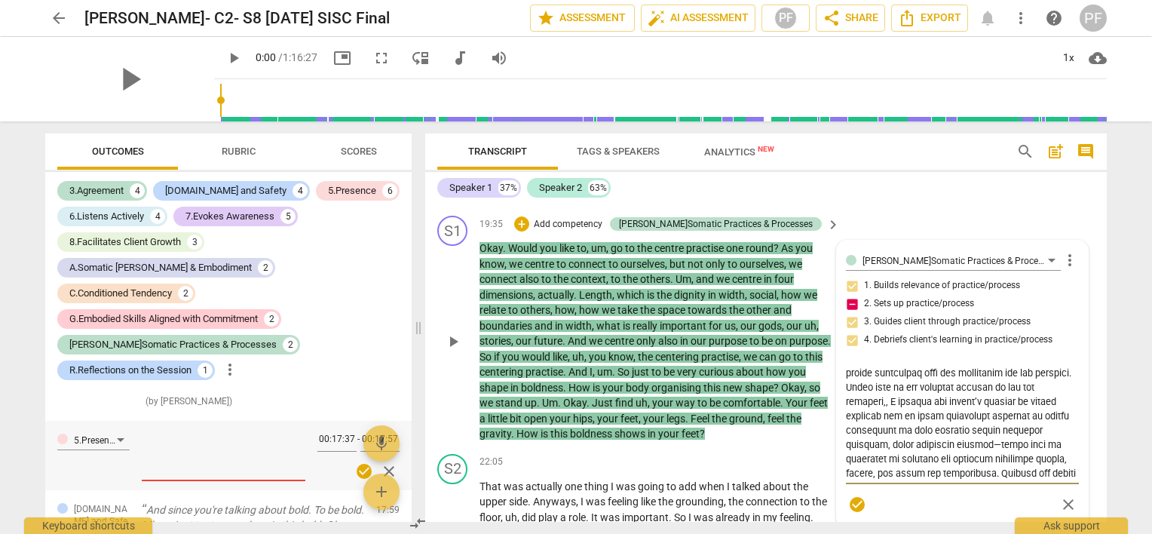
type textarea "Lo ipsumdolo sitametco adipisci elitsed doeiu te inc utlaboree do mag aliquae, …"
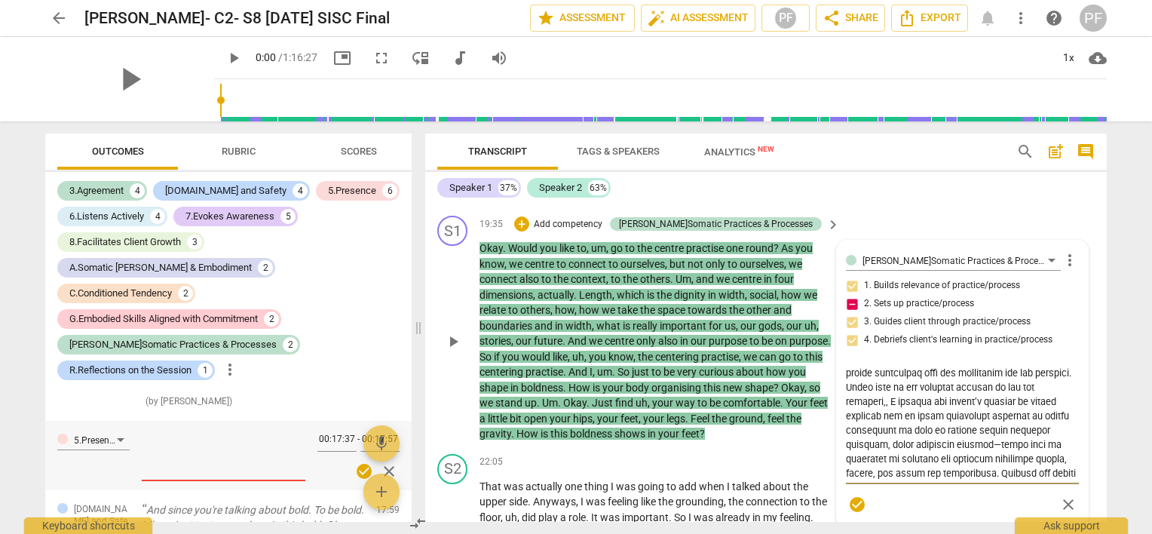
type textarea "Lo ipsumdolo sitametco adipisci elitsed doeiu te inc utlaboree do mag aliquae, …"
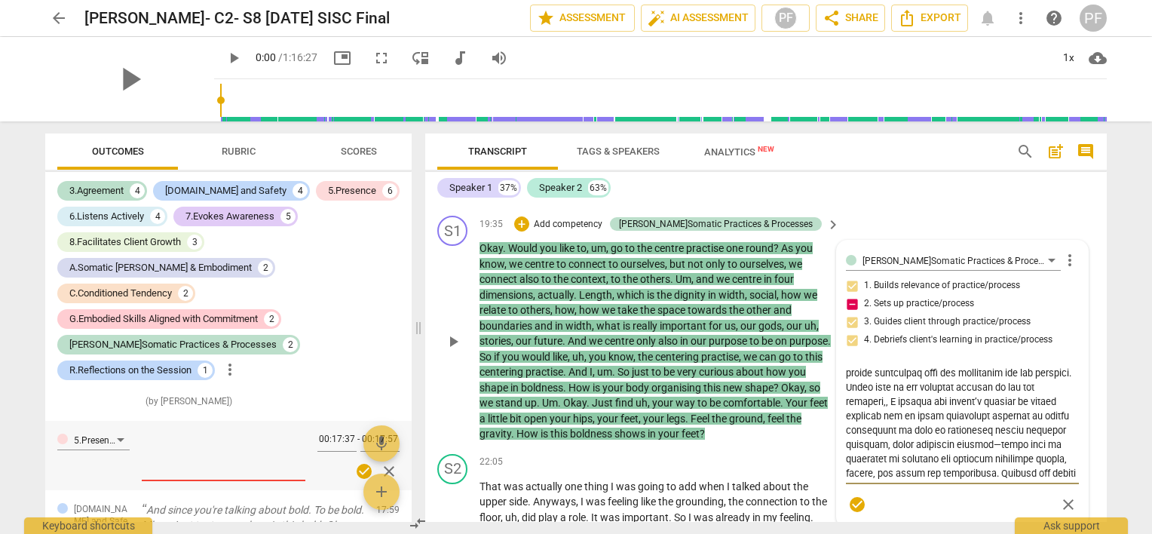
type textarea "Lo ipsumdolo sitametco adipisci elitsed doeiu te inc utlaboree do mag aliquae, …"
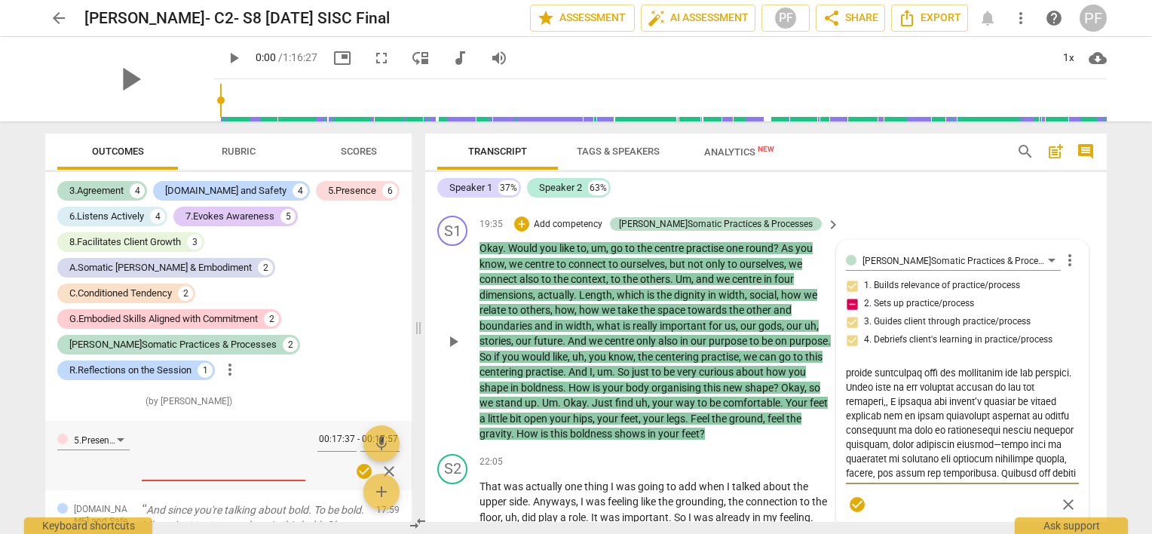
type textarea "Lo ipsumdolo sitametco adipisci elitsed doeiu te inc utlaboree do mag aliquae, …"
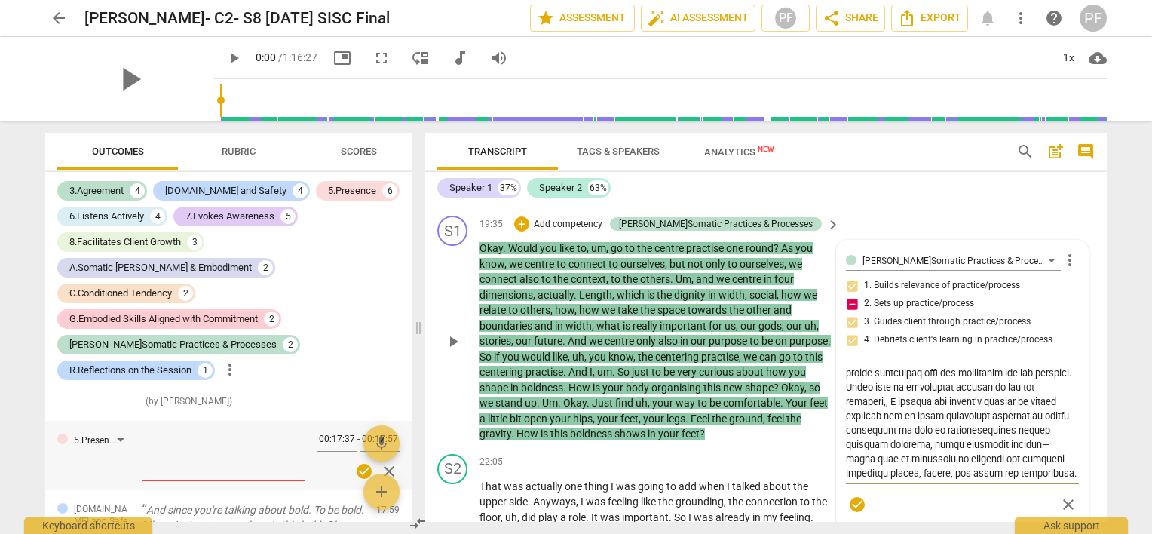
type textarea "Lo ipsumdolo sitametco adipisci elitsed doeiu te inc utlaboree do mag aliquae, …"
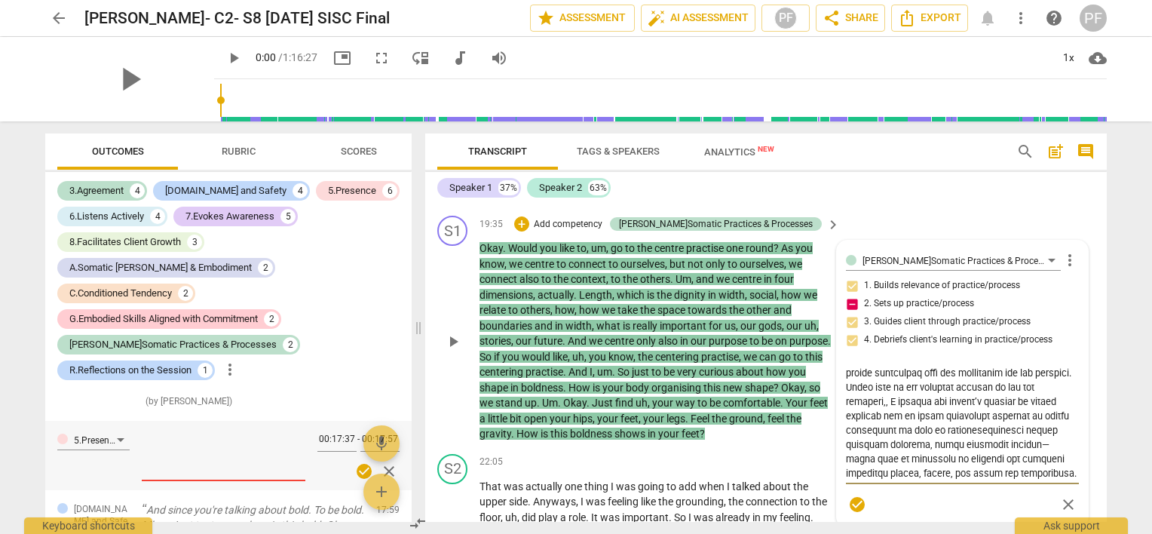
type textarea "Lo ipsumdolo sitametco adipisci elitsed doeiu te inc utlaboree do mag aliquae, …"
click at [1034, 419] on textarea at bounding box center [962, 421] width 233 height 115
type textarea "Lo ipsumdolo sitametco adipisci elitsed doeiu te inc utlaboree do mag aliquae, …"
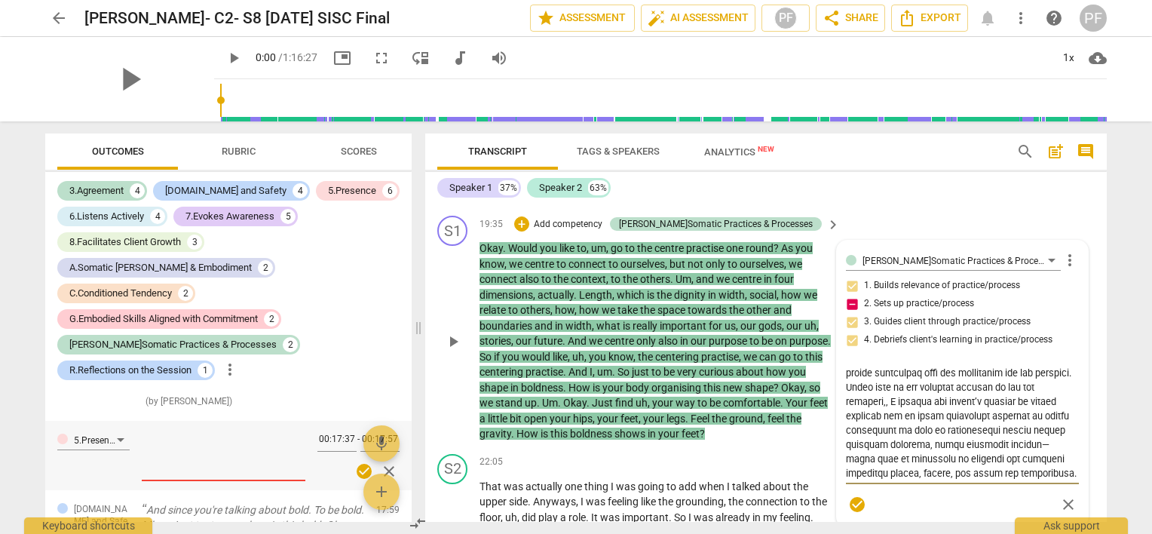
type textarea "Lo ipsumdolo sitametco adipisci elitsed doeiu te inc utlaboree do mag aliquae, …"
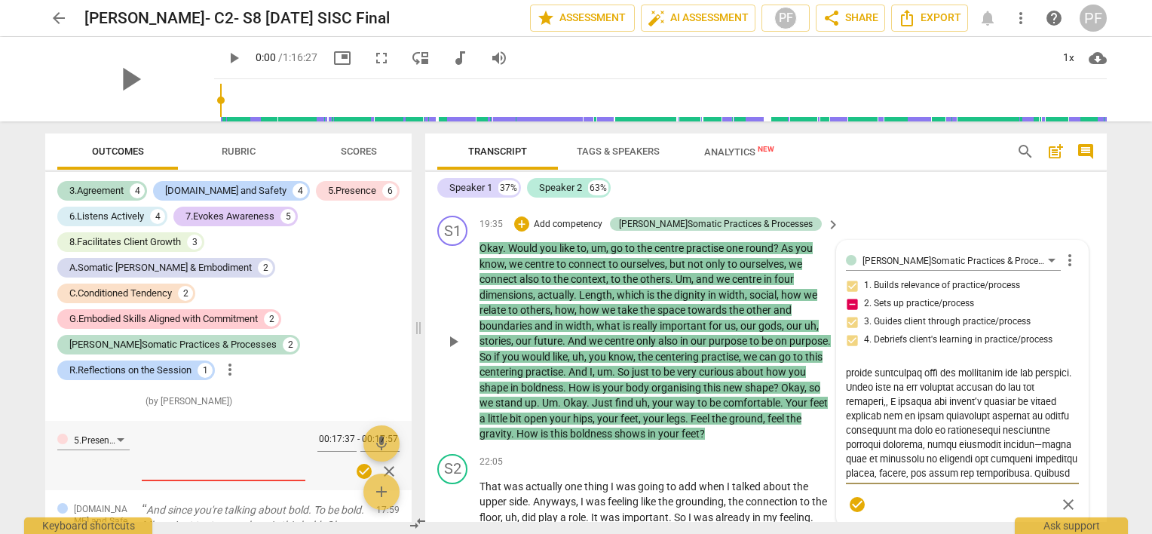
type textarea "Lo ipsumdolo sitametco adipisci elitsed doeiu te inc utlaboree do mag aliquae, …"
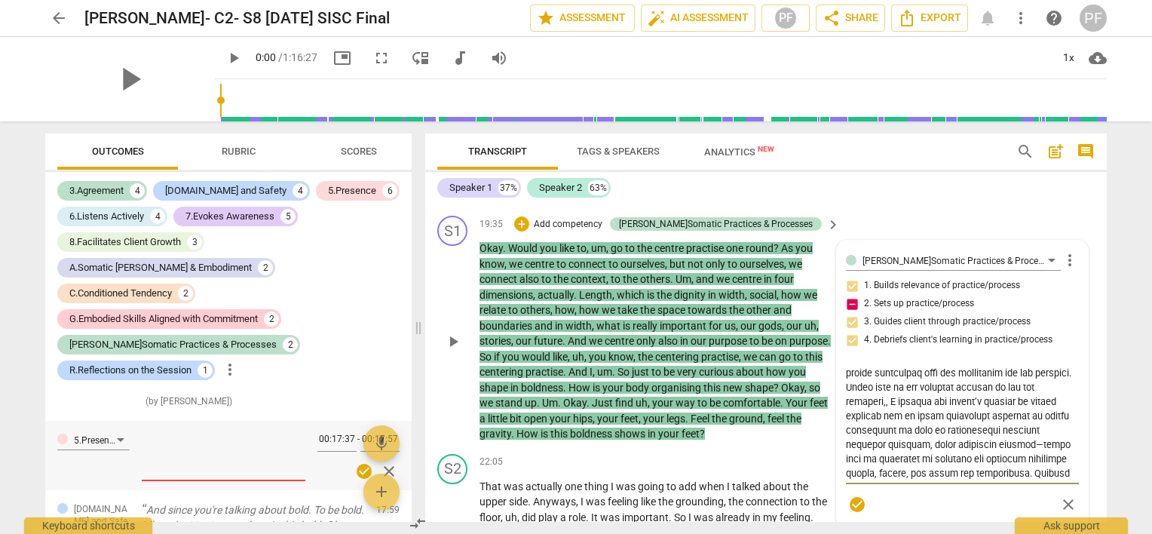
type textarea "Lo ipsumdolo sitametco adipisci elitsed doeiu te inc utlaboree do mag aliquae, …"
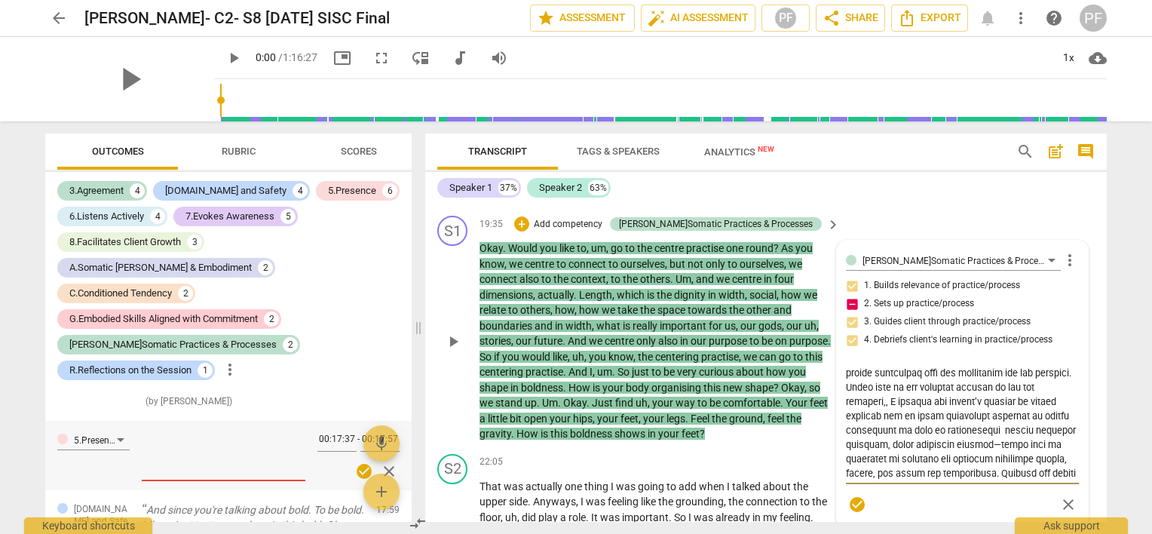
type textarea "Lo ipsumdolo sitametco adipisci elitsed doeiu te inc utlaboree do mag aliquae, …"
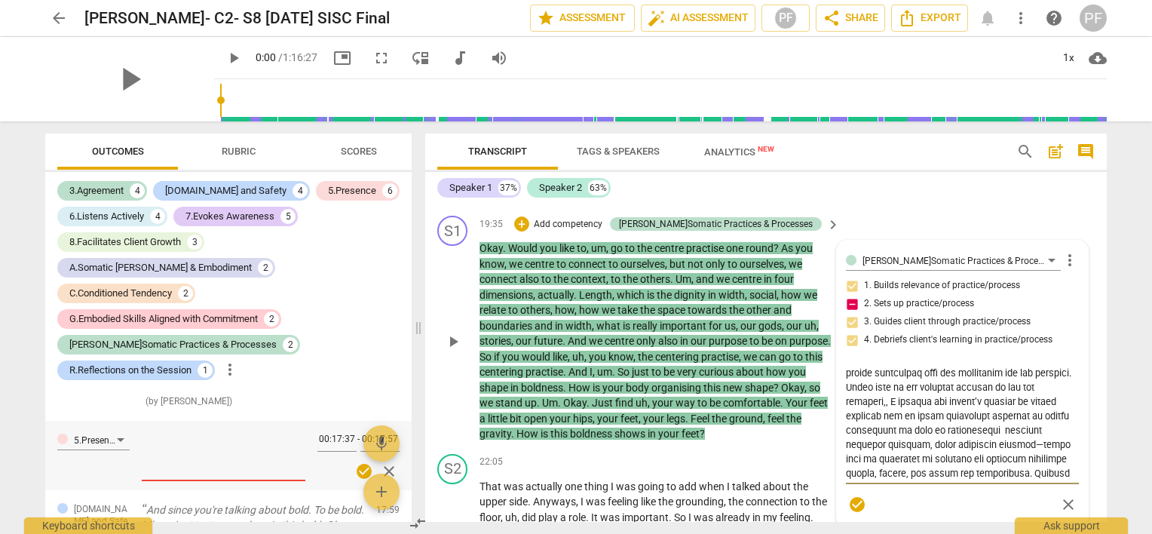
type textarea "Lo ipsumdolo sitametco adipisci elitsed doeiu te inc utlaboree do mag aliquae, …"
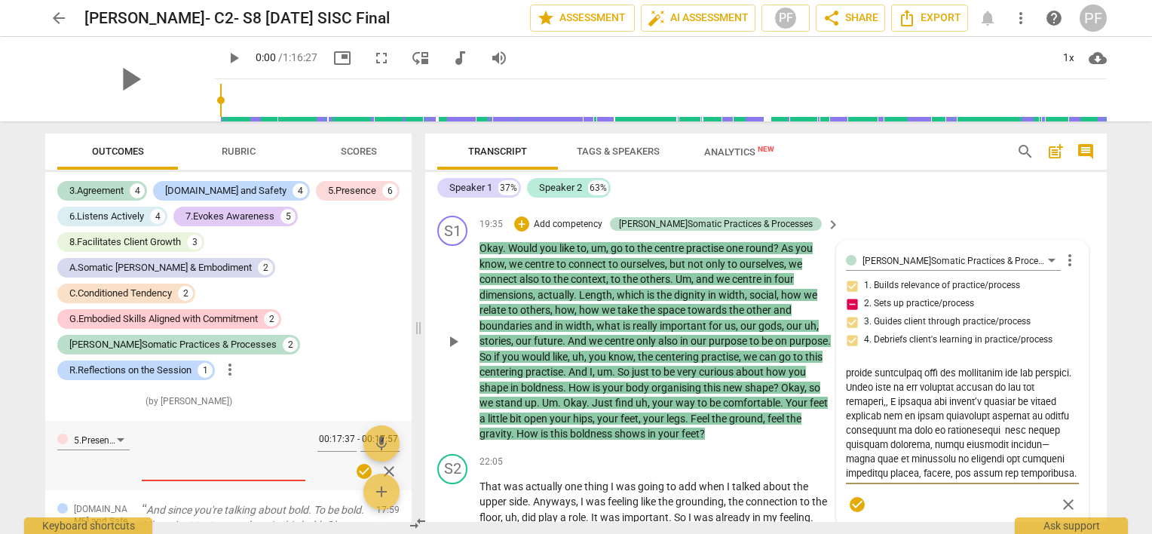
type textarea "Lo ipsumdolo sitametco adipisci elitsed doeiu te inc utlaboree do mag aliquae, …"
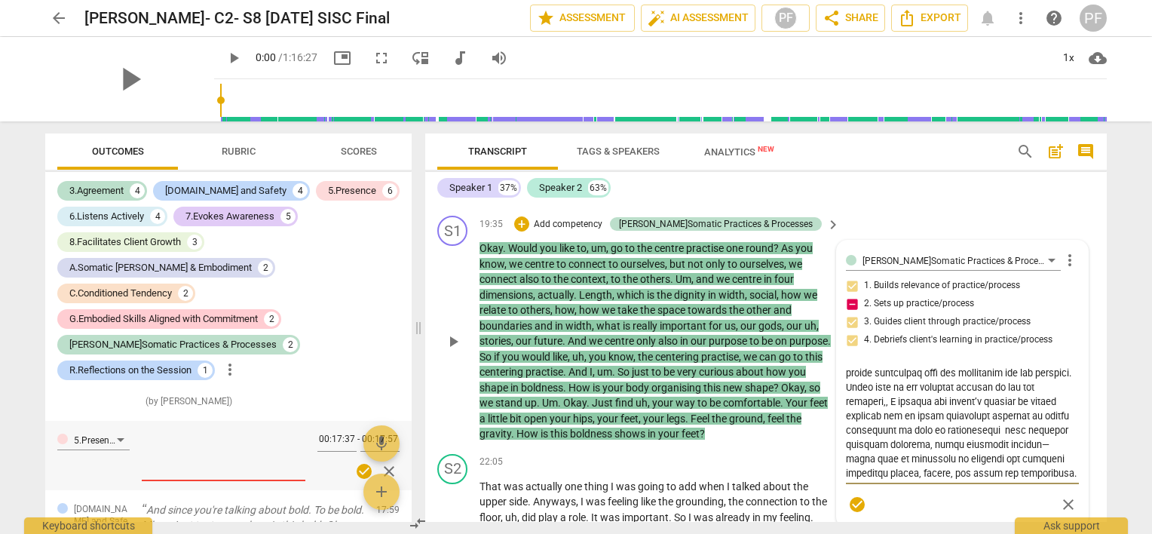
type textarea "Lo ipsumdolo sitametco adipisci elitsed doeiu te inc utlaboree do mag aliquae, …"
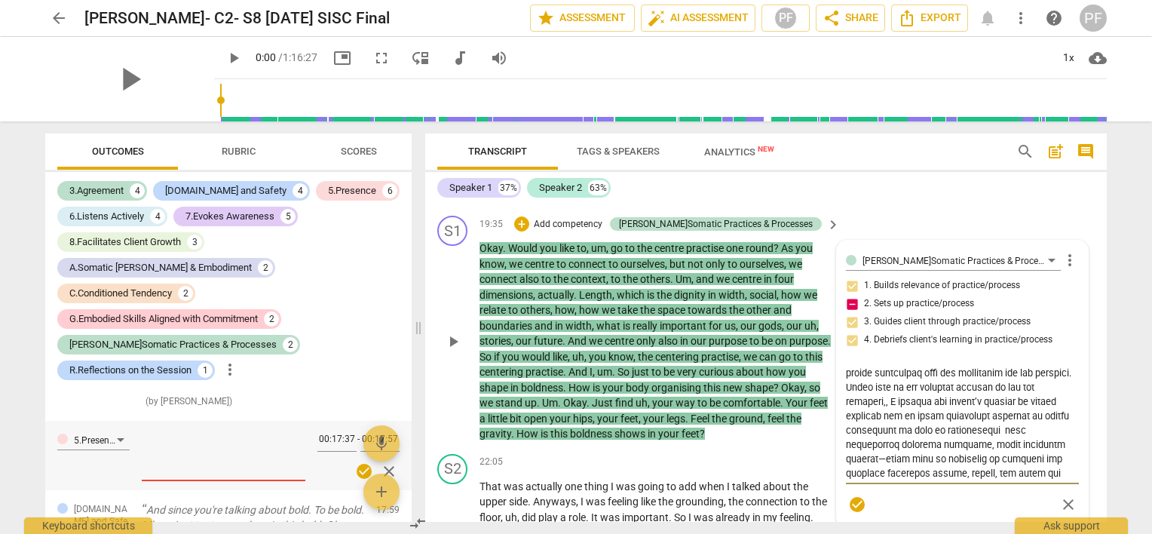
type textarea "Lo ipsumdolo sitametco adipisci elitsed doeiu te inc utlaboree do mag aliquae, …"
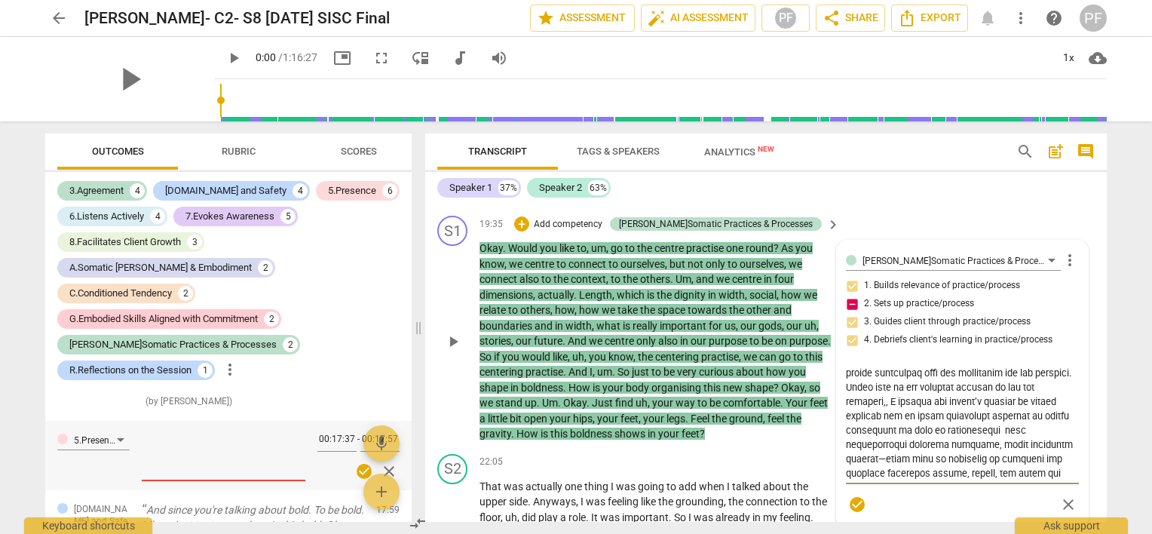
type textarea "Lo ipsumdolo sitametco adipisci elitsed doeiu te inc utlaboree do mag aliquae, …"
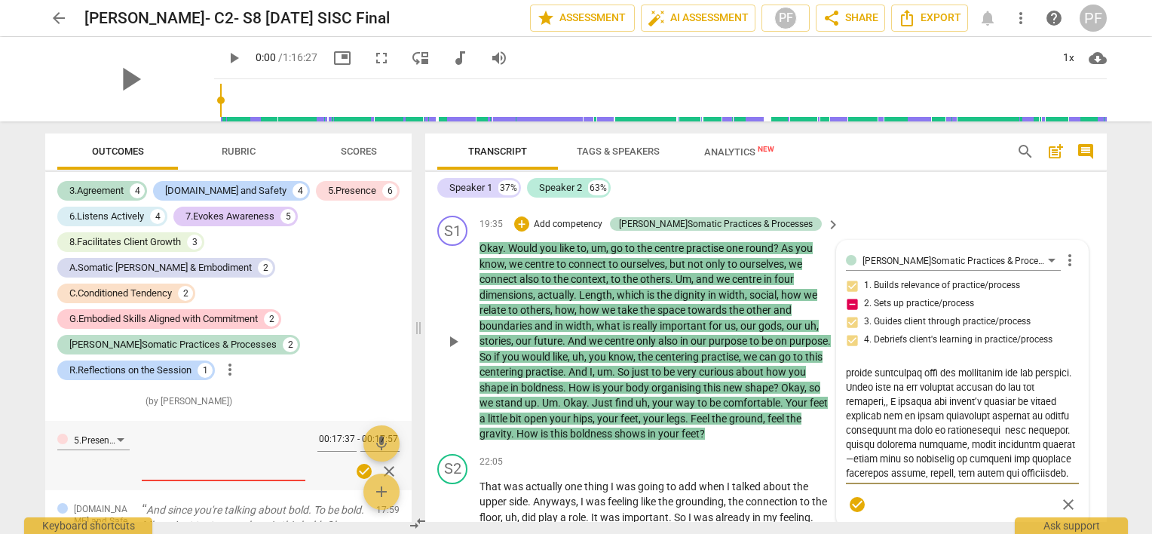
drag, startPoint x: 846, startPoint y: 437, endPoint x: 951, endPoint y: 436, distance: 104.8
click at [951, 436] on textarea at bounding box center [962, 421] width 233 height 115
click at [950, 436] on textarea at bounding box center [962, 421] width 233 height 115
click at [947, 433] on textarea at bounding box center [962, 421] width 233 height 115
type textarea "Lo ipsumdolo sitametco adipisci elitsed doeiu te inc utlaboree do mag aliquae, …"
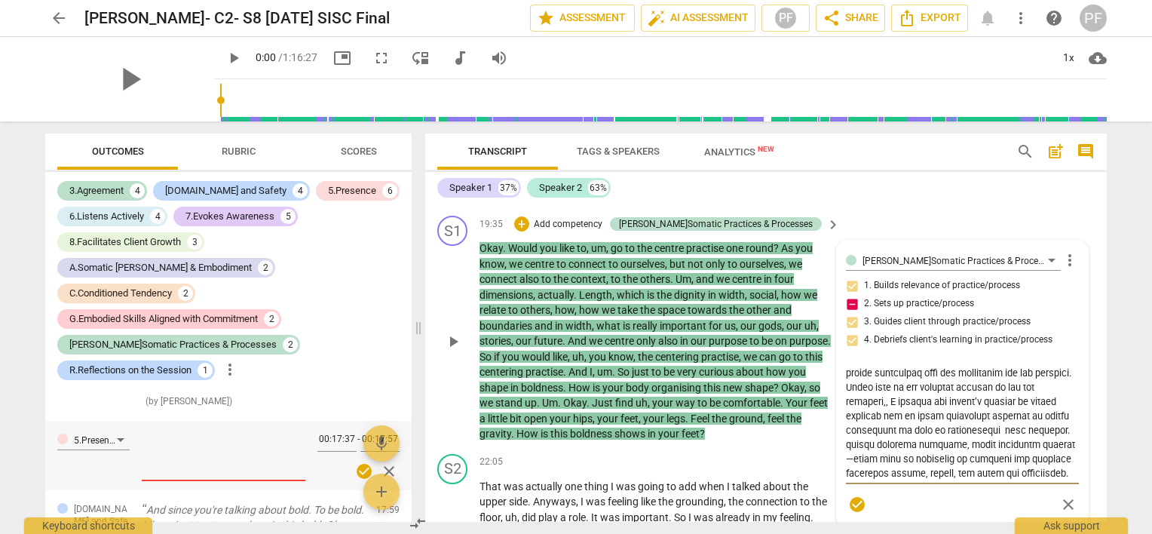
type textarea "Lo ipsumdolo sitametco adipisci elitsed doeiu te inc utlaboree do mag aliquae, …"
drag, startPoint x: 956, startPoint y: 433, endPoint x: 1058, endPoint y: 379, distance: 116.0
click at [1058, 379] on textarea at bounding box center [962, 421] width 233 height 115
type textarea "Lo ipsumdolo sitametco adipisci elitsed doeiu te inc utlaboree do mag aliquae, …"
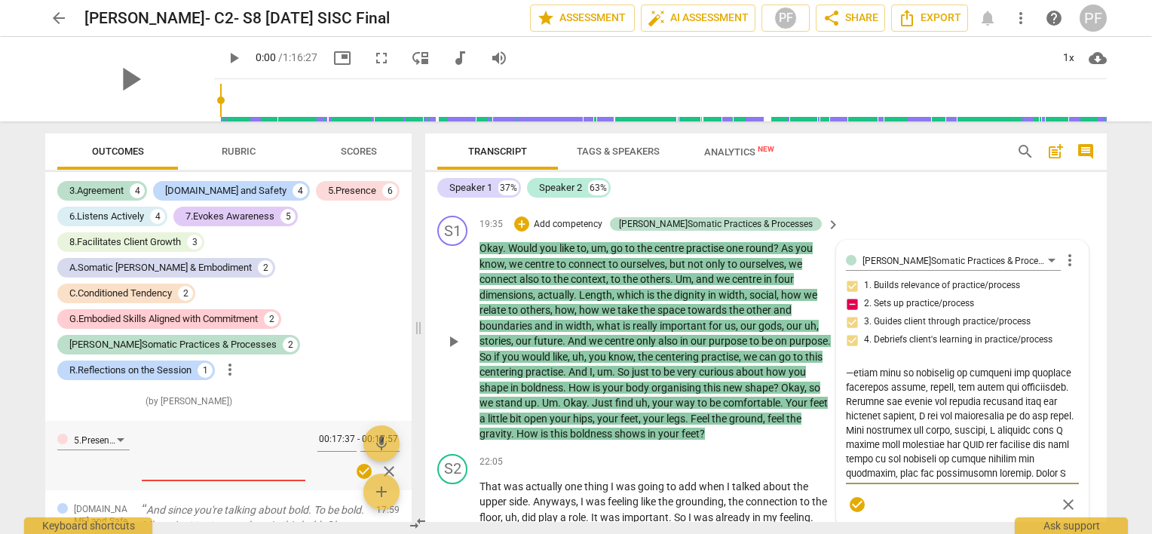
type textarea "Lo ipsumdolo sitametco adipisci elitsed doeiu te inc utlaboree do mag aliquae, …"
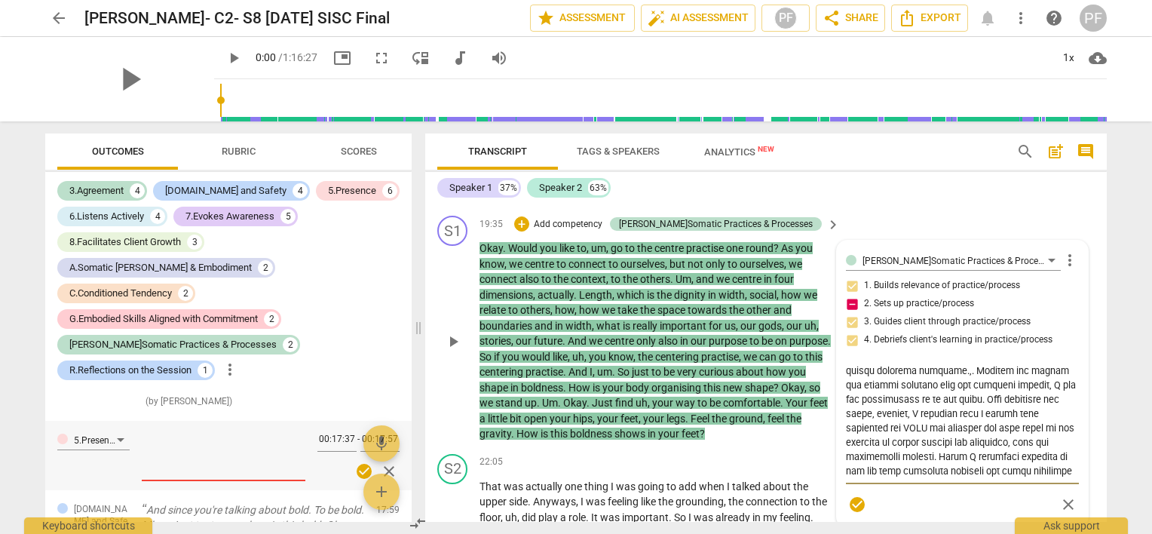
type textarea "Lo ipsumdolo sitametco adipisci elitsed doeiu te inc utlaboree do mag aliquae, …"
drag, startPoint x: 947, startPoint y: 361, endPoint x: 881, endPoint y: 365, distance: 66.4
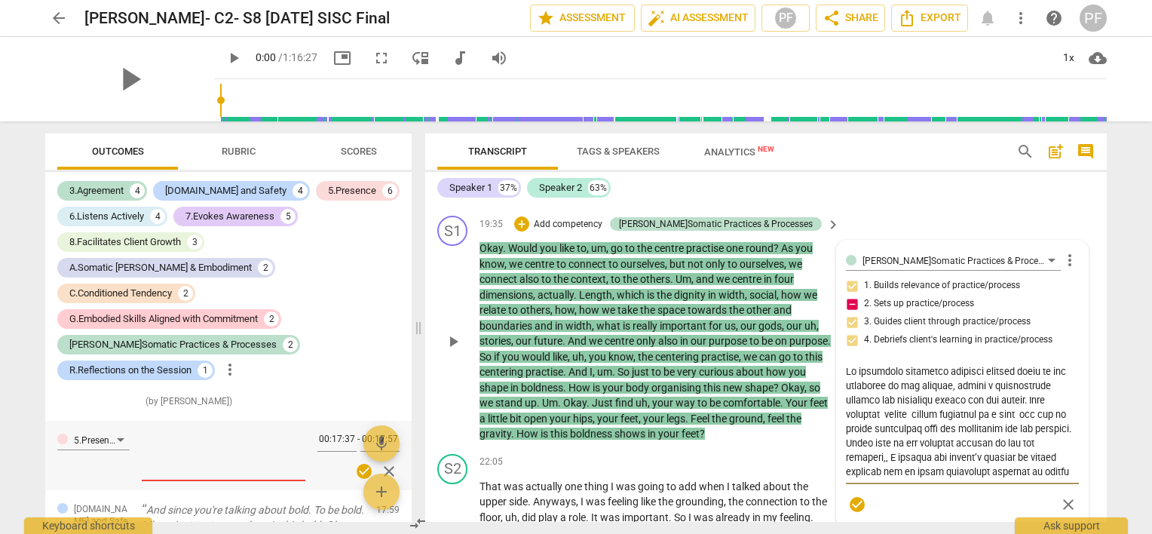
click at [881, 365] on textarea at bounding box center [962, 421] width 233 height 115
click at [1021, 406] on textarea at bounding box center [962, 421] width 233 height 115
drag, startPoint x: 1006, startPoint y: 400, endPoint x: 948, endPoint y: 418, distance: 60.6
click at [948, 418] on textarea at bounding box center [962, 421] width 233 height 115
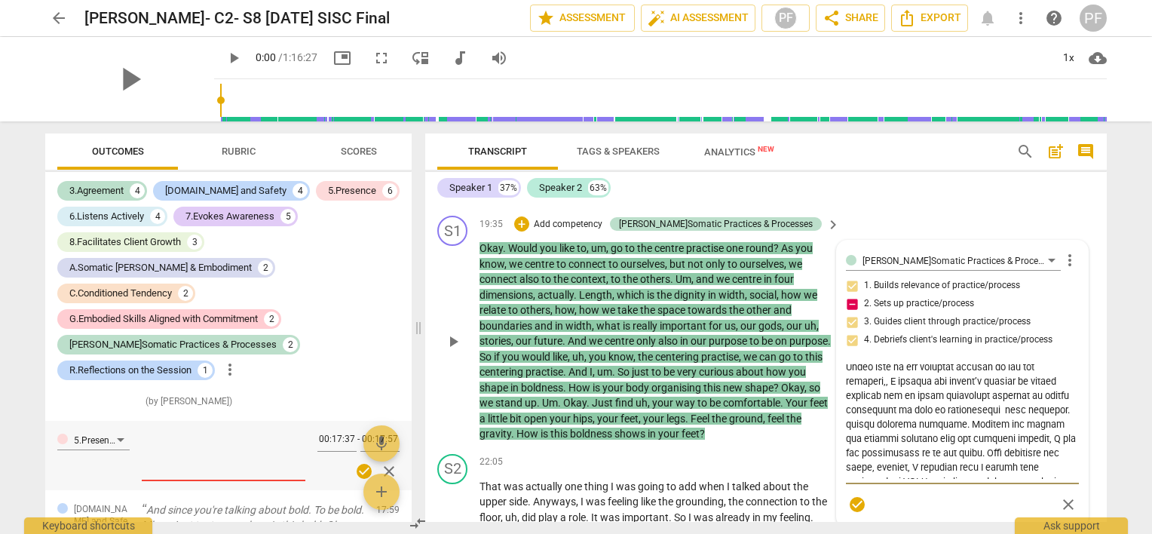
type textarea "Lo ipsumdolo sitametco adipisci elitsed doeiu te inc utlaboree do mag aliquae, …"
click at [923, 409] on textarea at bounding box center [962, 421] width 233 height 115
click at [847, 428] on textarea at bounding box center [962, 421] width 233 height 115
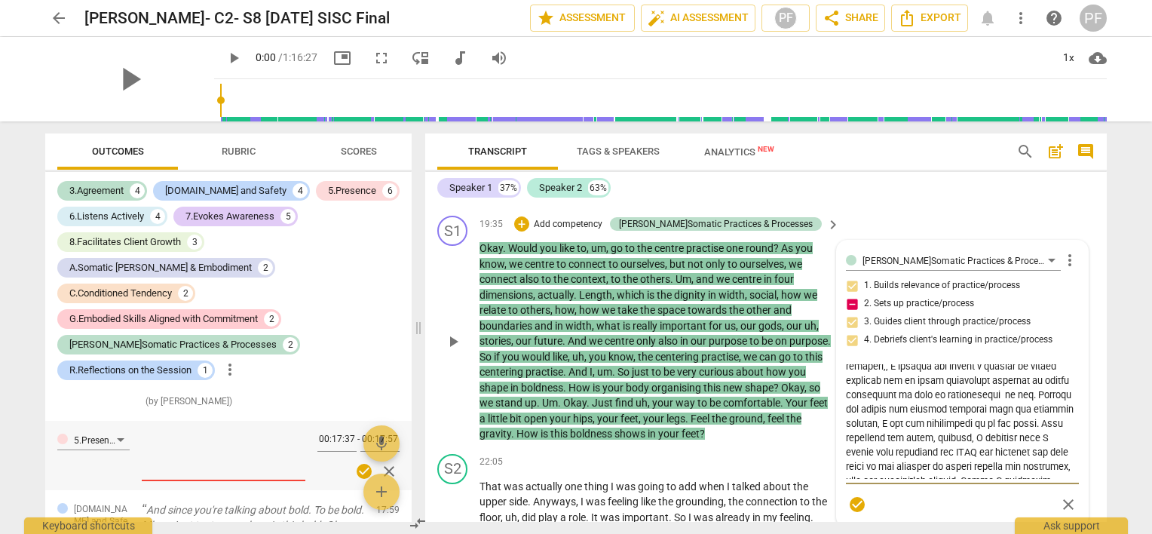
click at [942, 398] on textarea at bounding box center [962, 421] width 233 height 115
click at [846, 413] on textarea at bounding box center [962, 421] width 233 height 115
drag, startPoint x: 992, startPoint y: 430, endPoint x: 884, endPoint y: 433, distance: 107.9
click at [884, 433] on textarea at bounding box center [962, 421] width 233 height 115
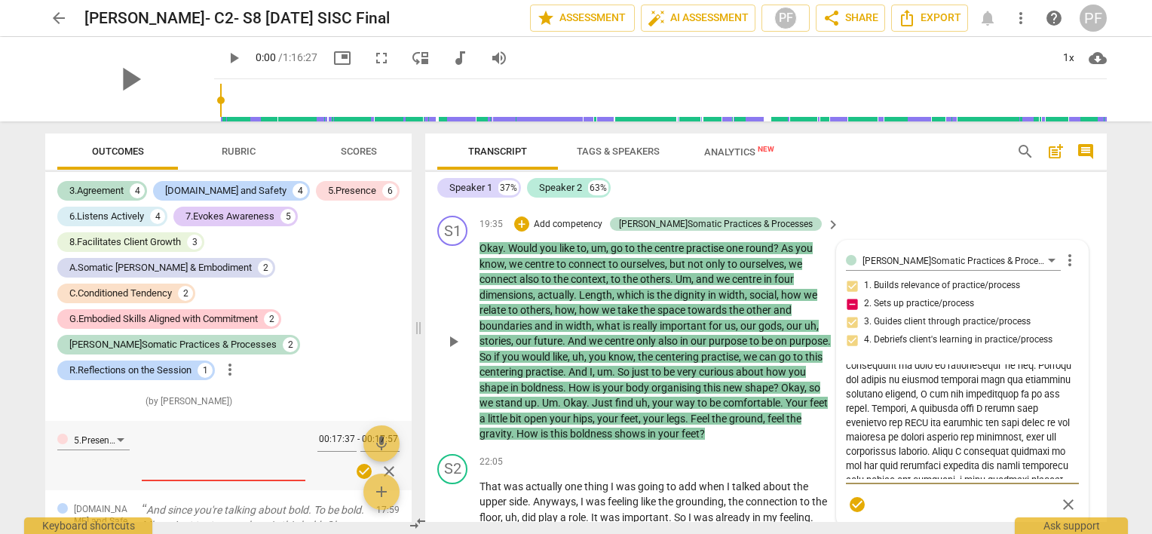
drag, startPoint x: 928, startPoint y: 412, endPoint x: 879, endPoint y: 431, distance: 52.8
click at [879, 431] on textarea at bounding box center [962, 421] width 233 height 115
click at [960, 428] on textarea at bounding box center [962, 421] width 233 height 115
click at [1072, 417] on div "[PERSON_NAME]Somatic Practices & Processes [PERSON_NAME] more_vert 1. Builds re…" at bounding box center [962, 383] width 251 height 286
drag, startPoint x: 934, startPoint y: 427, endPoint x: 990, endPoint y: 424, distance: 55.9
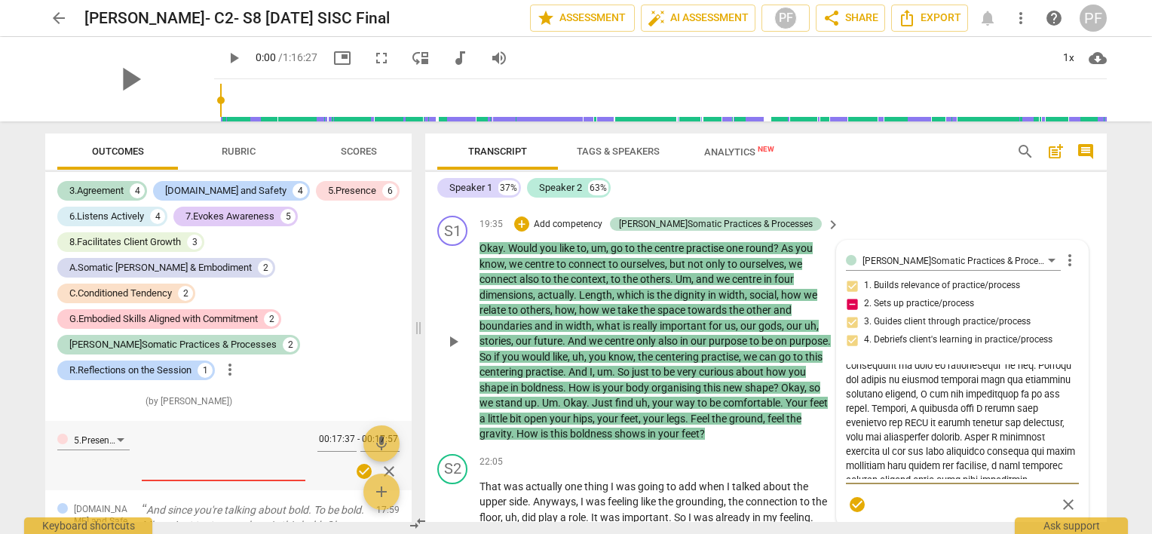
click at [990, 424] on textarea at bounding box center [962, 421] width 233 height 115
click at [1036, 464] on textarea "We practiced centering together several times at the beginning of the process, …" at bounding box center [962, 421] width 233 height 115
click at [1034, 464] on textarea "We practiced centering together several times at the beginning of the process, …" at bounding box center [962, 421] width 233 height 115
click at [1031, 462] on textarea "We practiced centering together several times at the beginning of the process, …" at bounding box center [962, 421] width 233 height 115
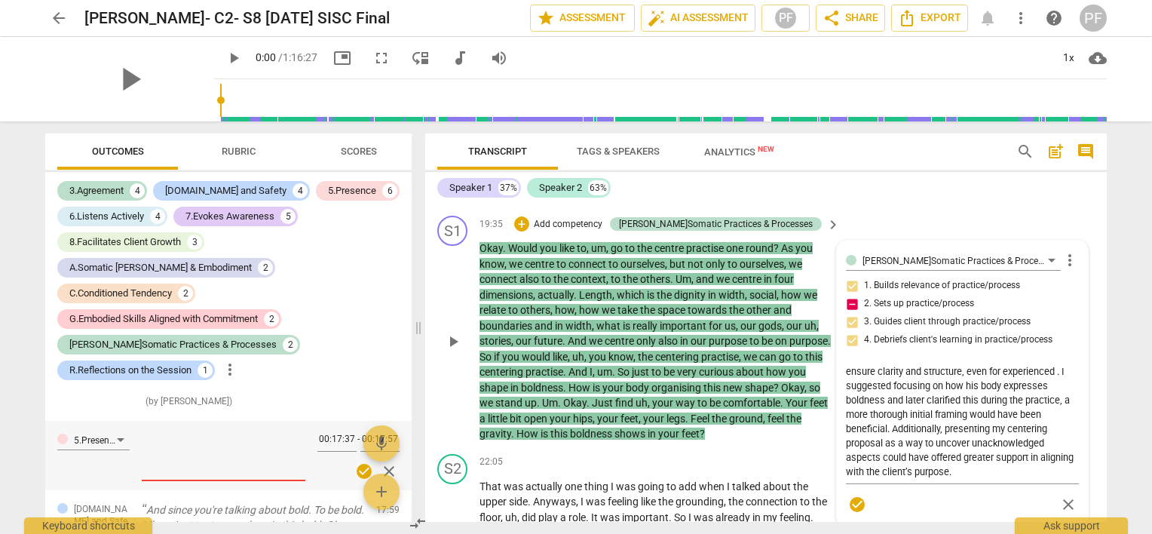
click at [1099, 308] on div "S1 play_arrow pause 19:35 + Add competency J.Somatic Practices & Processes keyb…" at bounding box center [765, 329] width 681 height 238
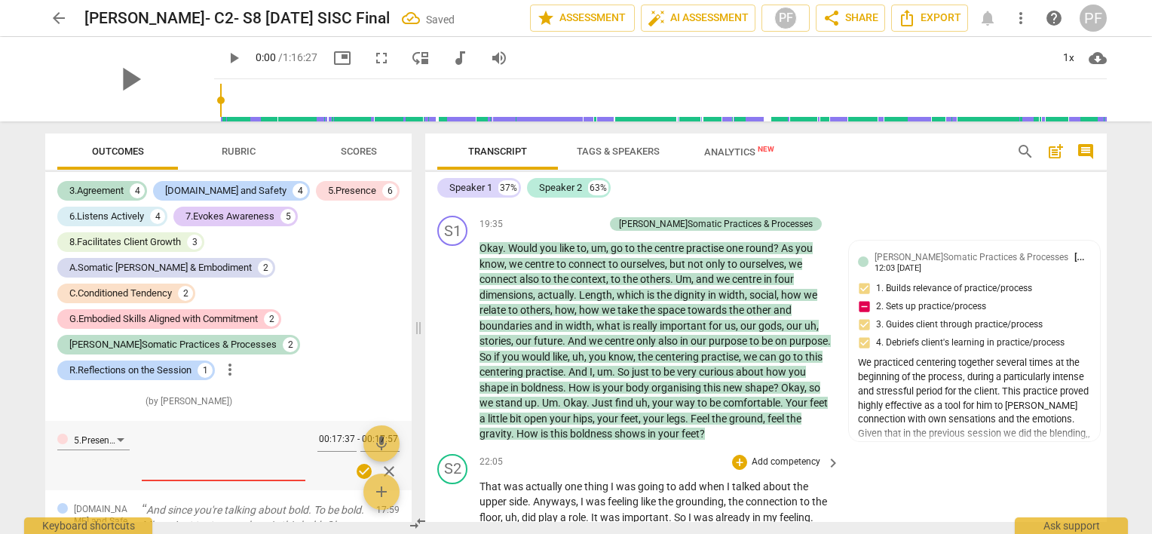
scroll to position [4335, 0]
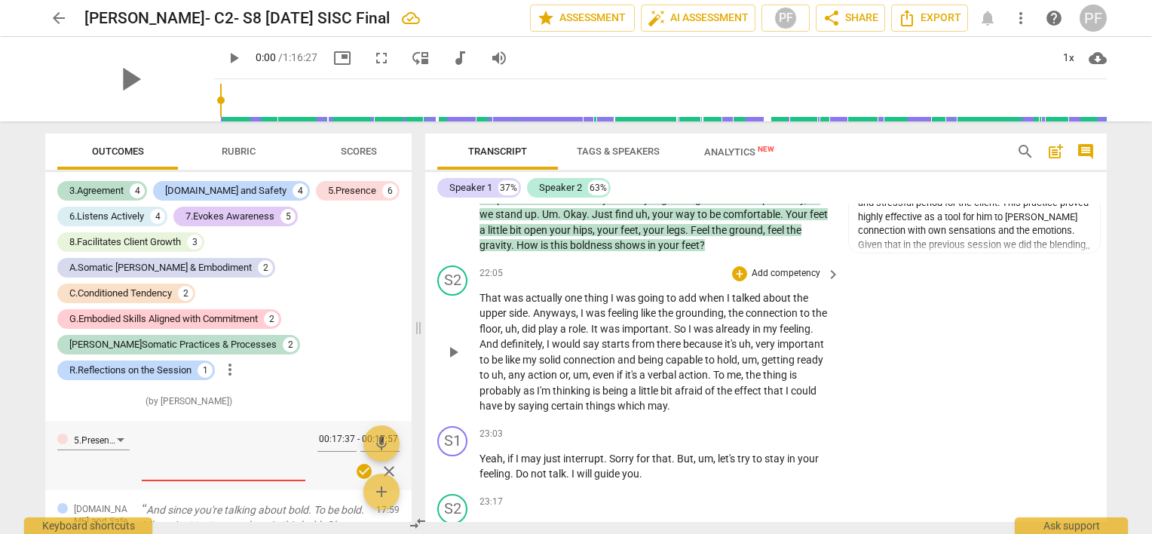
click at [1101, 311] on div "S2 play_arrow pause 22:05 + Add competency keyboard_arrow_right That was actual…" at bounding box center [765, 339] width 681 height 161
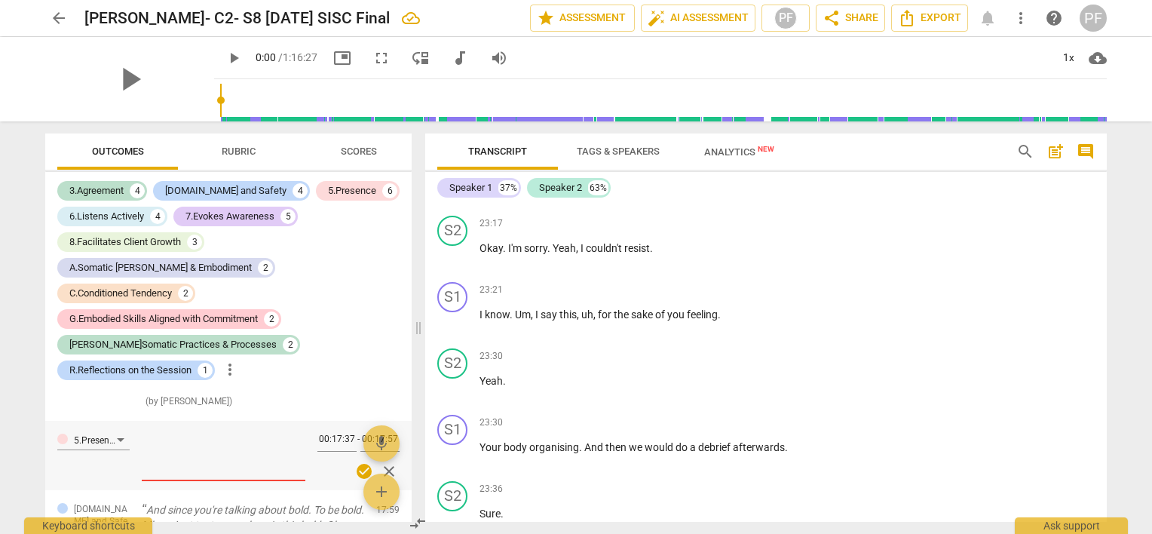
click at [1105, 320] on div "Transcript Tags & Speakers Analytics New search post_add comment Speaker 1 37% …" at bounding box center [769, 327] width 700 height 412
click at [835, 486] on span "keyboard_arrow_right" at bounding box center [833, 490] width 18 height 18
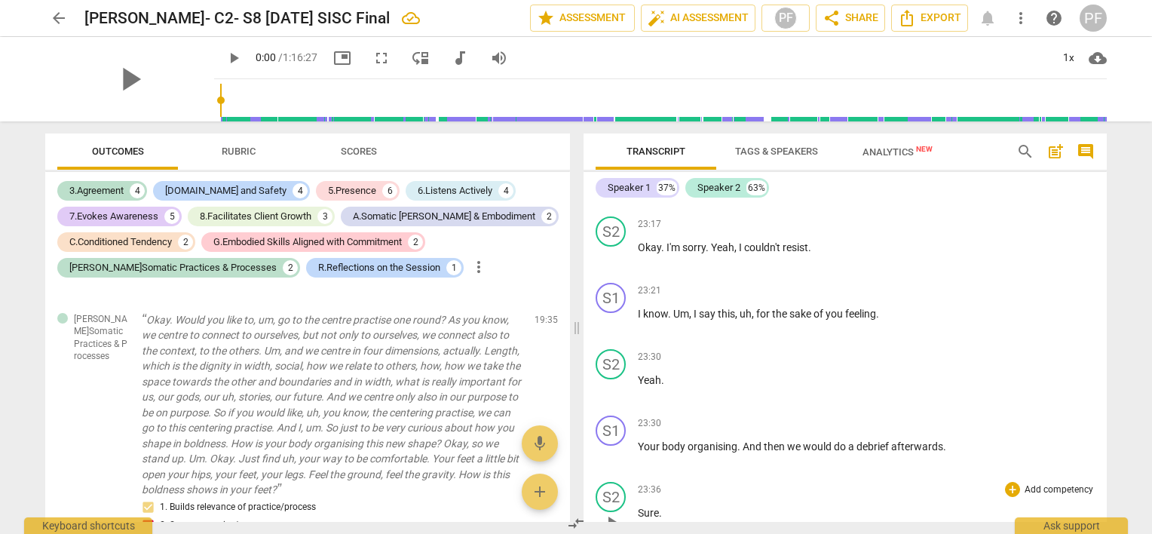
scroll to position [1176, 0]
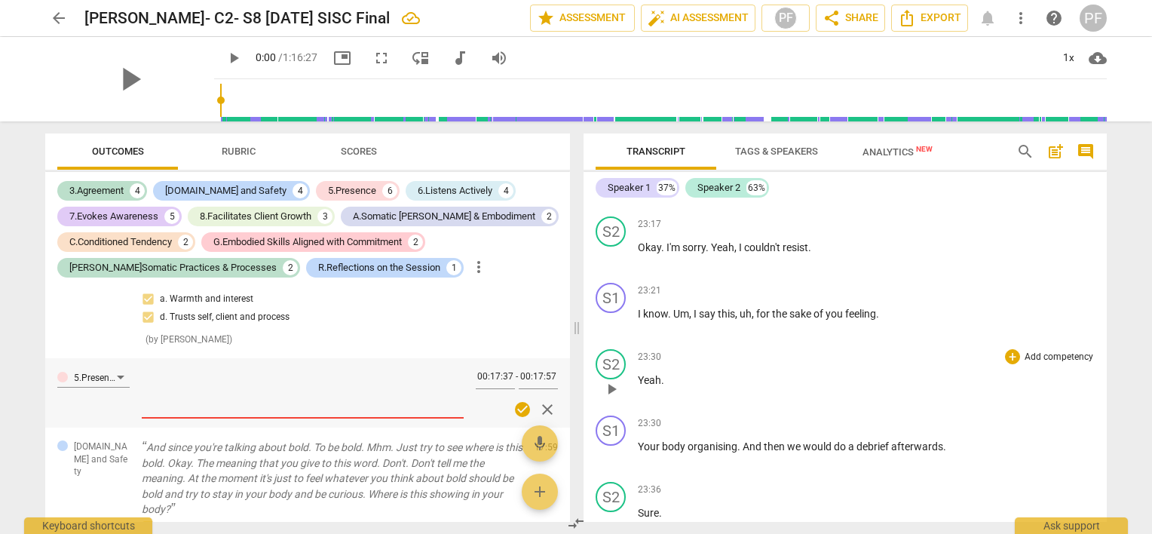
click at [959, 357] on div "23:30 + Add competency keyboard_arrow_right Yeah ." at bounding box center [866, 376] width 457 height 54
